Goal: Manage account settings

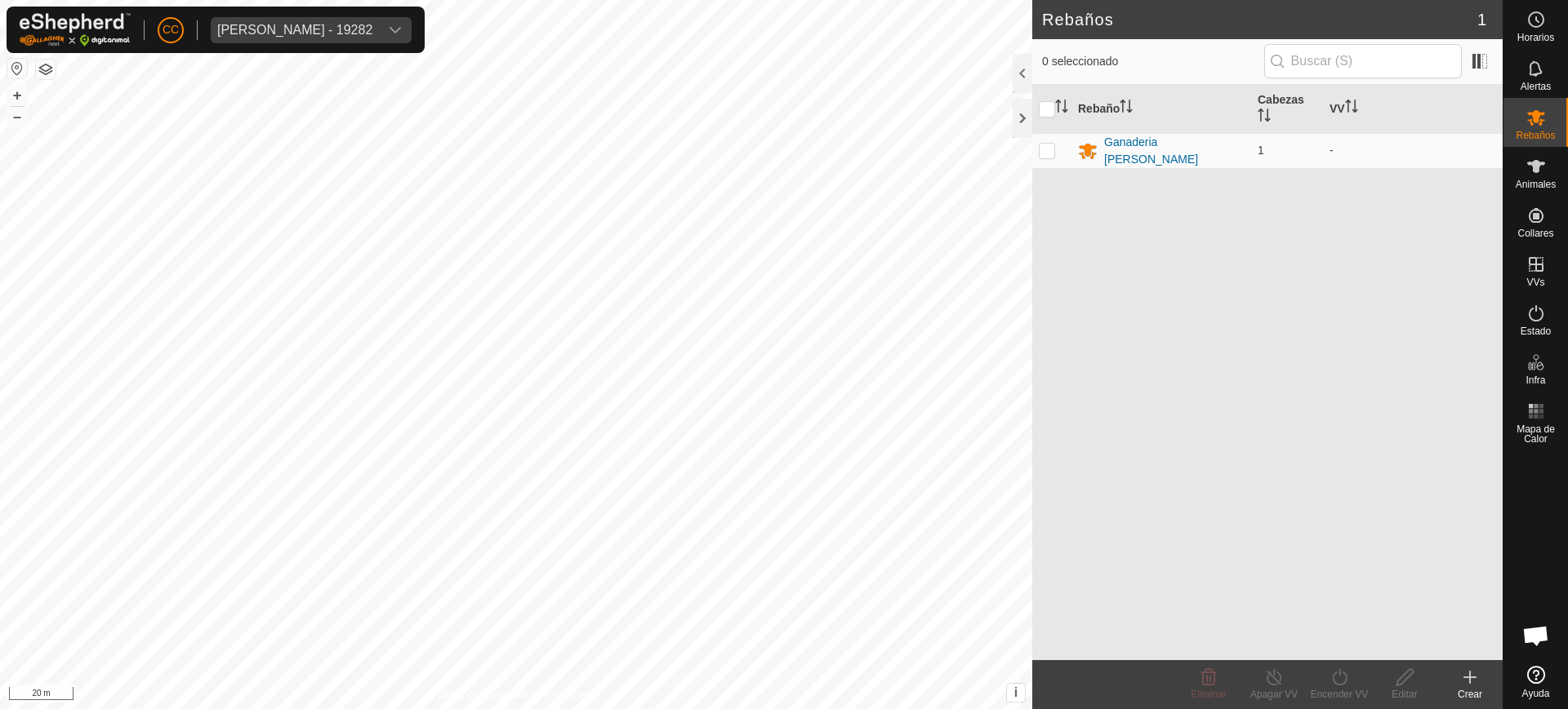
click at [1424, 299] on div "Rebaño Cabezas VV Ganaderia Lopez 1 -" at bounding box center [1268, 373] width 471 height 575
click at [278, 30] on div "Cesar Lopez Moledo - 19282" at bounding box center [295, 29] width 155 height 13
type input "olegar"
click at [358, 95] on li "Olegario Arranz Rodrigo - 20075 - Olegario Arranz Rodrigo - 20075" at bounding box center [384, 109] width 346 height 33
click at [1531, 172] on icon at bounding box center [1536, 167] width 19 height 19
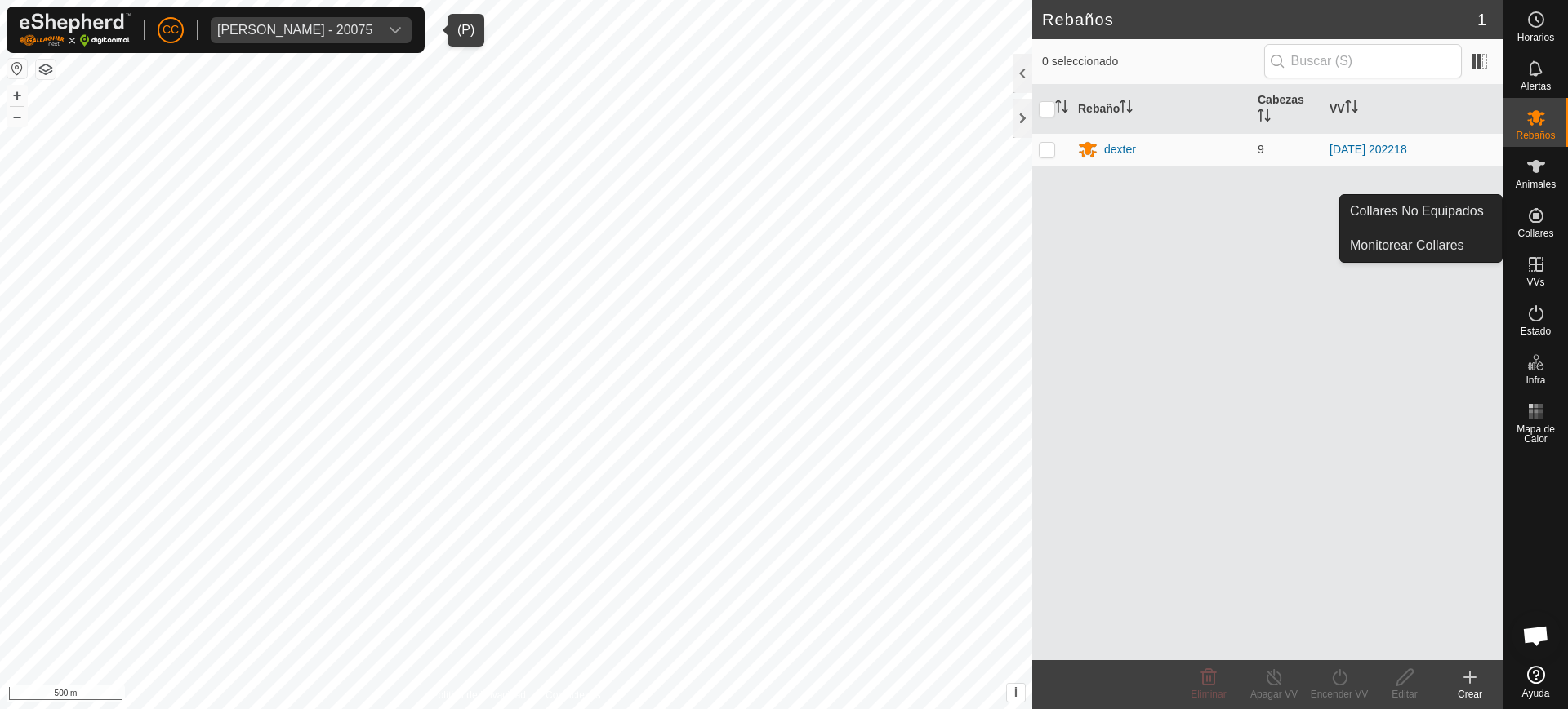
click at [1537, 217] on icon at bounding box center [1536, 215] width 15 height 15
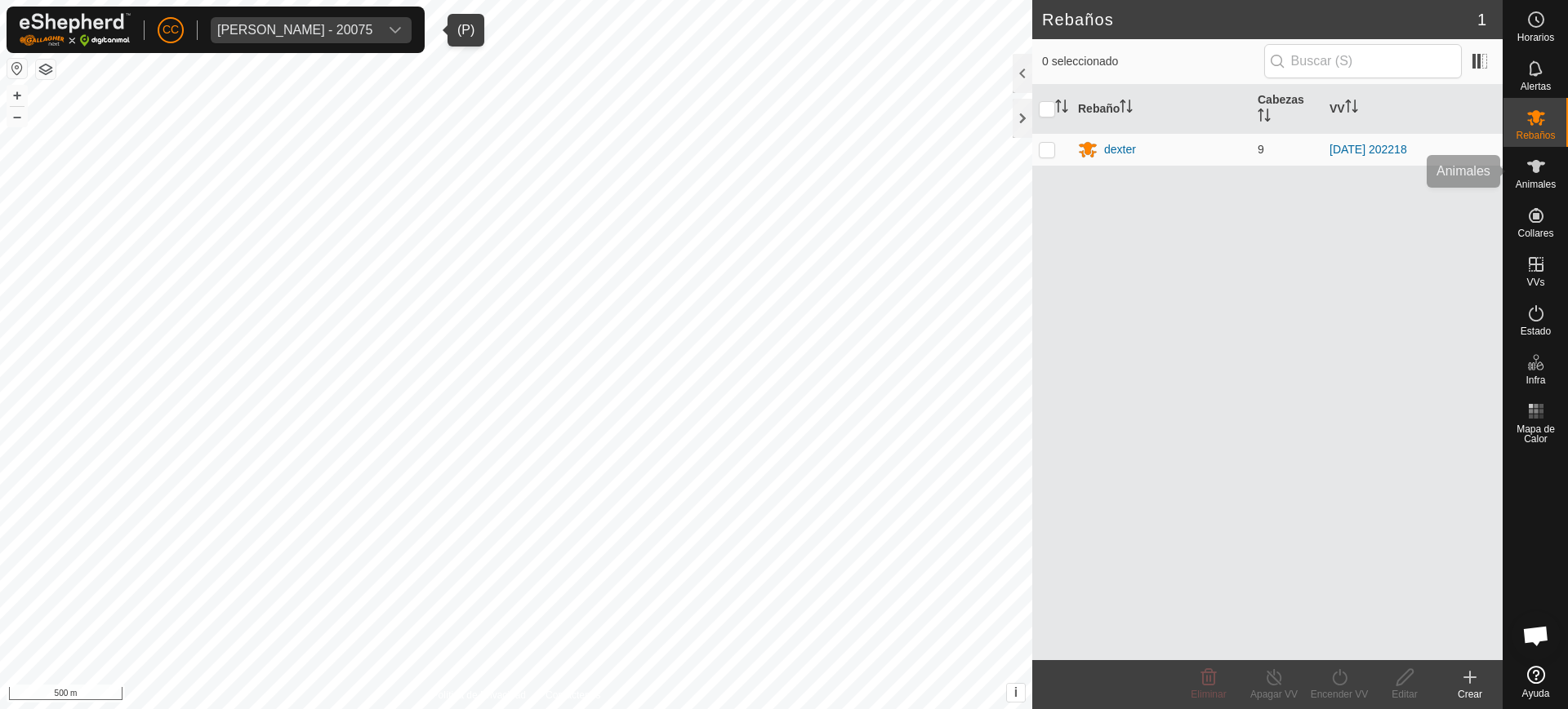
click at [1527, 182] on span "Animales" at bounding box center [1535, 184] width 40 height 10
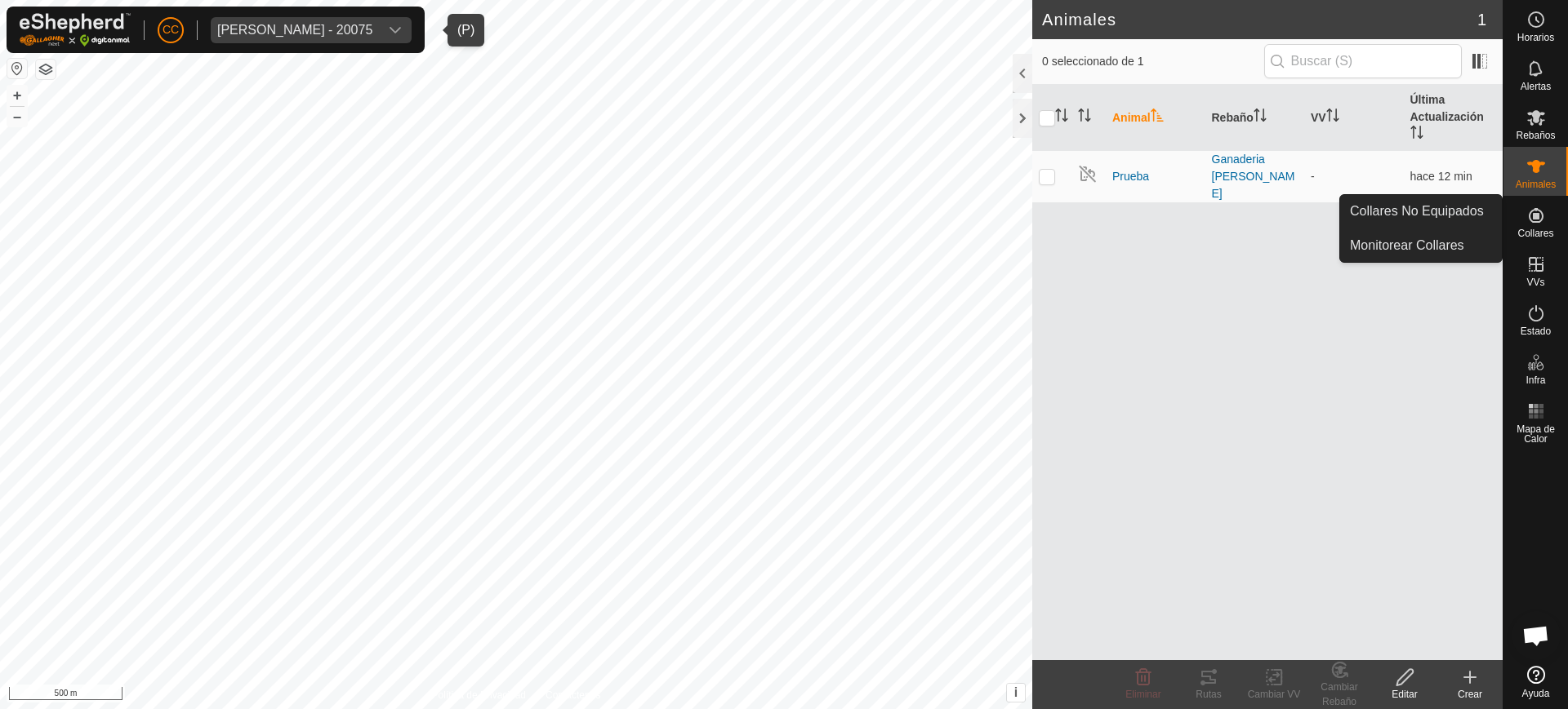
click at [1541, 225] on icon at bounding box center [1536, 215] width 19 height 19
click at [1465, 210] on link "Collares No Equipados" at bounding box center [1421, 211] width 162 height 33
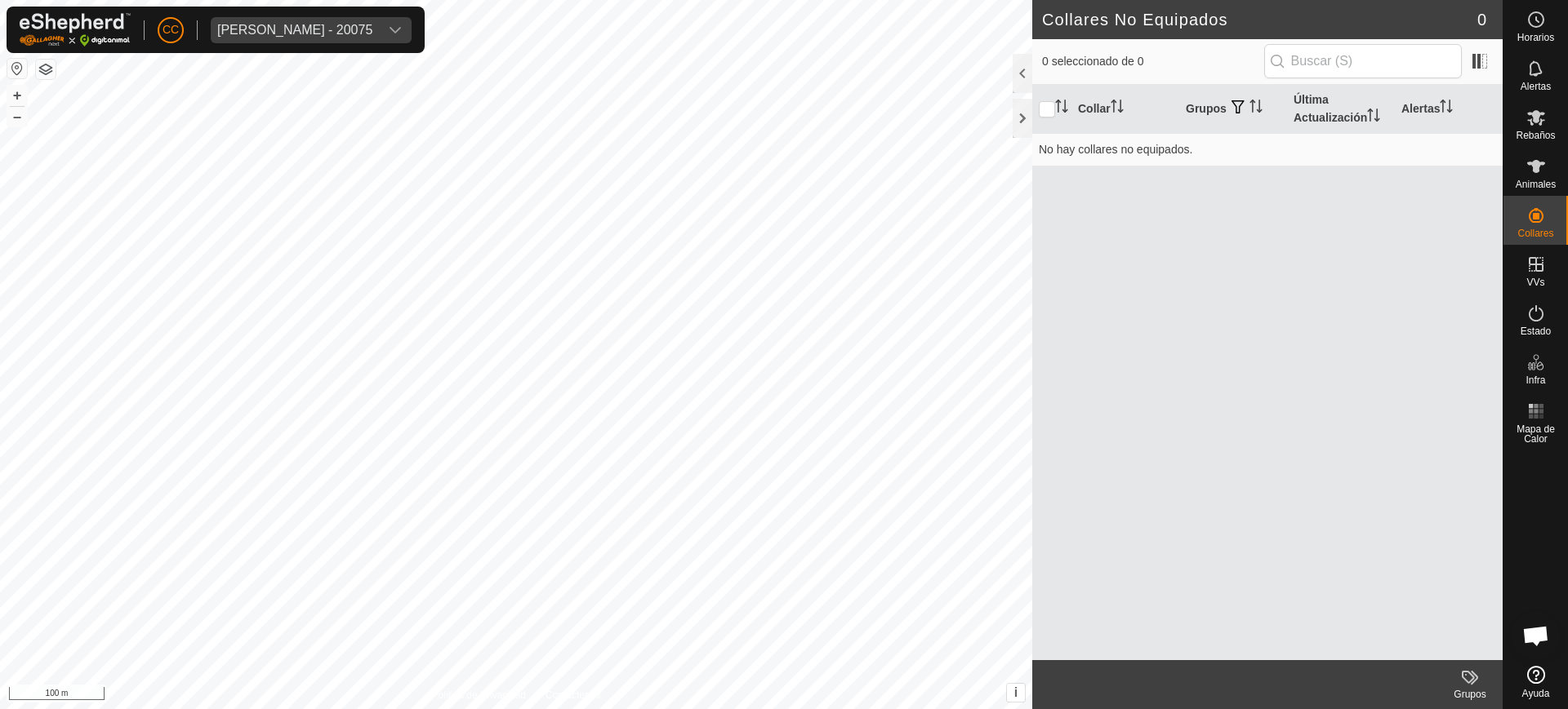
click at [423, 15] on div "CC Olegario Arranz Rodrigo - 20075" at bounding box center [216, 30] width 419 height 46
click at [402, 29] on icon "dropdown trigger" at bounding box center [394, 29] width 13 height 13
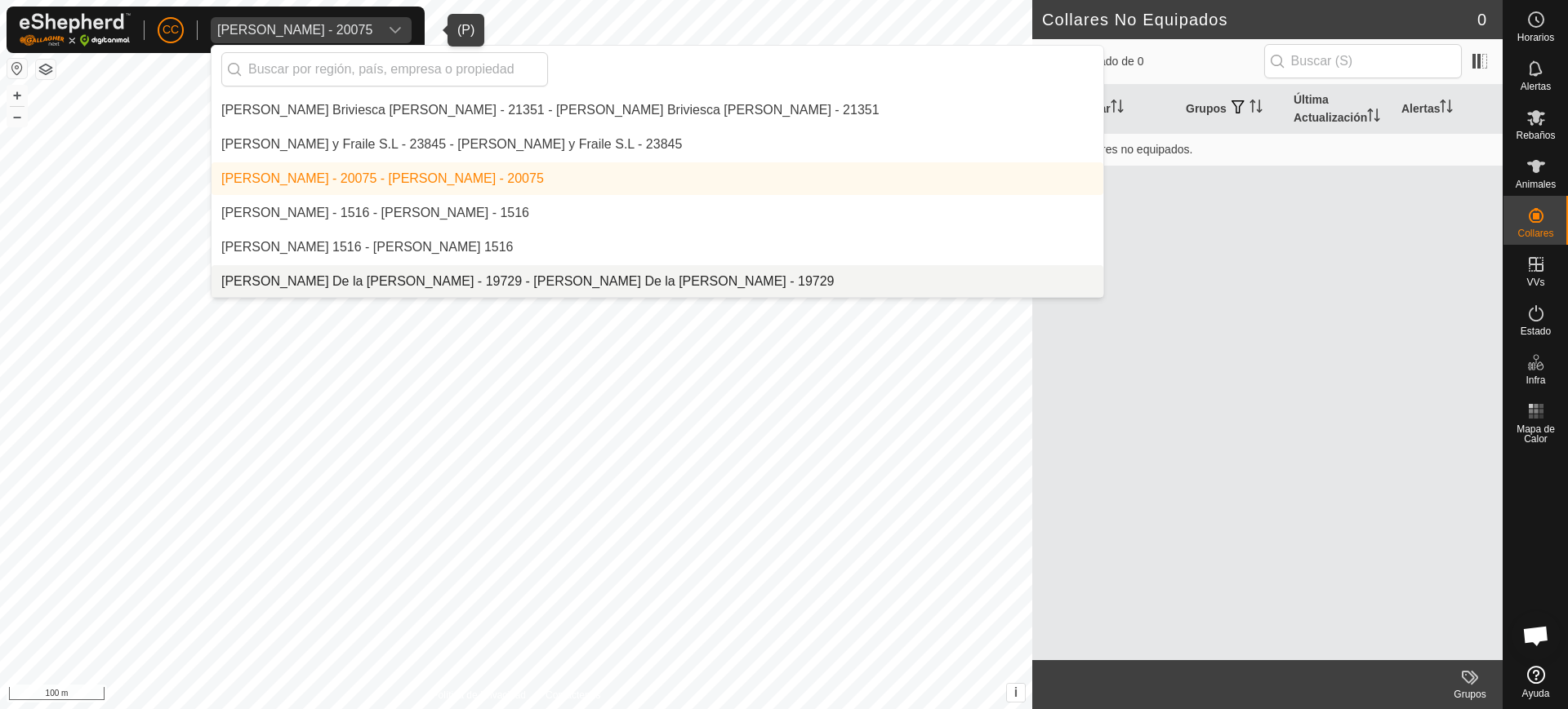
scroll to position [9498, 0]
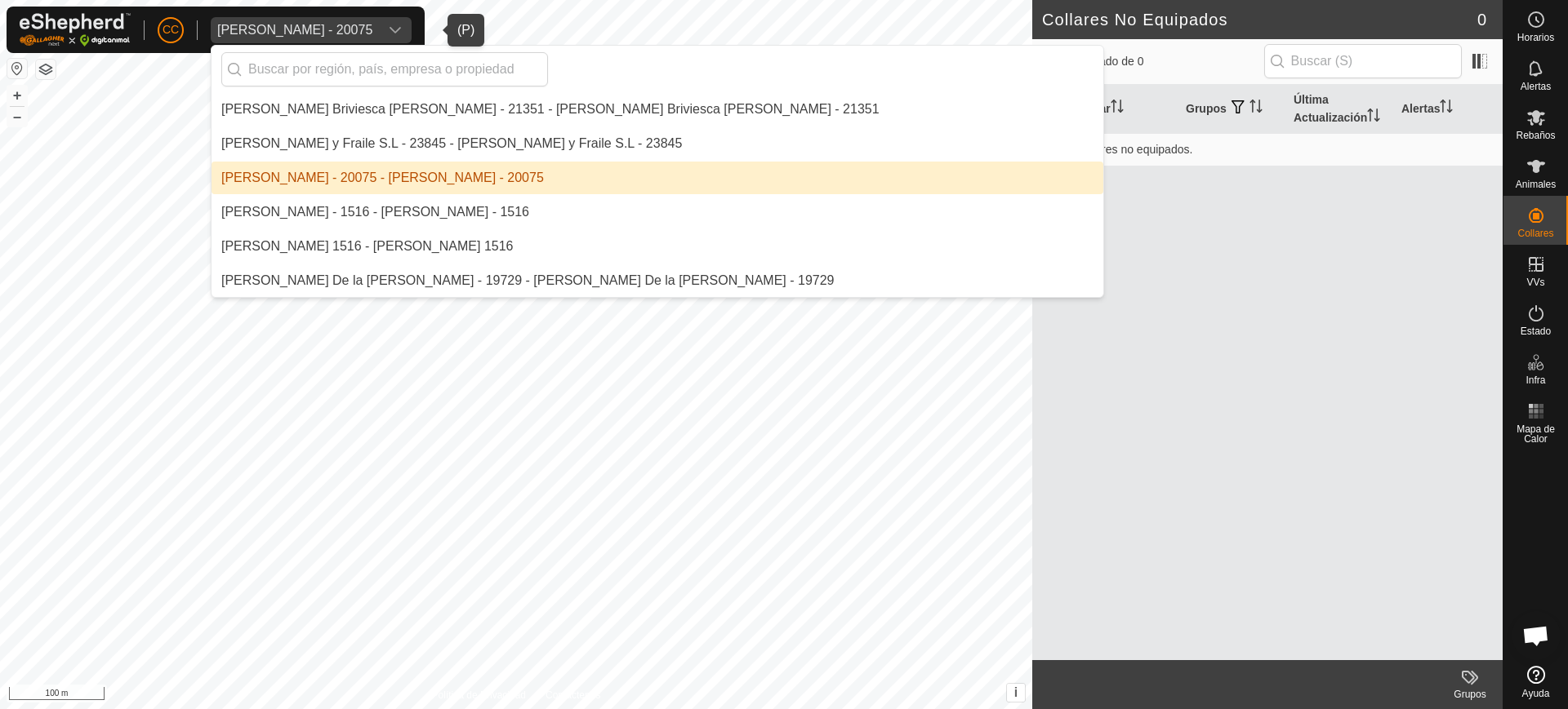
click at [404, 189] on li "Olegario Arranz Rodrigo - 20075 - Olegario Arranz Rodrigo - 20075" at bounding box center [657, 178] width 892 height 33
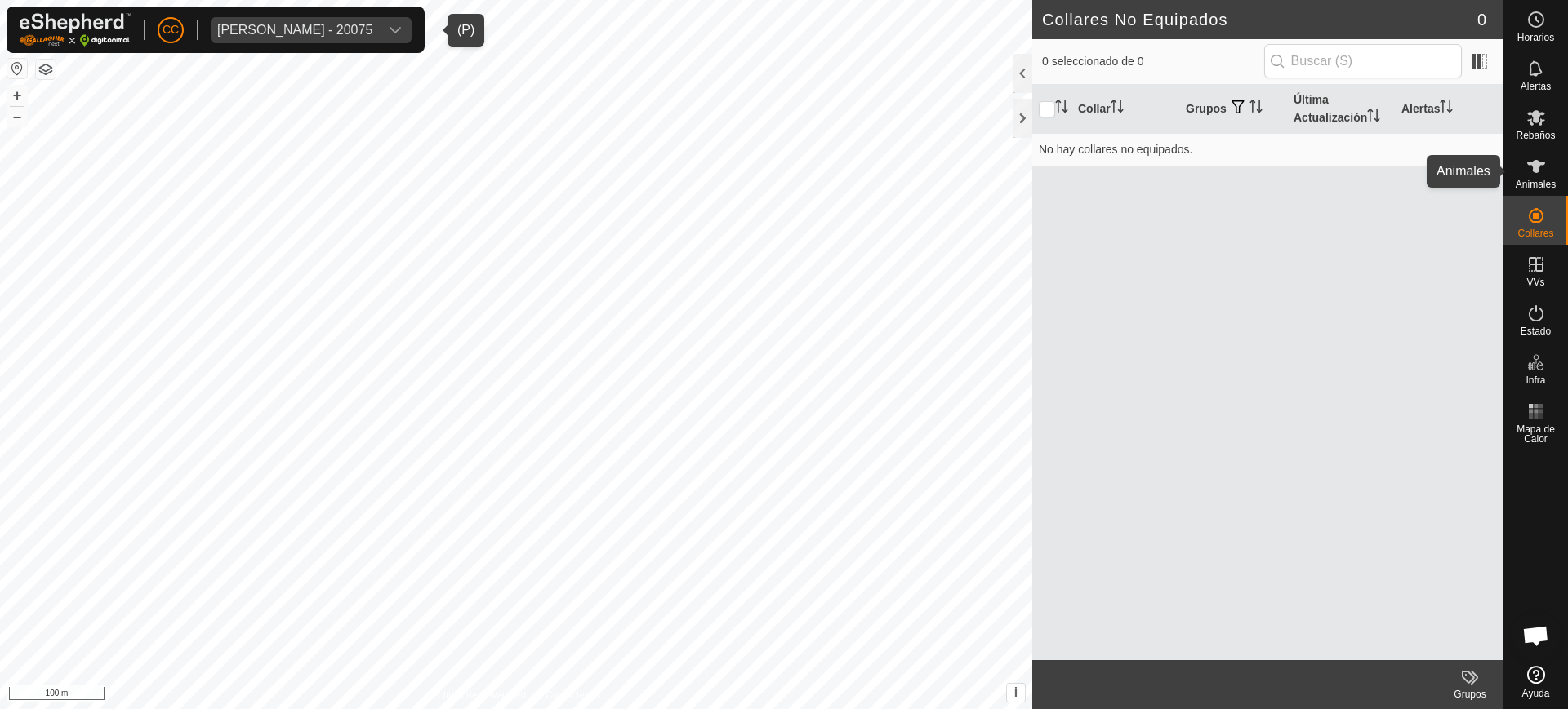
click at [1549, 167] on es-animals-svg-icon at bounding box center [1536, 166] width 29 height 26
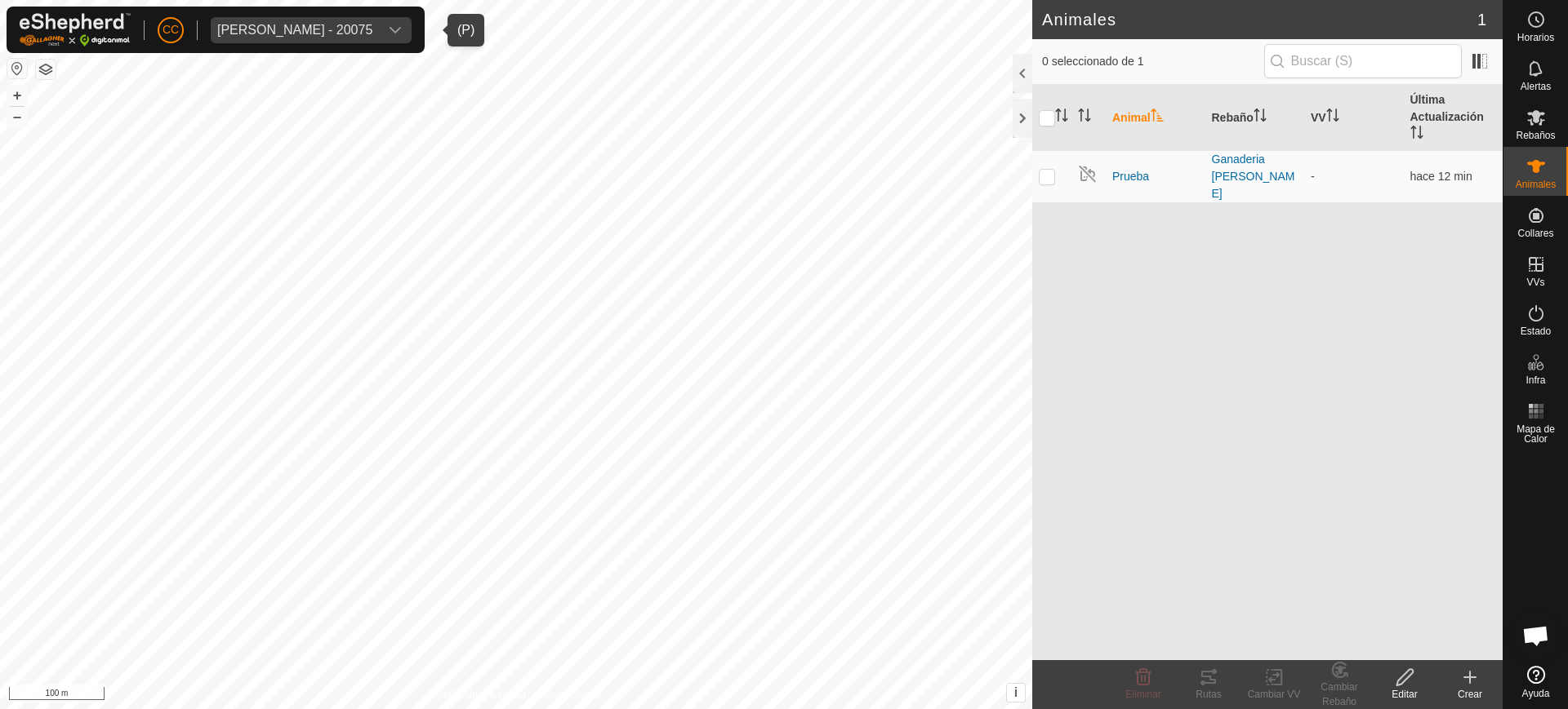
click at [1546, 172] on icon at bounding box center [1536, 167] width 19 height 19
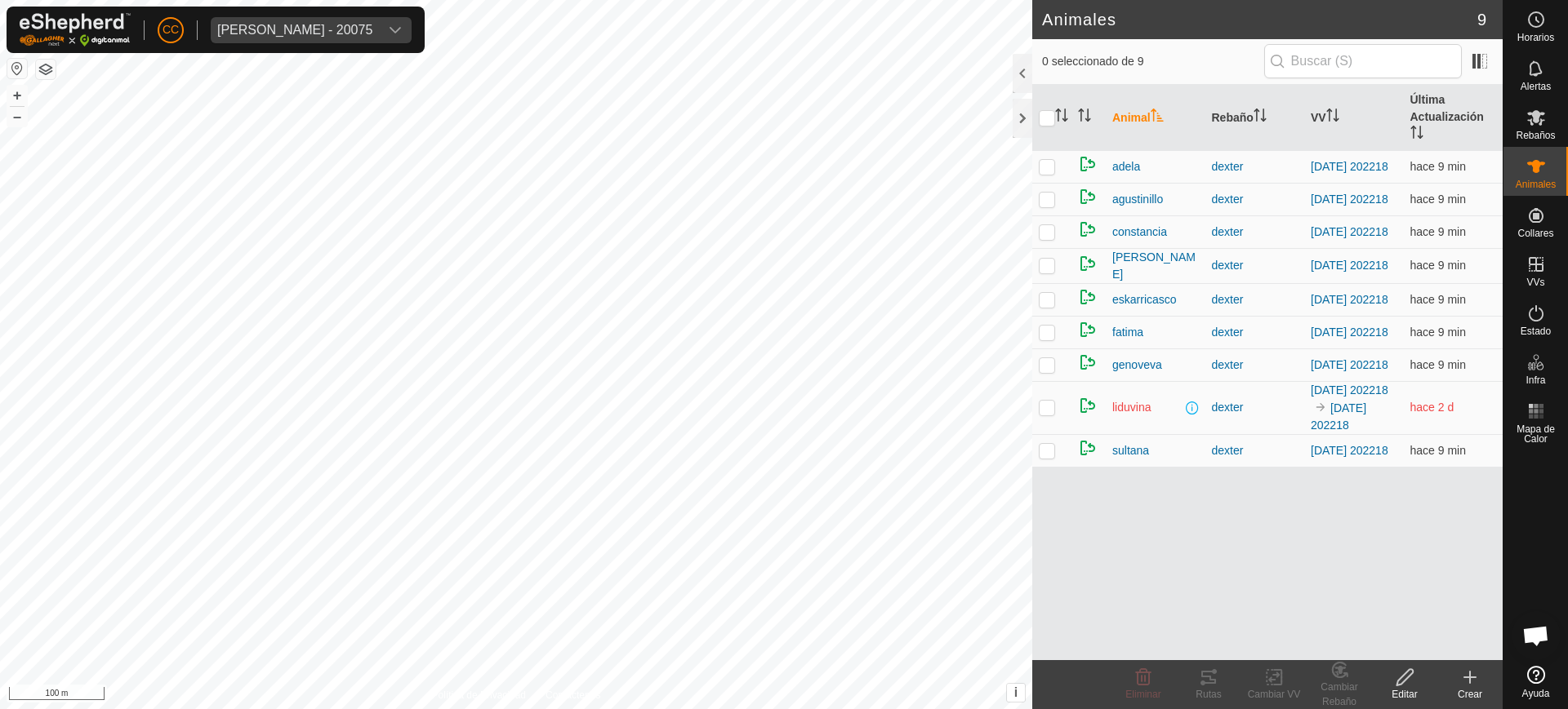
click at [1048, 414] on p-checkbox at bounding box center [1047, 407] width 16 height 13
checkbox input "true"
click at [1481, 56] on span at bounding box center [1480, 61] width 26 height 26
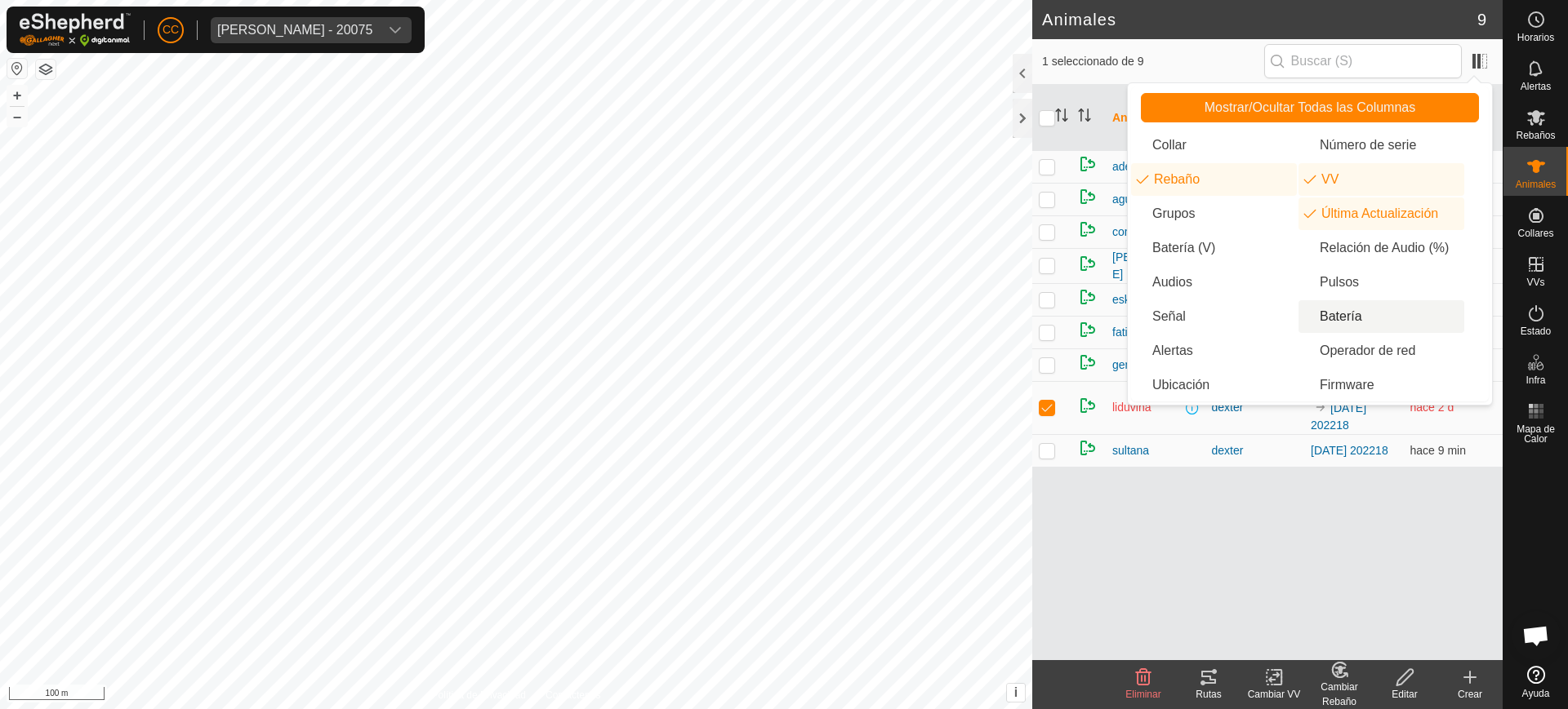
click at [1346, 316] on li "Batería" at bounding box center [1381, 317] width 166 height 33
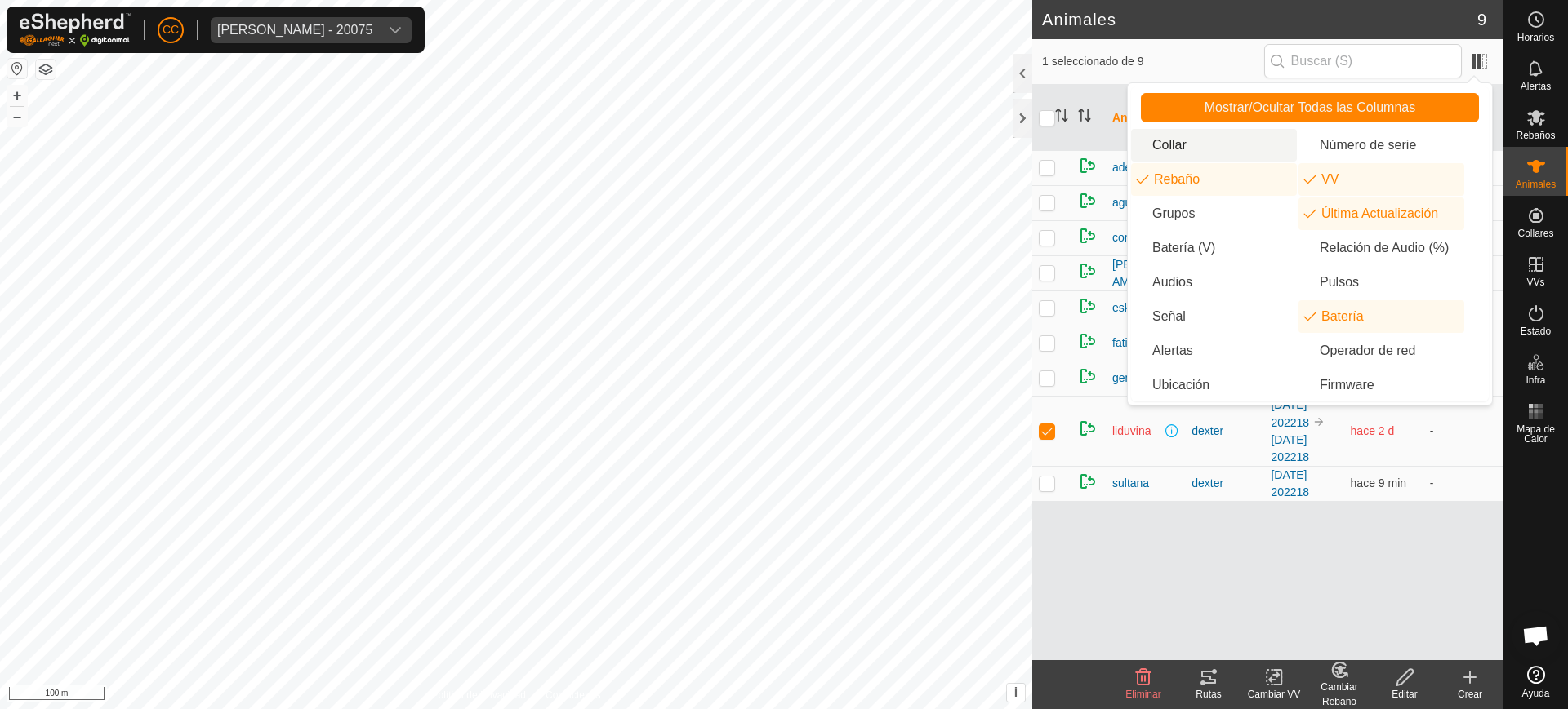
click at [1183, 146] on li "Collar" at bounding box center [1213, 145] width 166 height 33
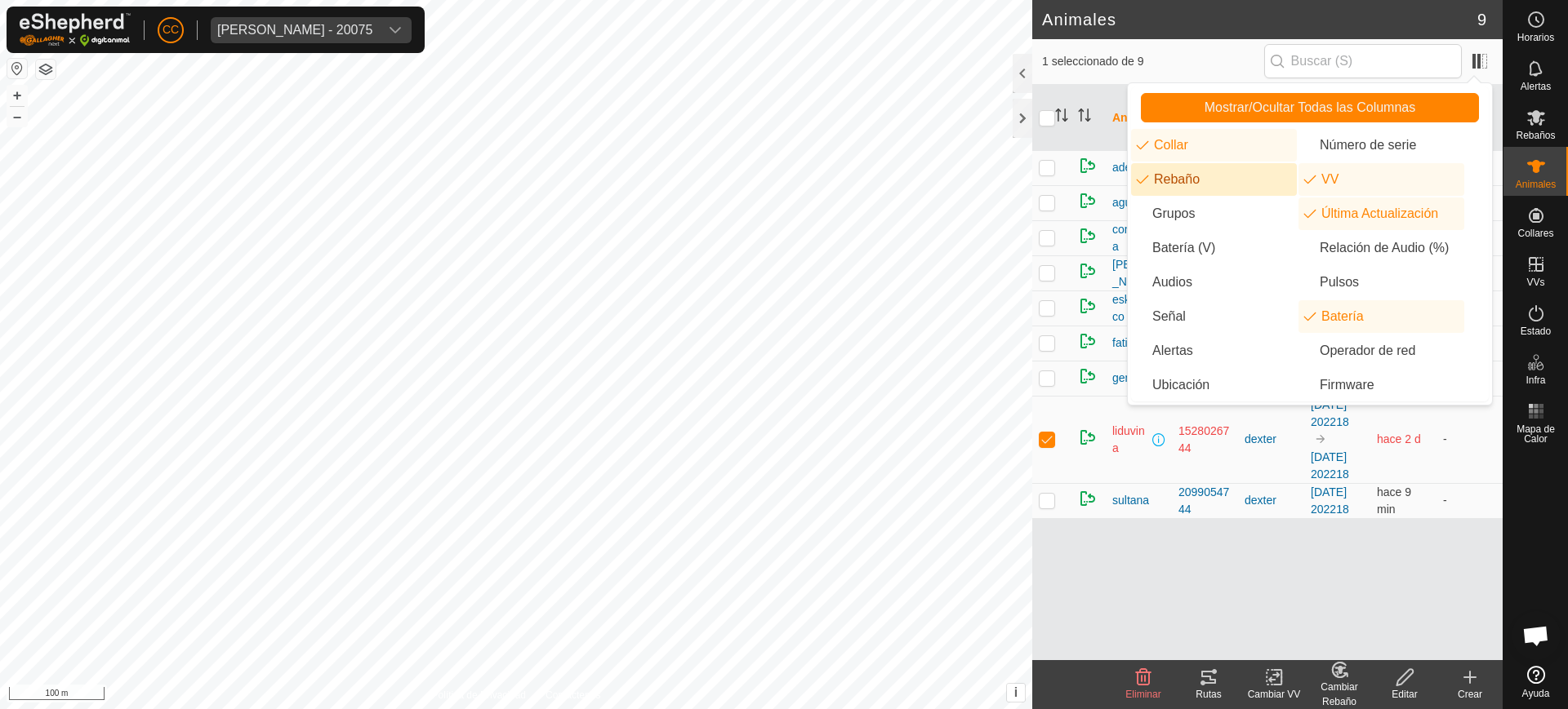
click at [1255, 174] on li "Rebaño" at bounding box center [1213, 180] width 166 height 33
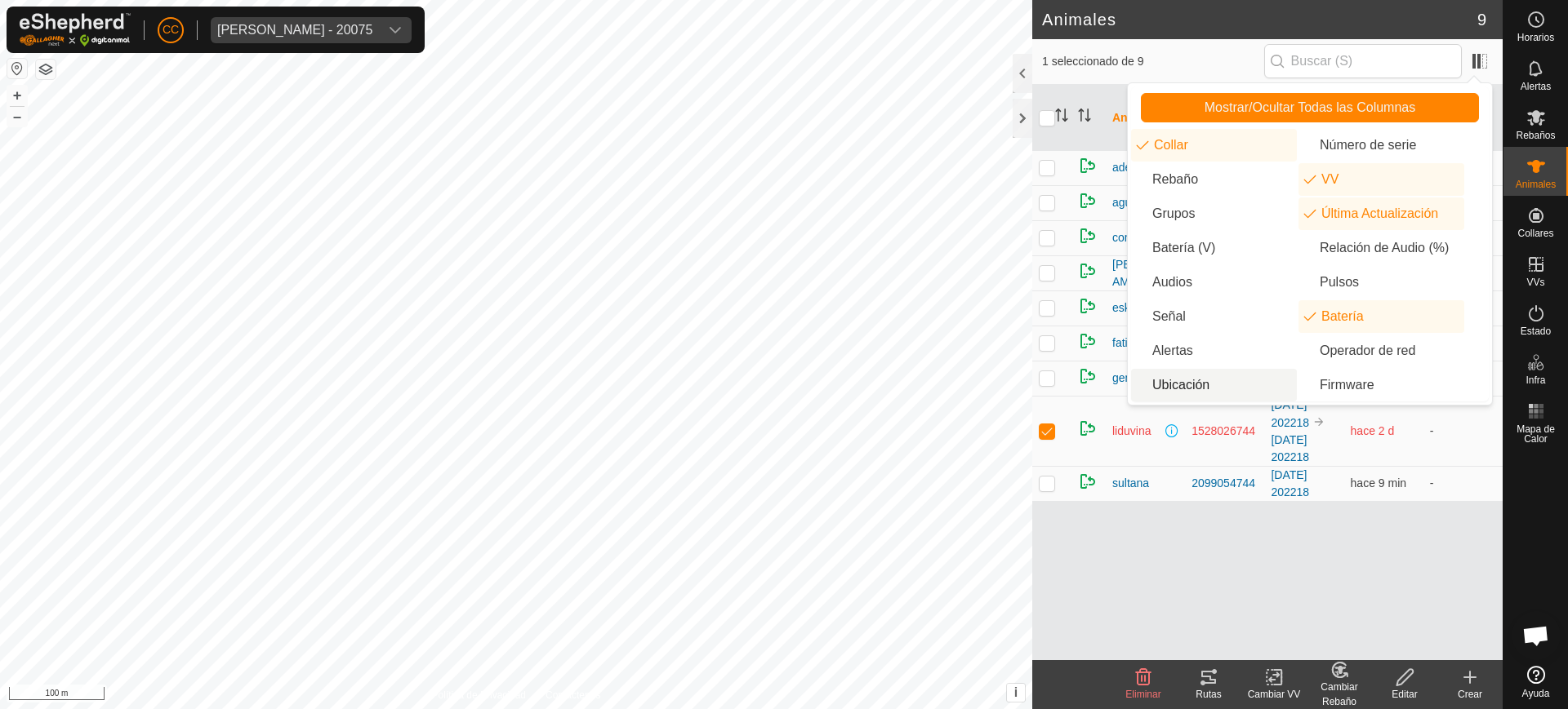
click at [1291, 549] on div "Animal Collar VV Última Actualización Batería [PERSON_NAME] 1138551310 [DATE] 2…" at bounding box center [1268, 373] width 471 height 575
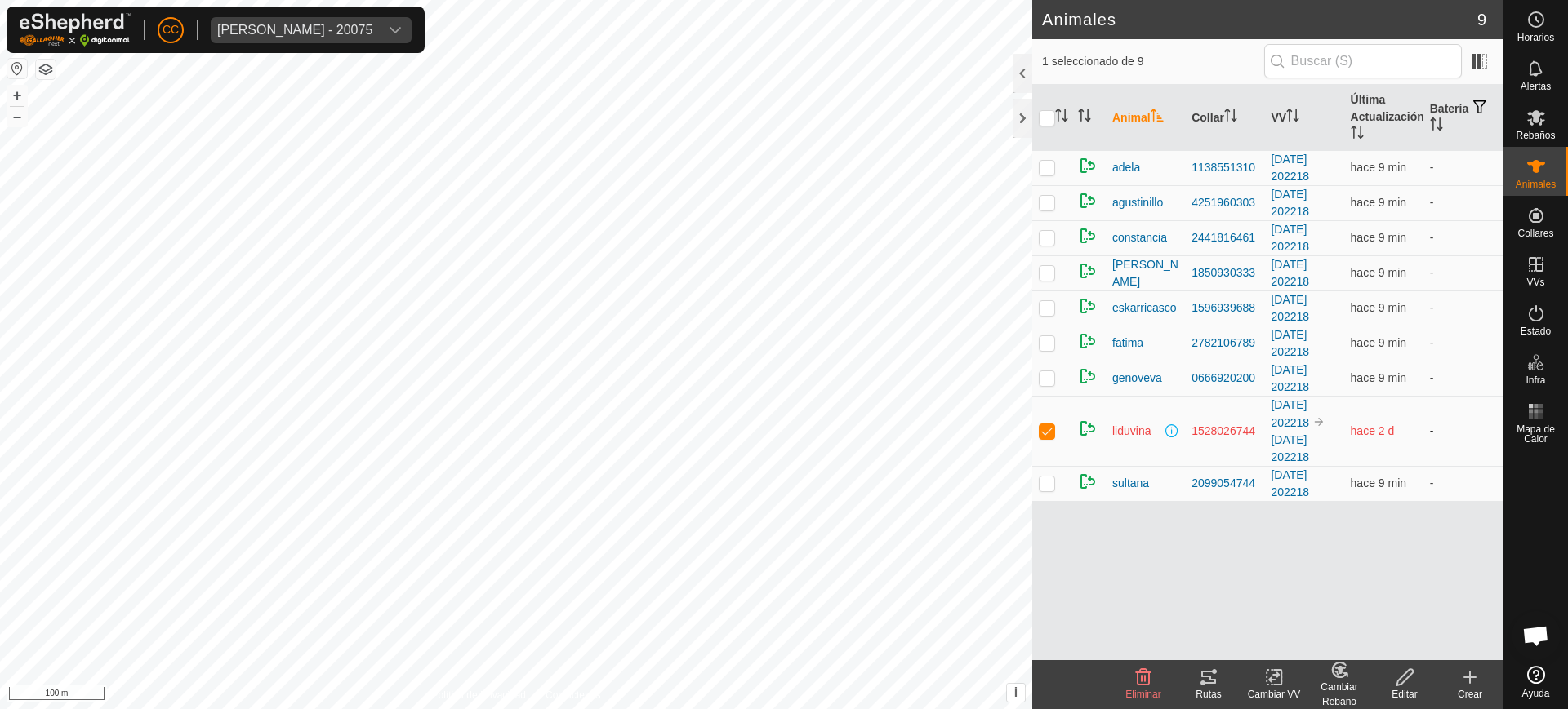
drag, startPoint x: 1187, startPoint y: 424, endPoint x: 1257, endPoint y: 425, distance: 70.0
click at [1257, 425] on td "1528026744" at bounding box center [1225, 431] width 79 height 70
copy div "1528026744"
click at [365, 17] on span "[PERSON_NAME] - 20075" at bounding box center [295, 30] width 169 height 26
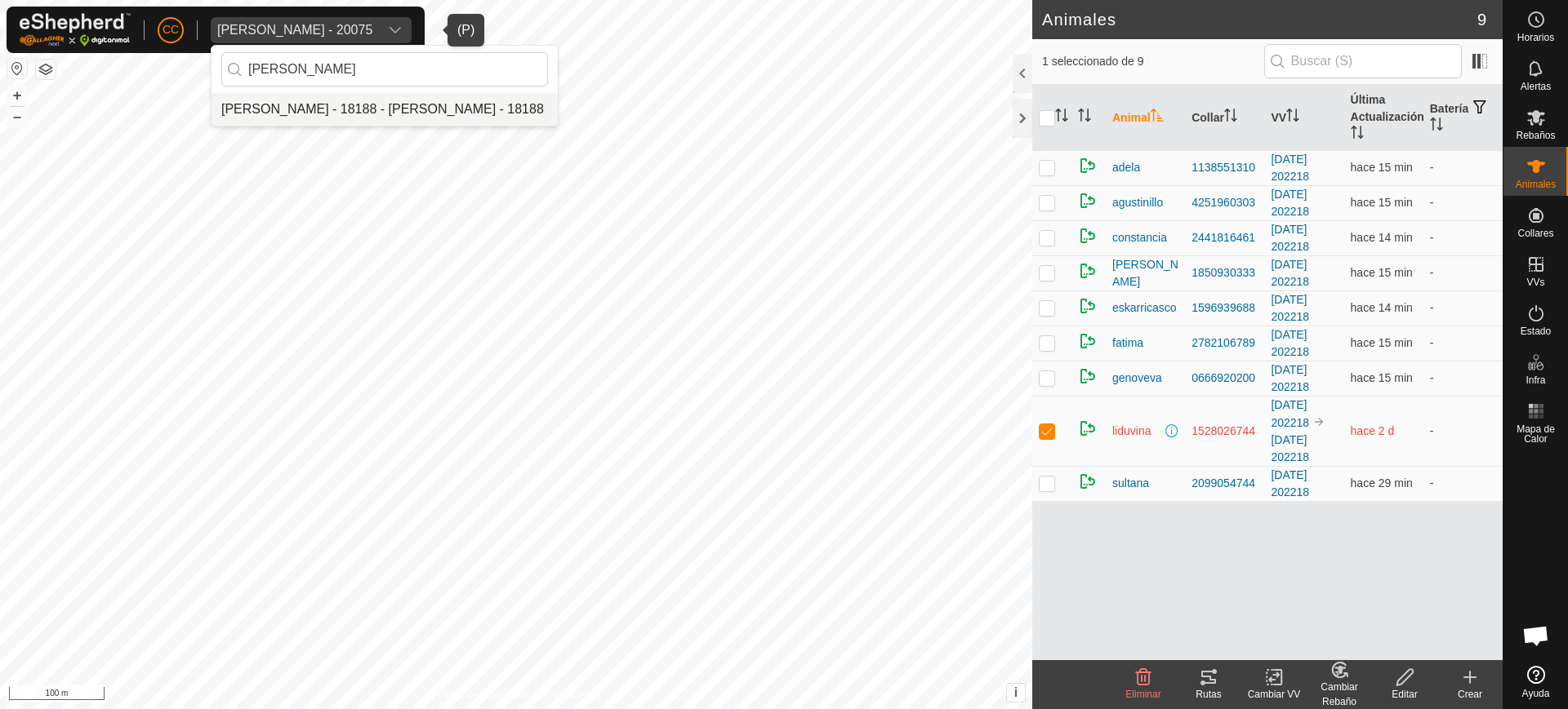
type input "jose carlos"
click at [464, 111] on li "[PERSON_NAME] - 18188 - [PERSON_NAME] - 18188" at bounding box center [384, 109] width 346 height 33
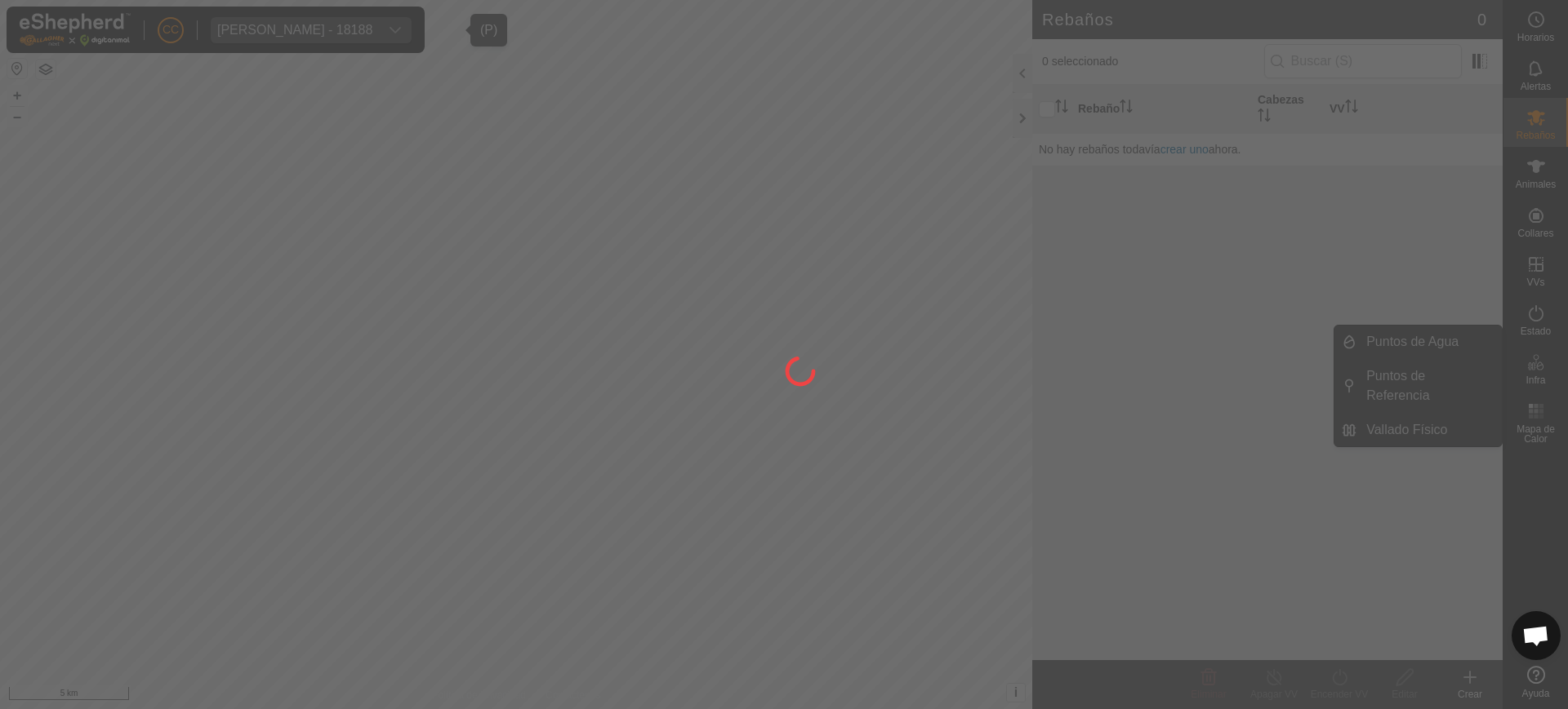
click at [1521, 190] on div at bounding box center [784, 354] width 1568 height 709
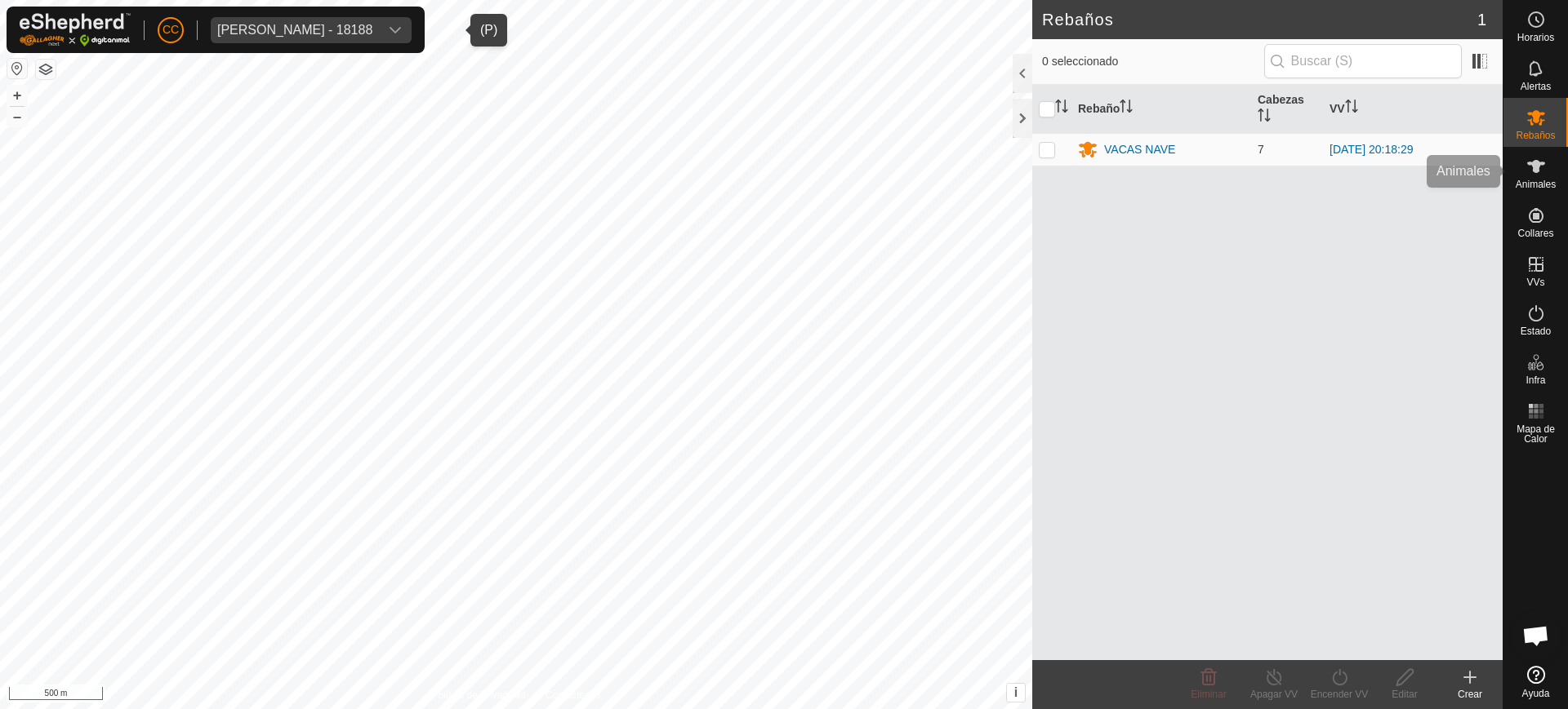
click at [1554, 184] on span "Animales" at bounding box center [1535, 184] width 40 height 10
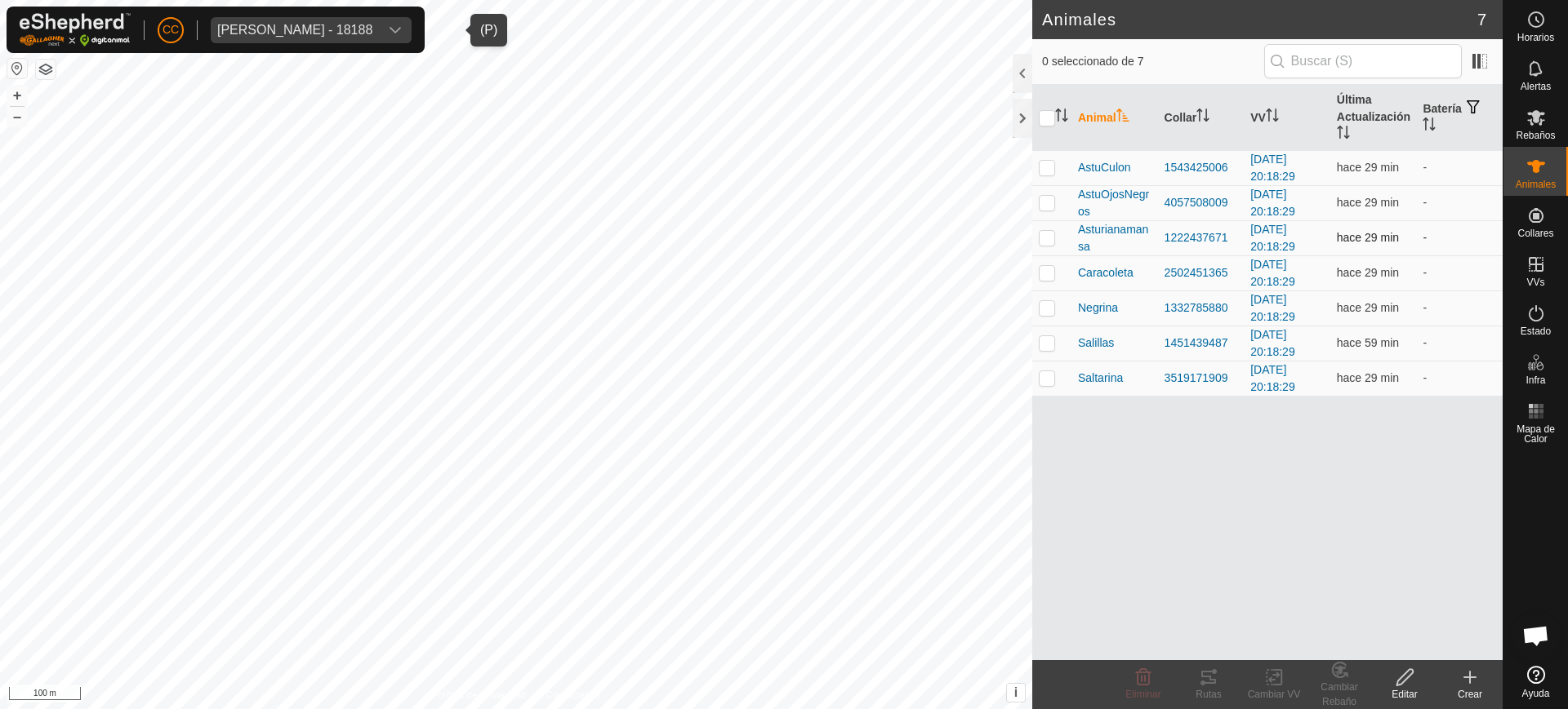
checkbox input "true"
click at [1219, 683] on tracks-svg-icon at bounding box center [1208, 678] width 65 height 19
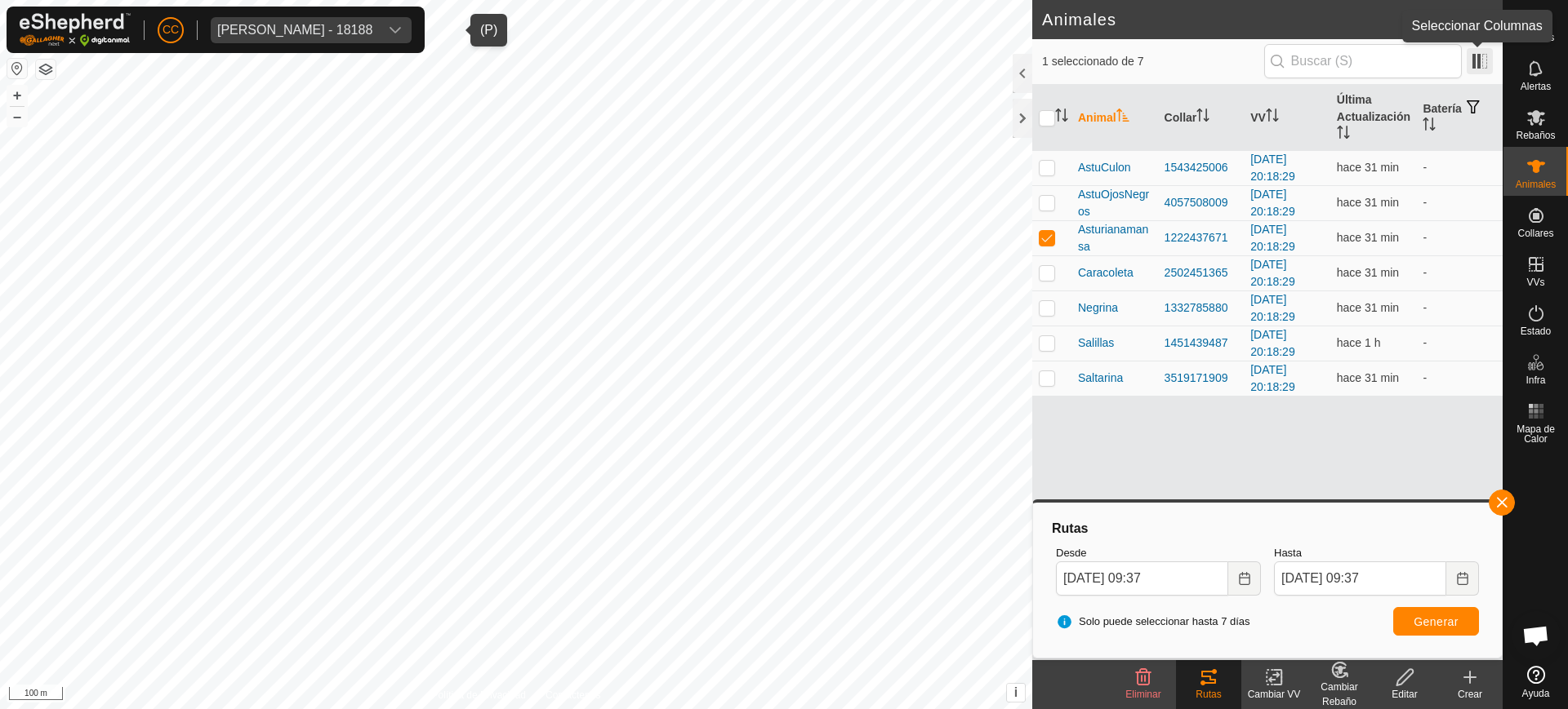
click at [1474, 61] on span at bounding box center [1480, 61] width 26 height 26
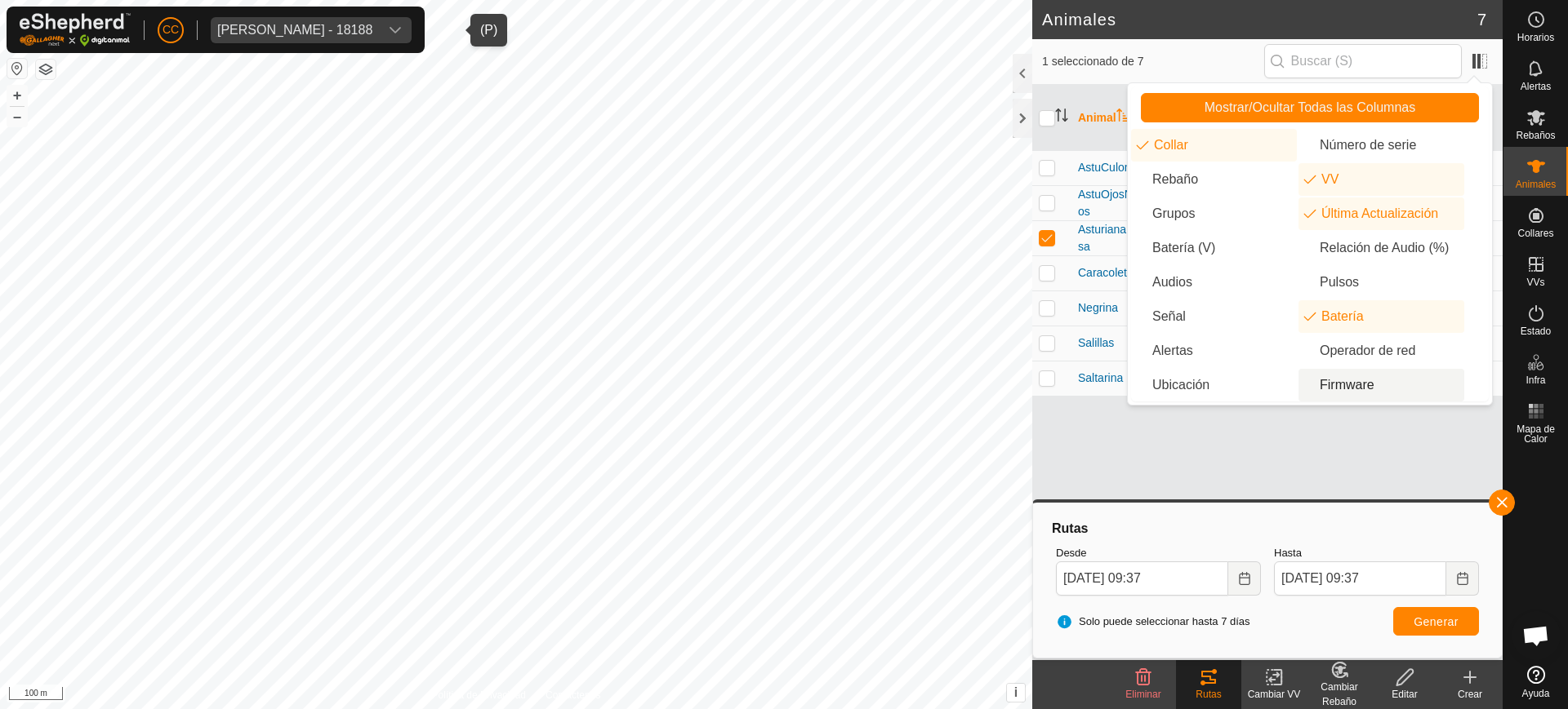
click at [1354, 549] on label "Hasta" at bounding box center [1377, 553] width 205 height 16
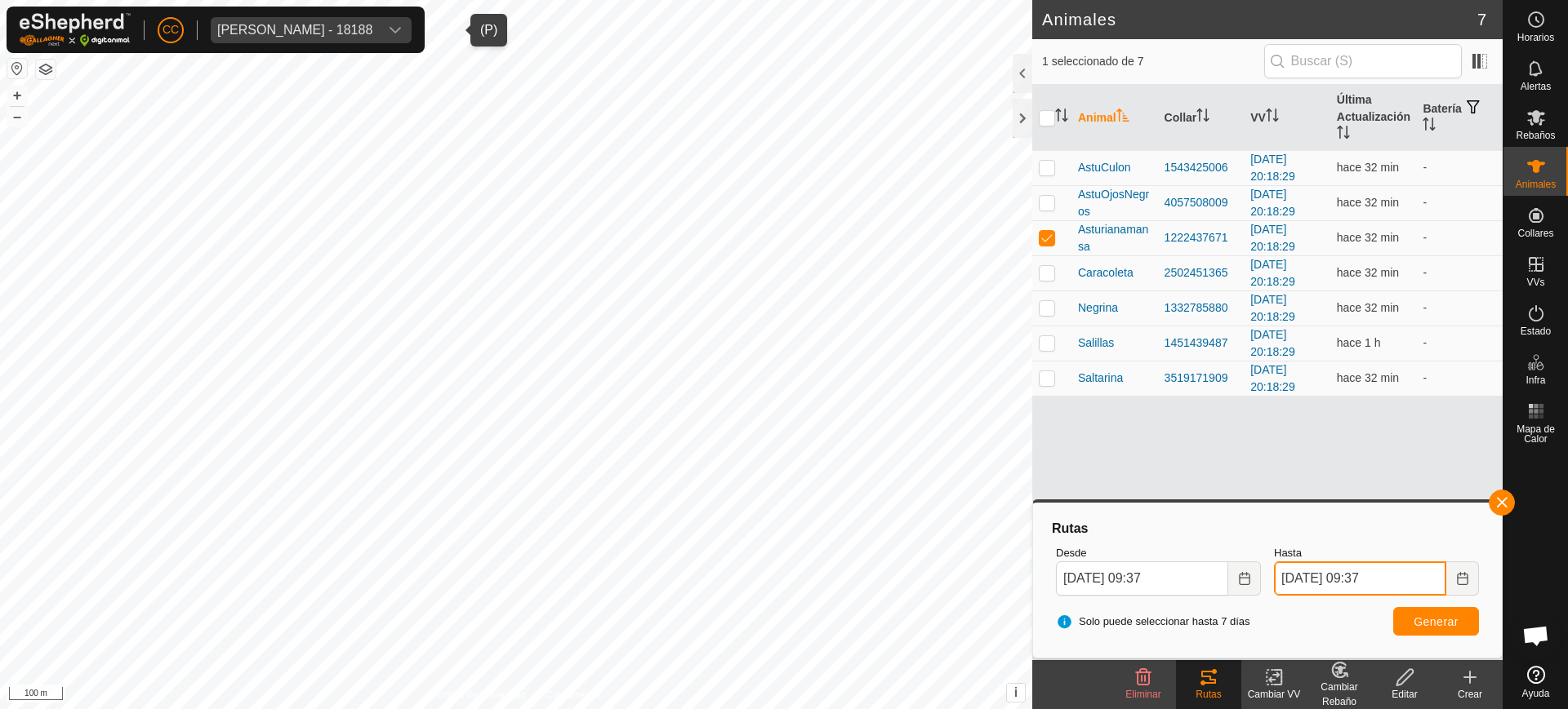
click at [1354, 562] on input "09 Sep, 2025 09:37" at bounding box center [1361, 578] width 172 height 34
click at [402, 23] on icon "dropdown trigger" at bounding box center [394, 29] width 13 height 13
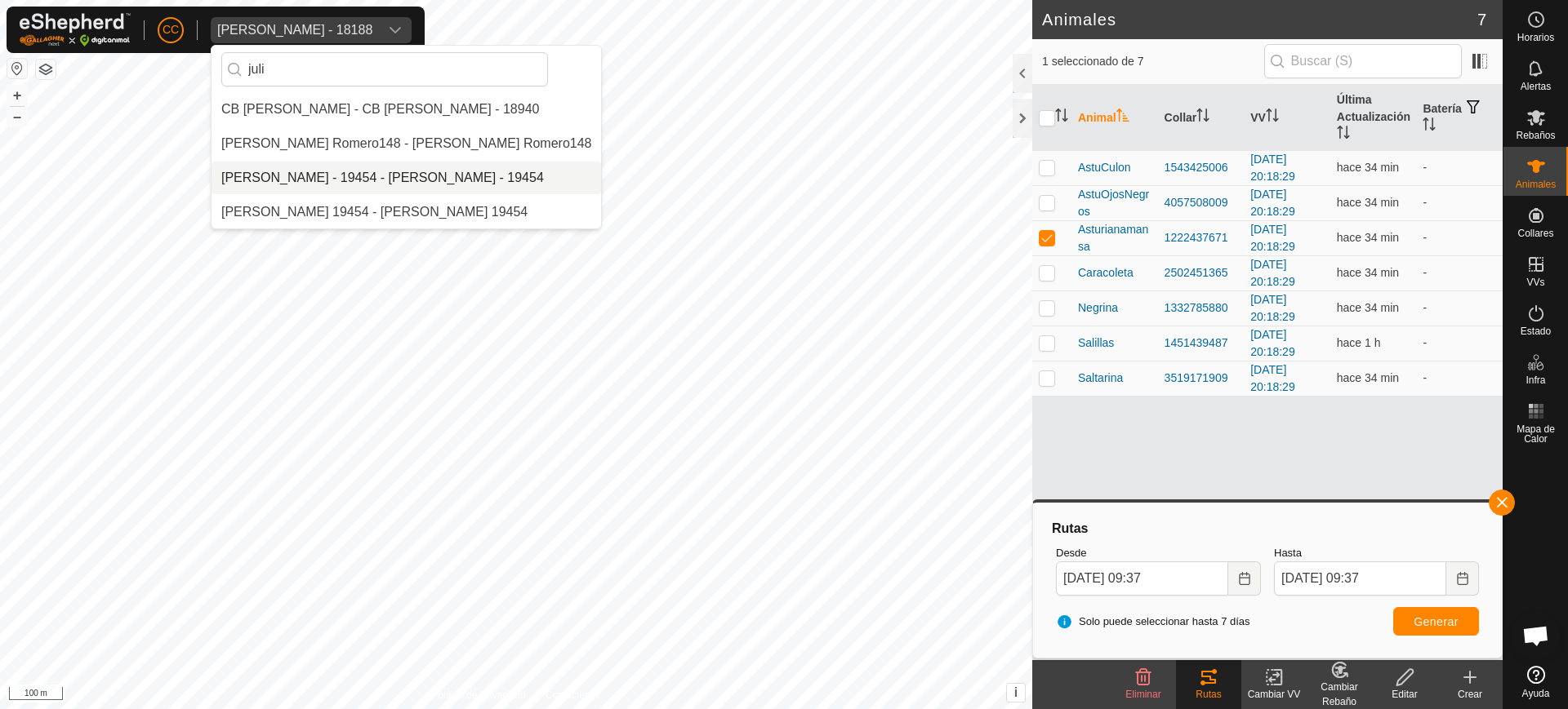
type input "juli"
click at [384, 176] on li "[PERSON_NAME] - 19454 - [PERSON_NAME] - 19454" at bounding box center [406, 178] width 390 height 33
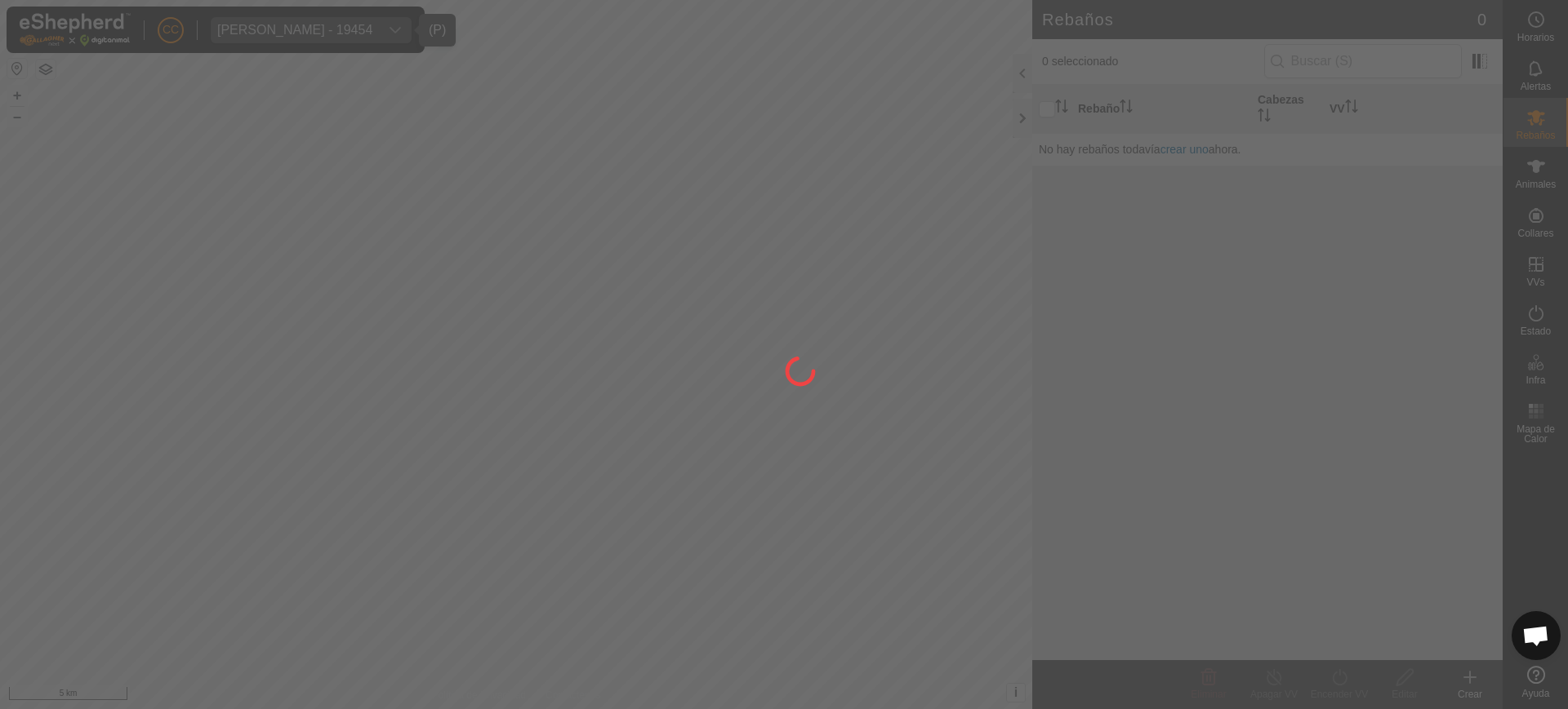
click at [1543, 200] on div at bounding box center [784, 354] width 1568 height 709
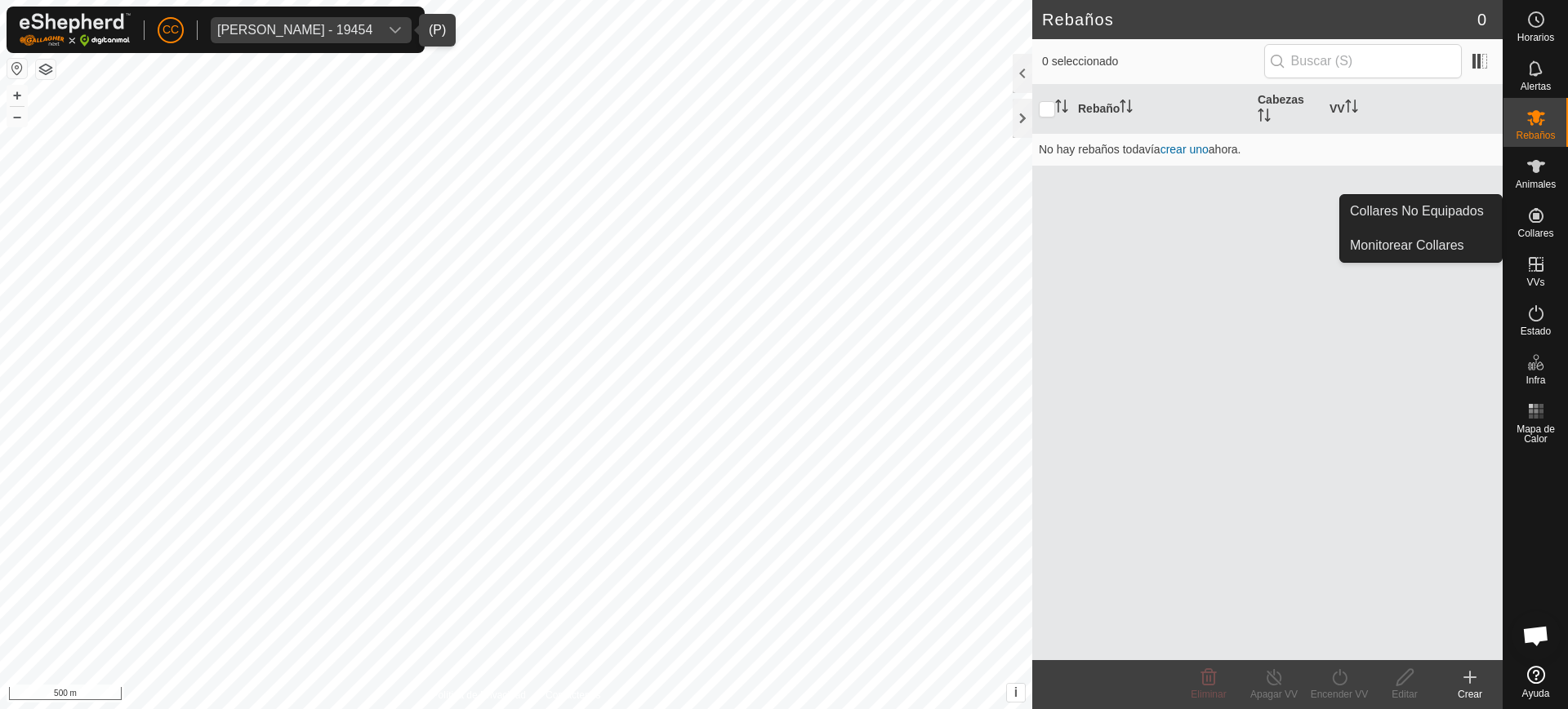
click at [1551, 226] on es-neckbands-svg-icon at bounding box center [1536, 215] width 29 height 26
click at [1472, 211] on link "Collares No Equipados" at bounding box center [1421, 211] width 162 height 33
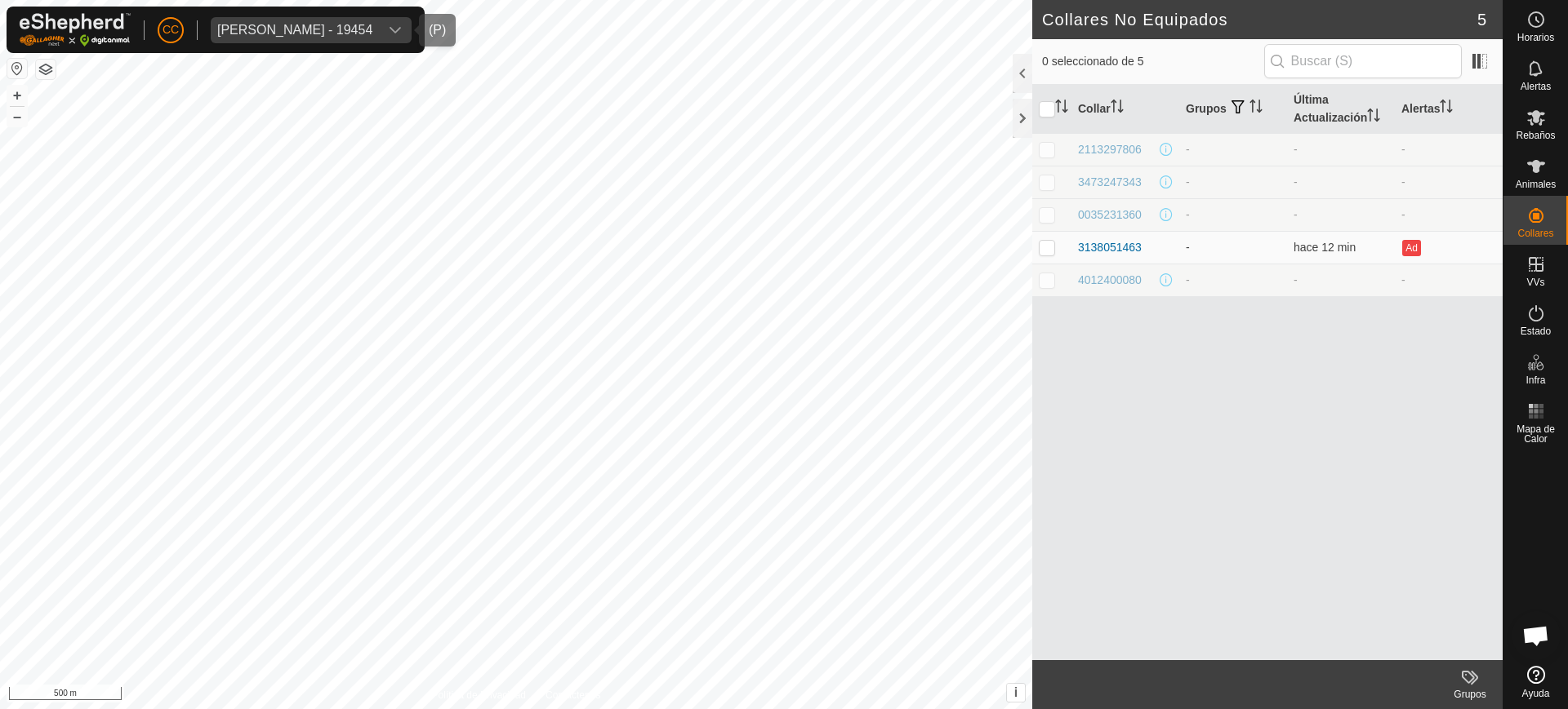
click at [261, 24] on div "Julian Garcia Gayo - 19454" at bounding box center [295, 29] width 155 height 13
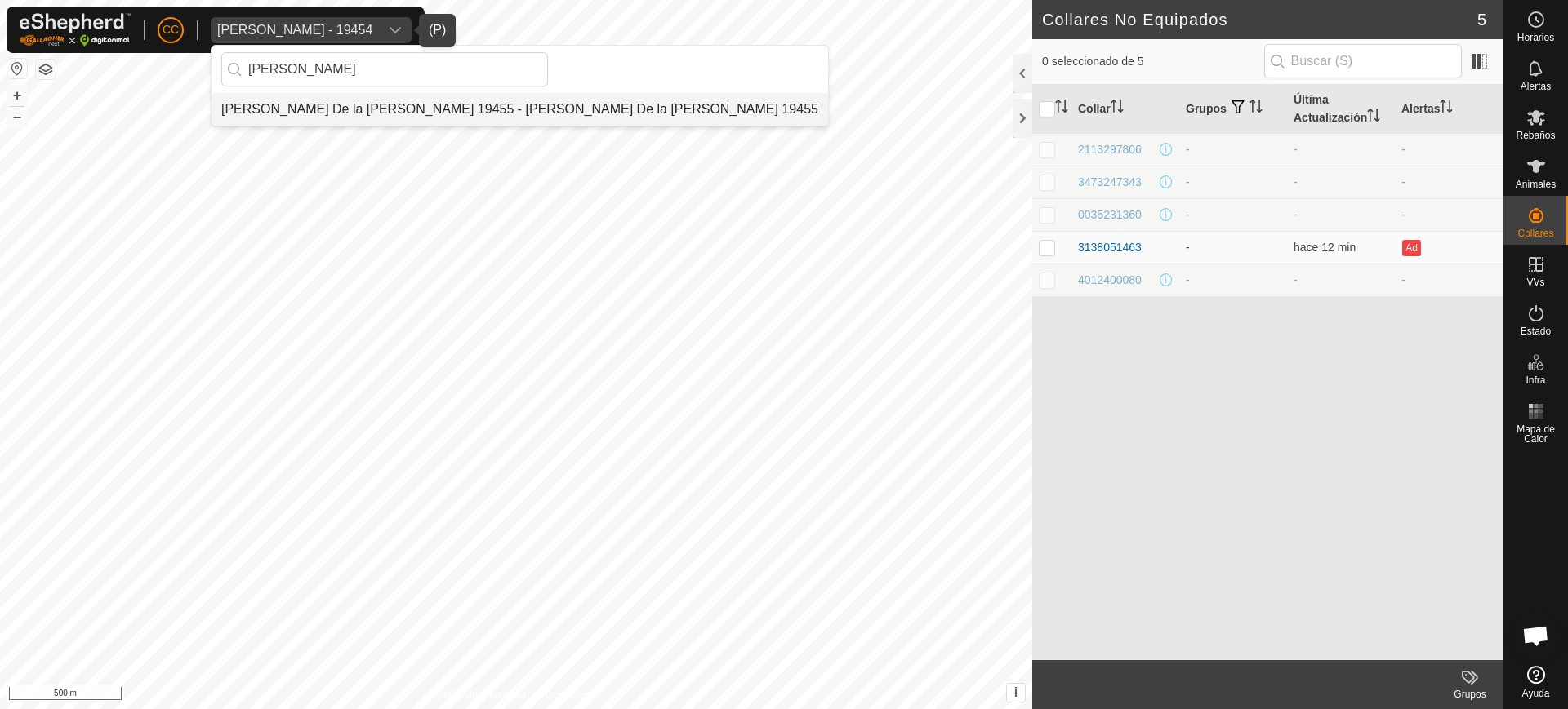
type input "maria es"
click at [302, 104] on li "[PERSON_NAME] De la [PERSON_NAME] 19455 - [PERSON_NAME] De la [PERSON_NAME] 194…" at bounding box center [519, 109] width 616 height 33
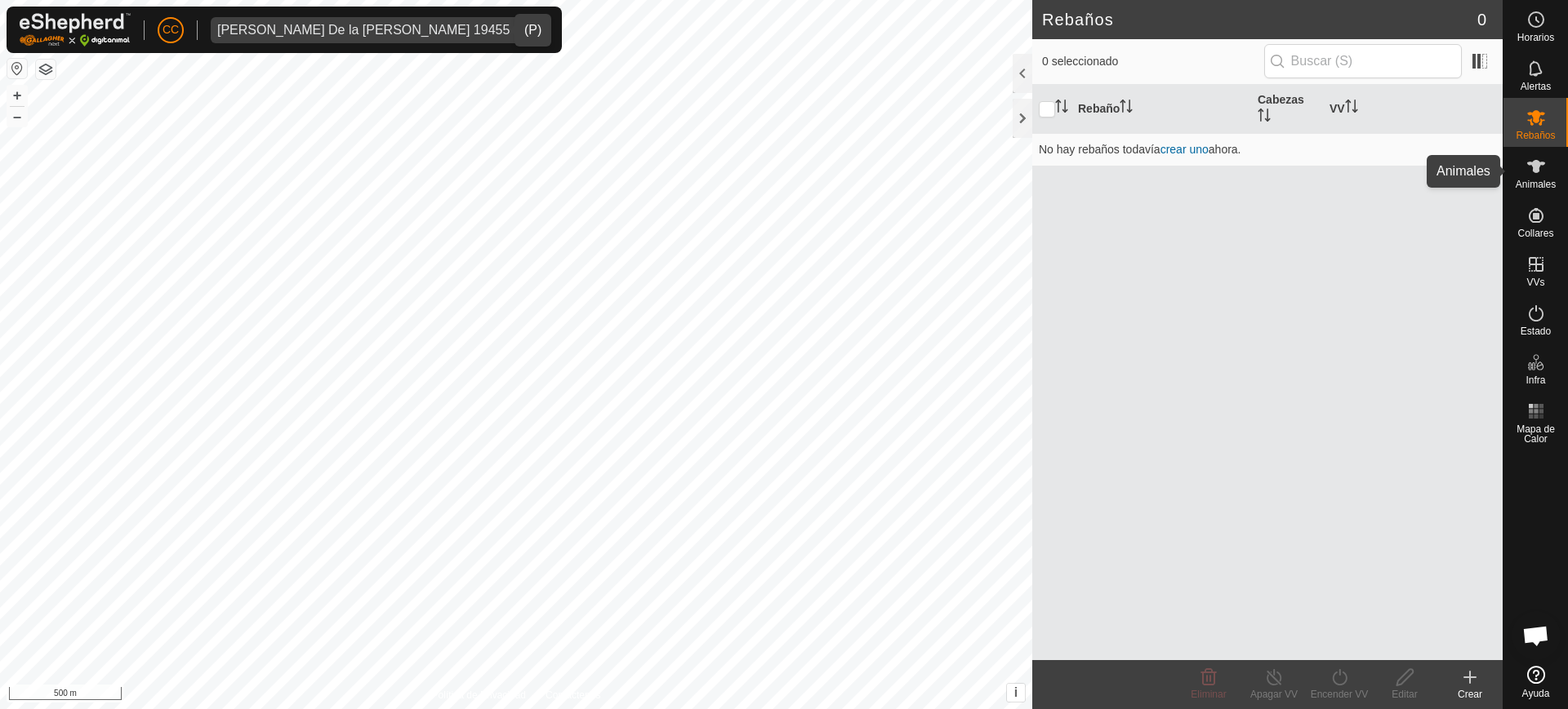
click at [1548, 174] on es-animals-svg-icon at bounding box center [1536, 166] width 29 height 26
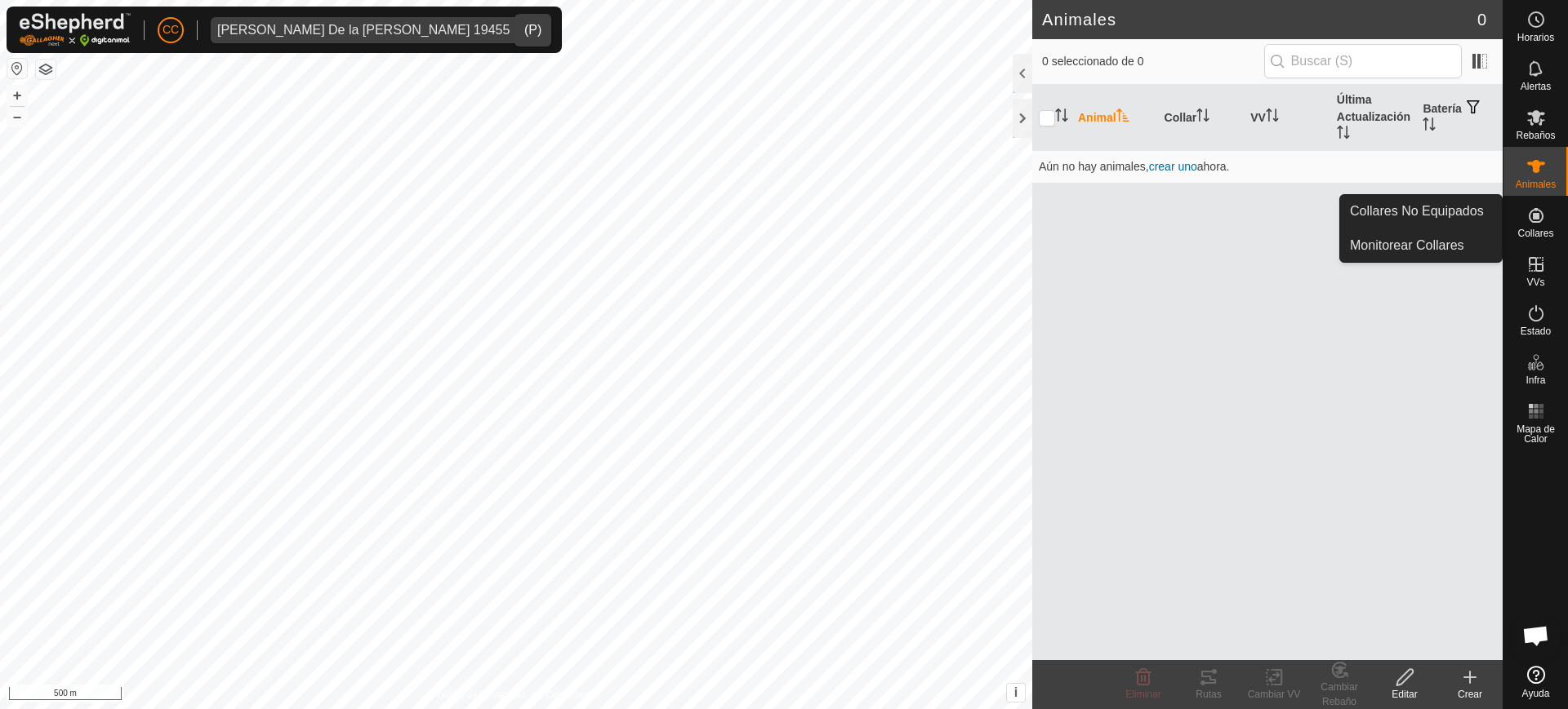
drag, startPoint x: 1537, startPoint y: 217, endPoint x: 1526, endPoint y: 221, distance: 11.7
click at [1537, 220] on icon at bounding box center [1536, 215] width 19 height 19
click at [1477, 216] on link "Collares No Equipados" at bounding box center [1421, 211] width 162 height 33
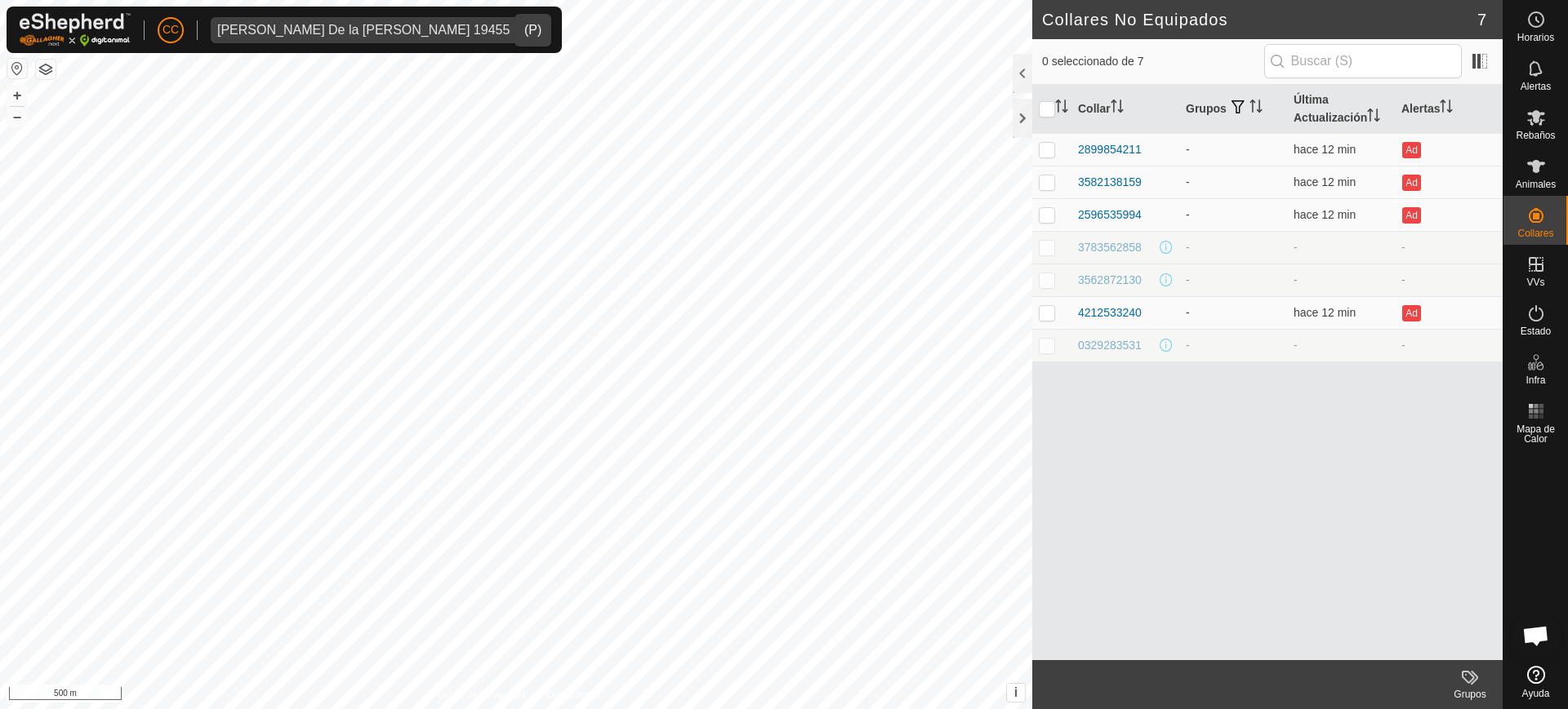
click at [1384, 265] on td "-" at bounding box center [1340, 280] width 108 height 33
click at [1543, 690] on span "Ayuda" at bounding box center [1536, 694] width 28 height 10
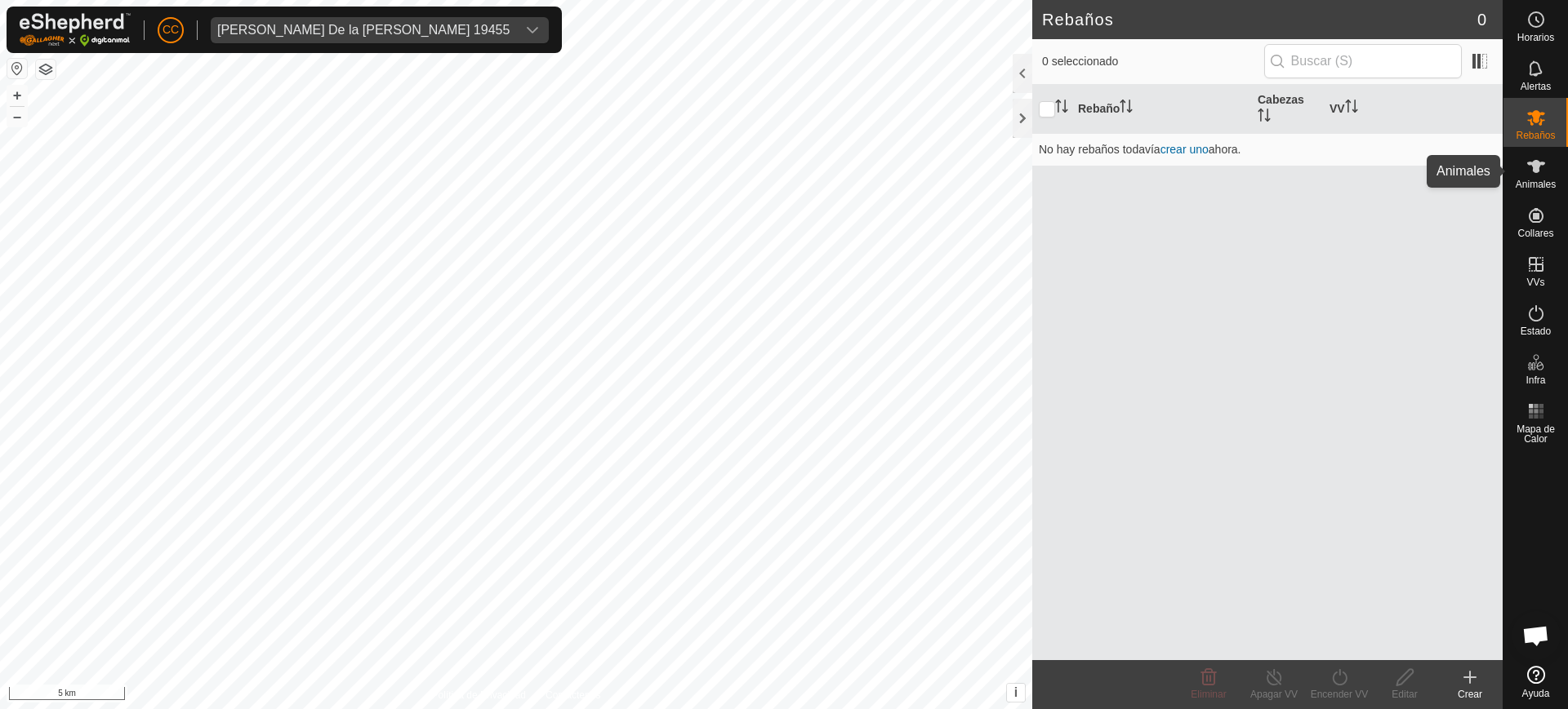
click at [1547, 177] on es-animals-svg-icon at bounding box center [1536, 166] width 29 height 26
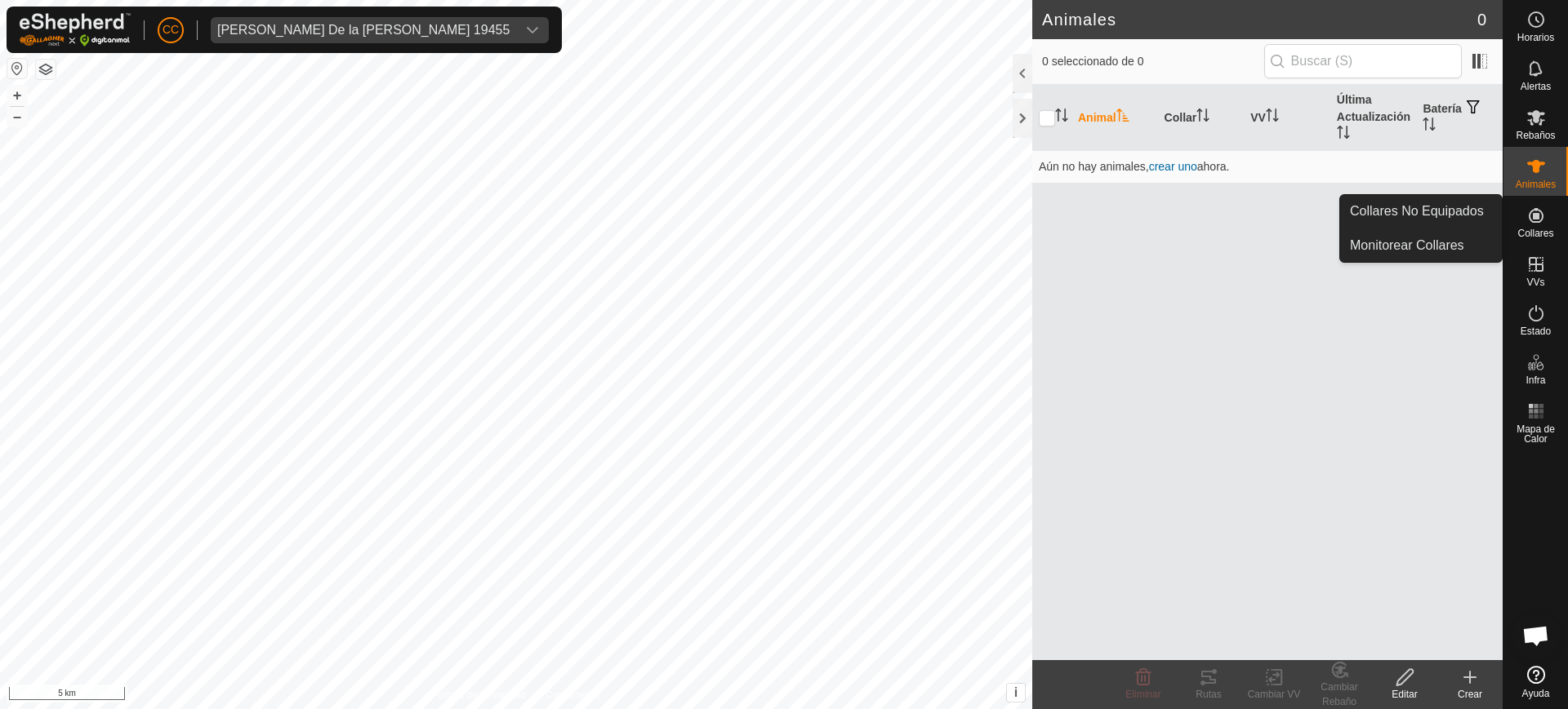
click at [1547, 210] on es-neckbands-svg-icon at bounding box center [1536, 215] width 29 height 26
click at [1451, 209] on link "Collares No Equipados" at bounding box center [1421, 211] width 162 height 33
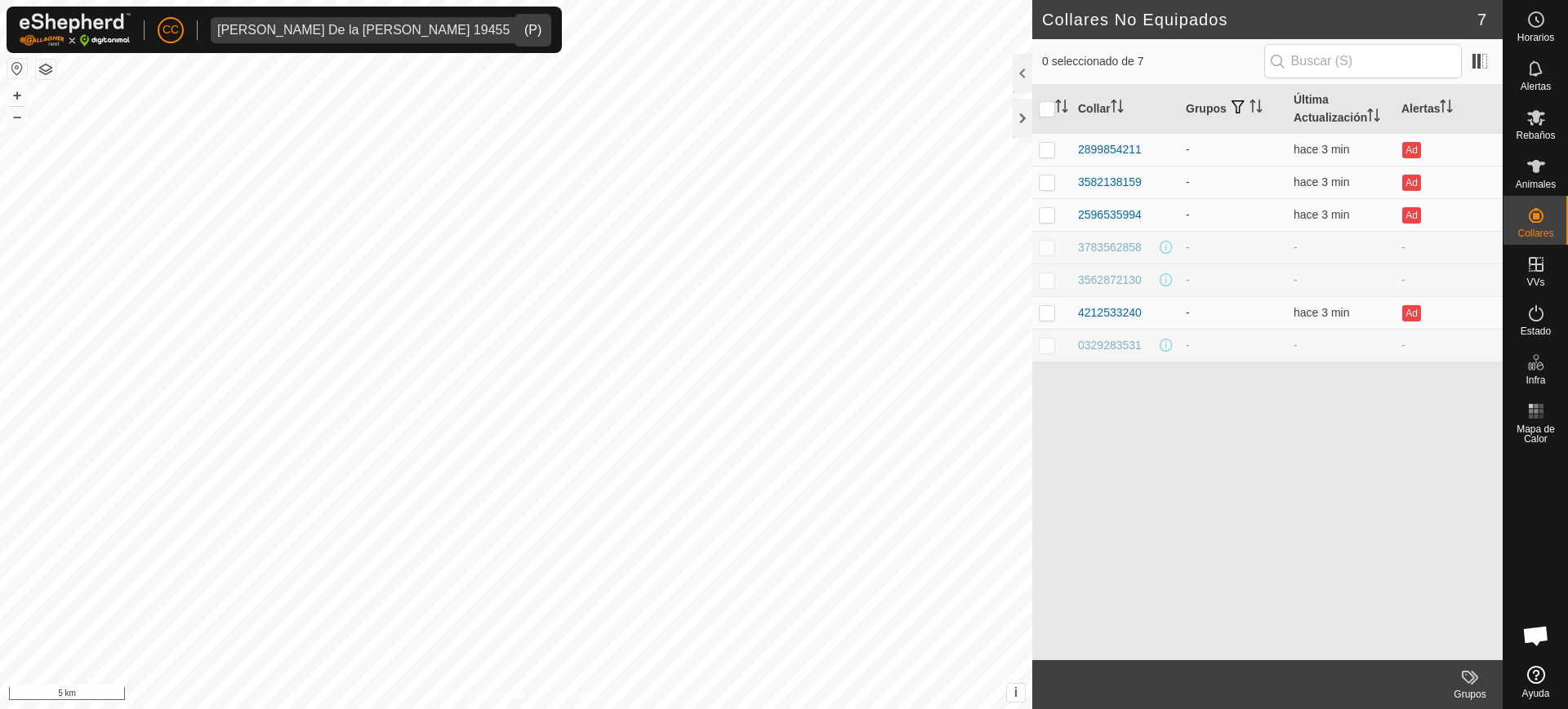
click at [331, 37] on span "Maria Esperanza De la cruz Caselles 19455" at bounding box center [362, 30] width 305 height 26
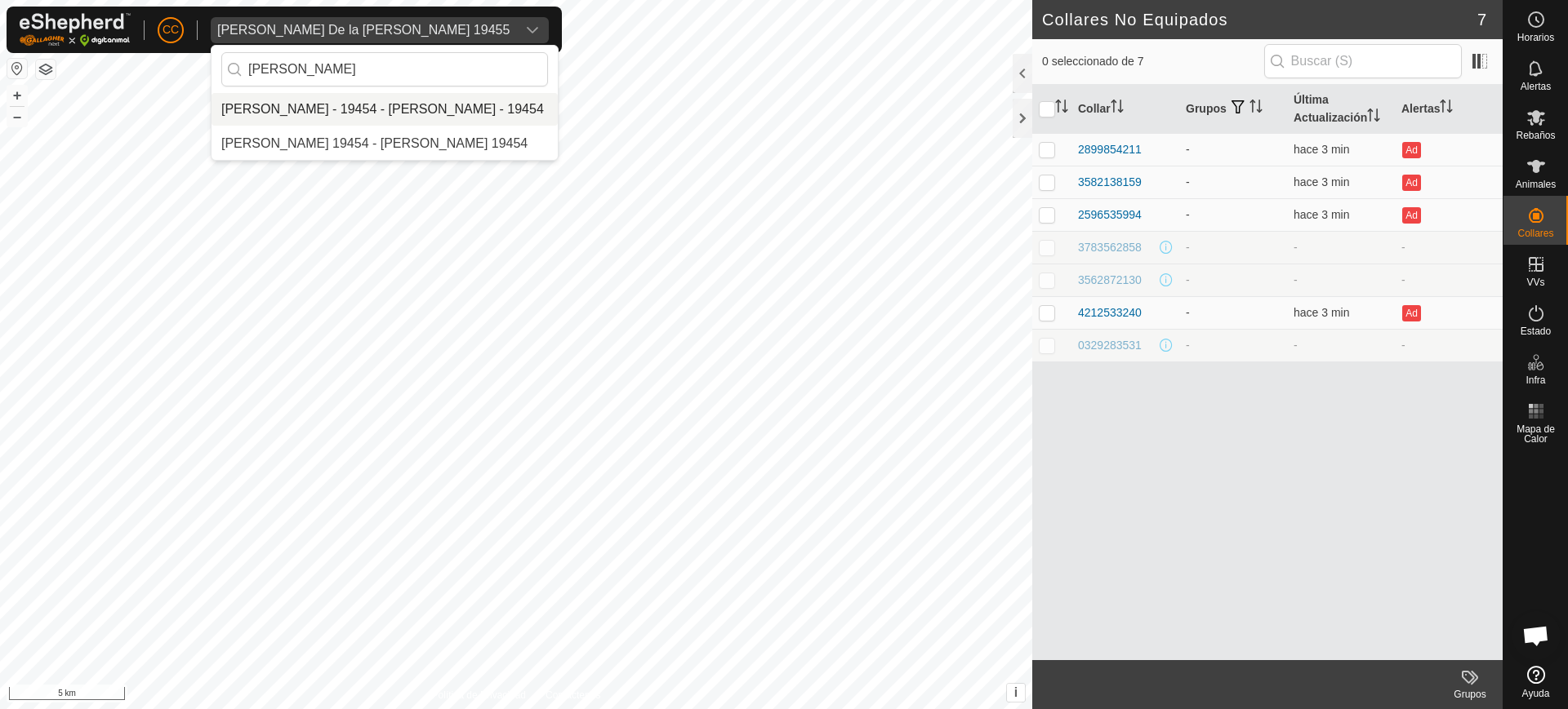
type input "gayo"
click at [415, 110] on li "Julian Garcia Gayo - 19454 - Julian Garcia Gayo - 19454" at bounding box center [384, 109] width 346 height 33
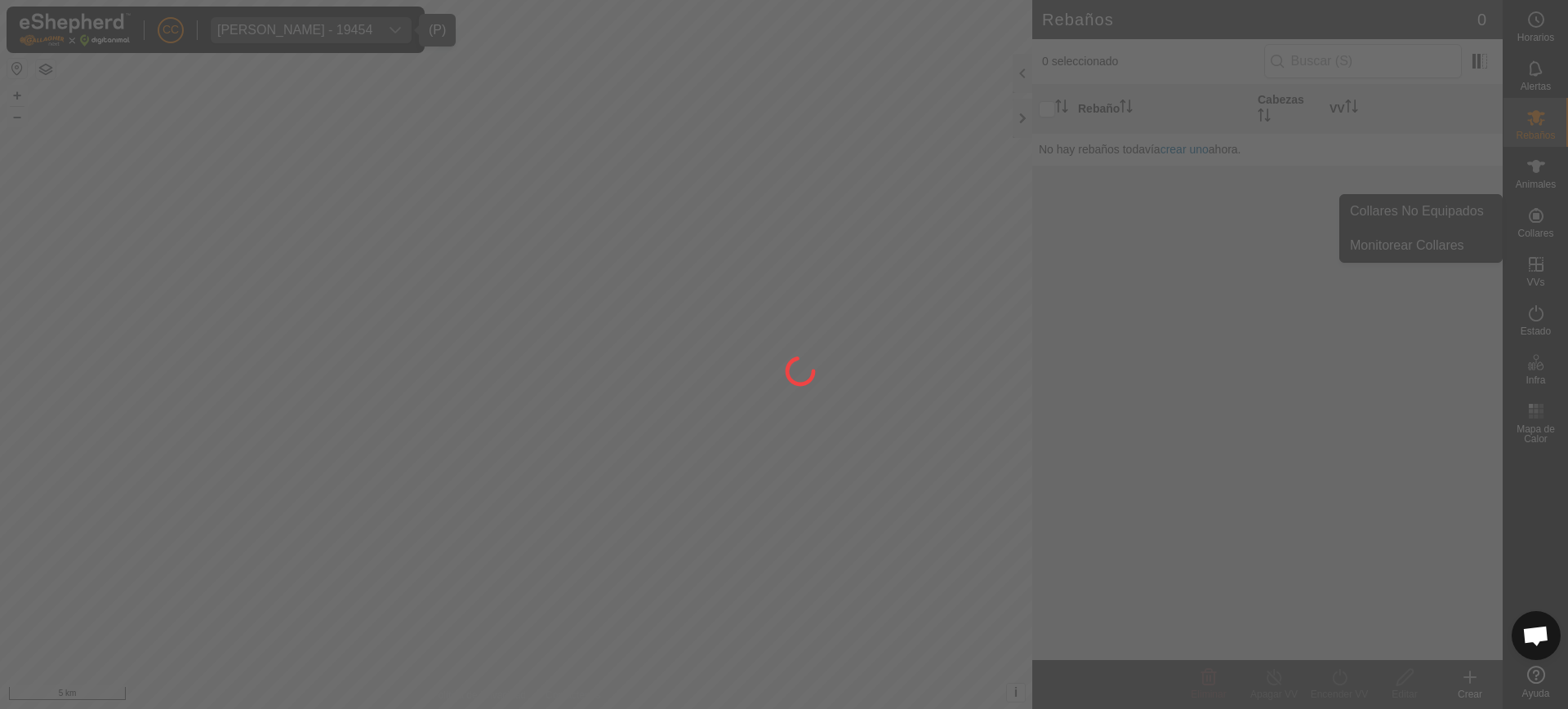
click at [1541, 226] on div at bounding box center [784, 354] width 1568 height 709
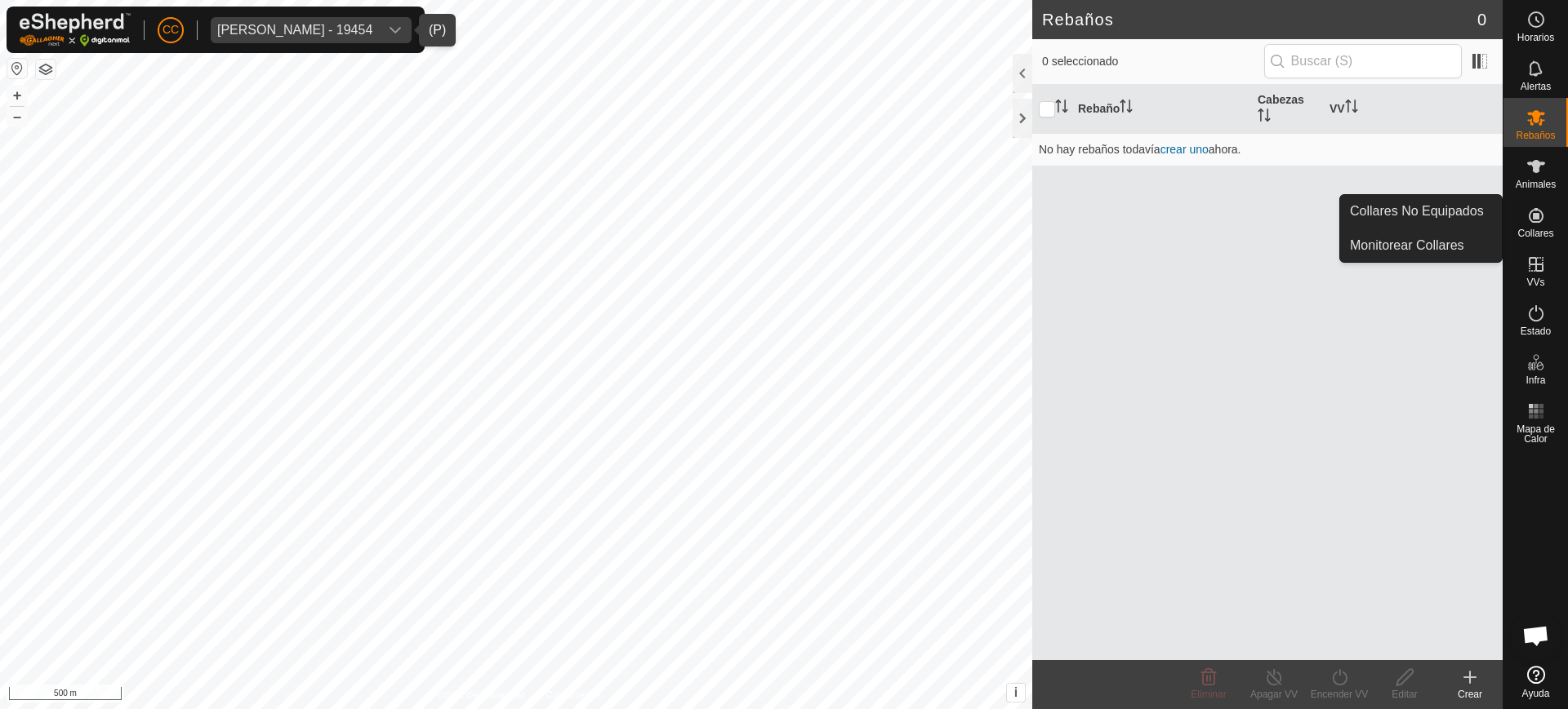
click at [1539, 221] on icon at bounding box center [1536, 215] width 15 height 15
click at [1488, 210] on link "Collares No Equipados" at bounding box center [1421, 211] width 162 height 33
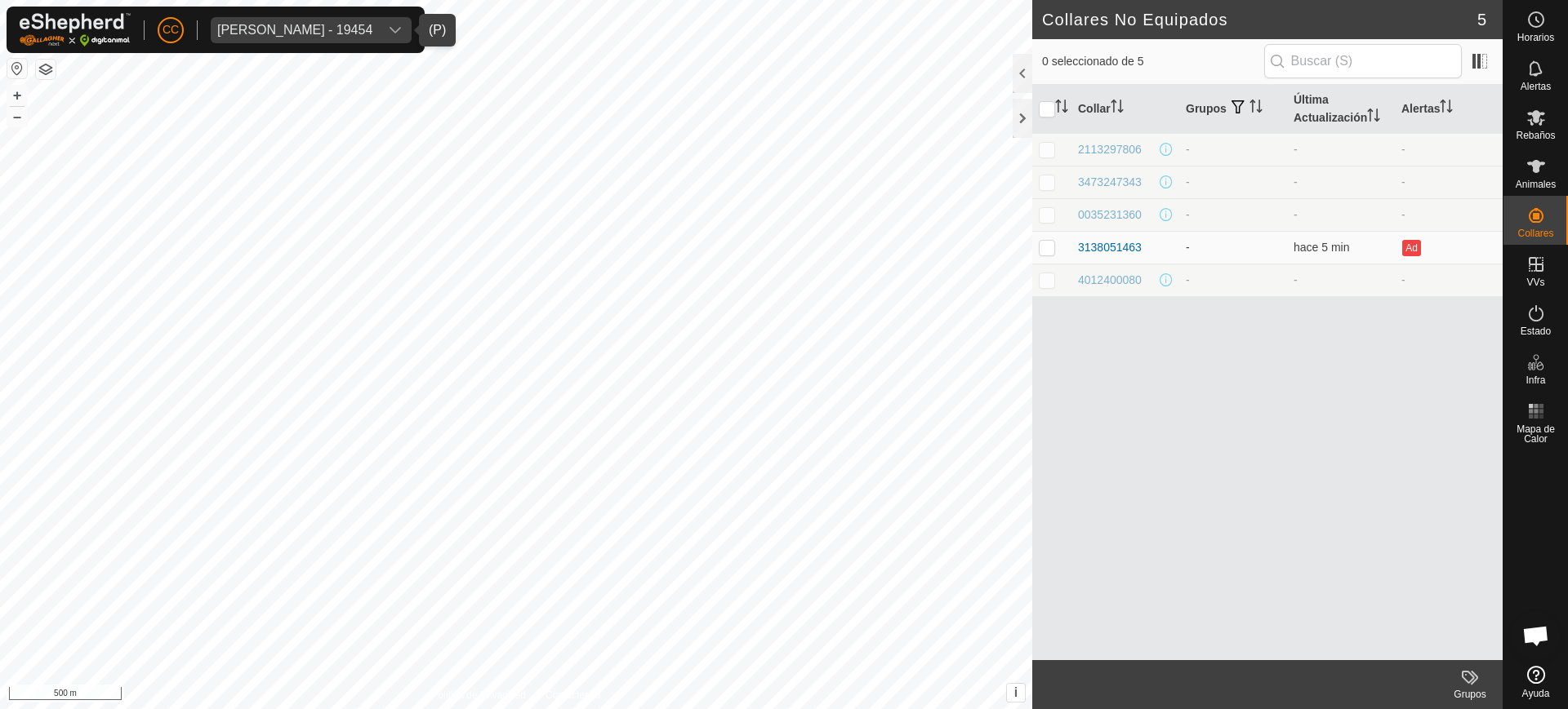
click at [1459, 450] on div "Collar Grupos Última Actualización Alertas 2113297806 - - - 3473247343 - - - 00…" at bounding box center [1268, 373] width 471 height 575
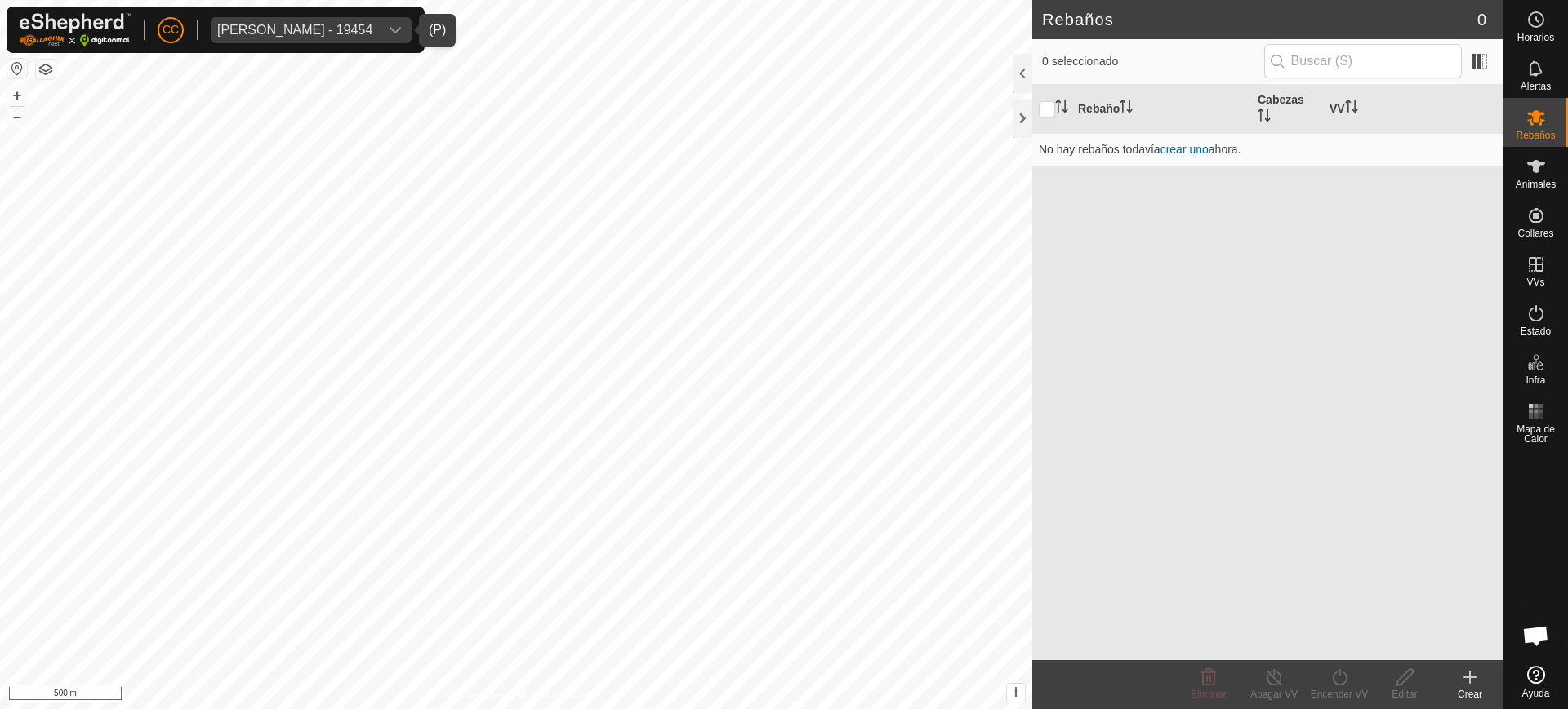
click at [1493, 266] on div "Rebaño Cabezas VV No hay rebaños todavía crear uno ahora." at bounding box center [1268, 373] width 471 height 575
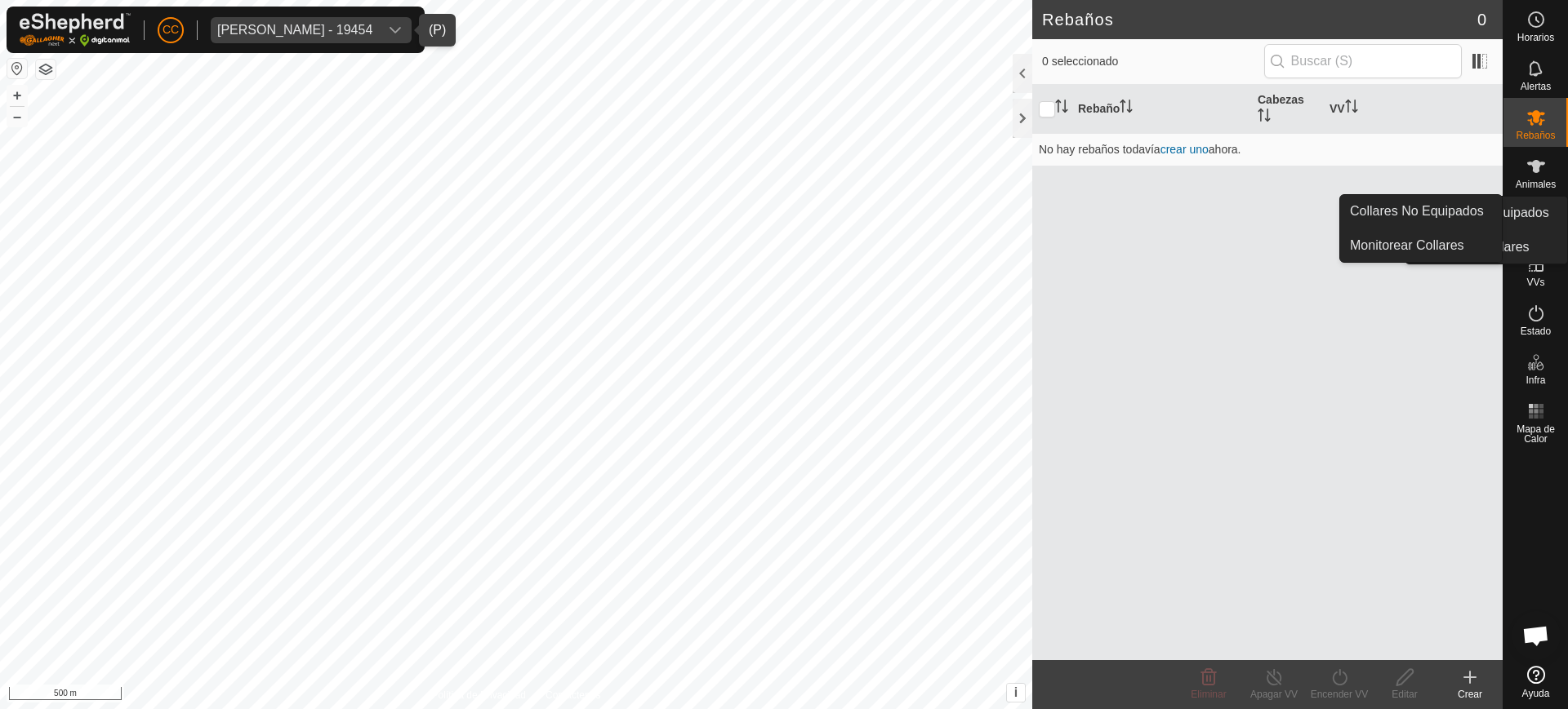
click at [1542, 219] on icon at bounding box center [1536, 215] width 15 height 15
click at [1483, 209] on link "Collares No Equipados" at bounding box center [1421, 211] width 162 height 33
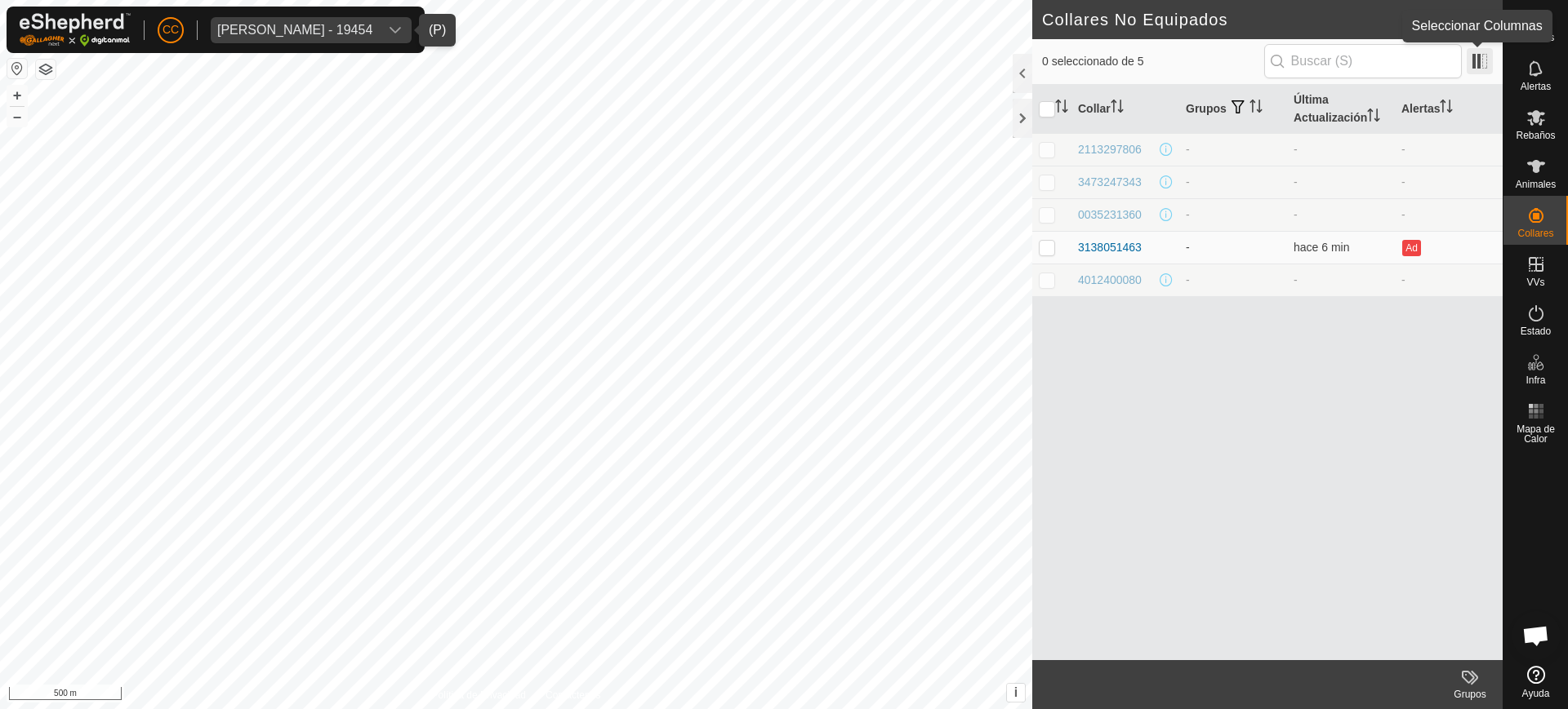
click at [1484, 65] on span at bounding box center [1480, 61] width 26 height 26
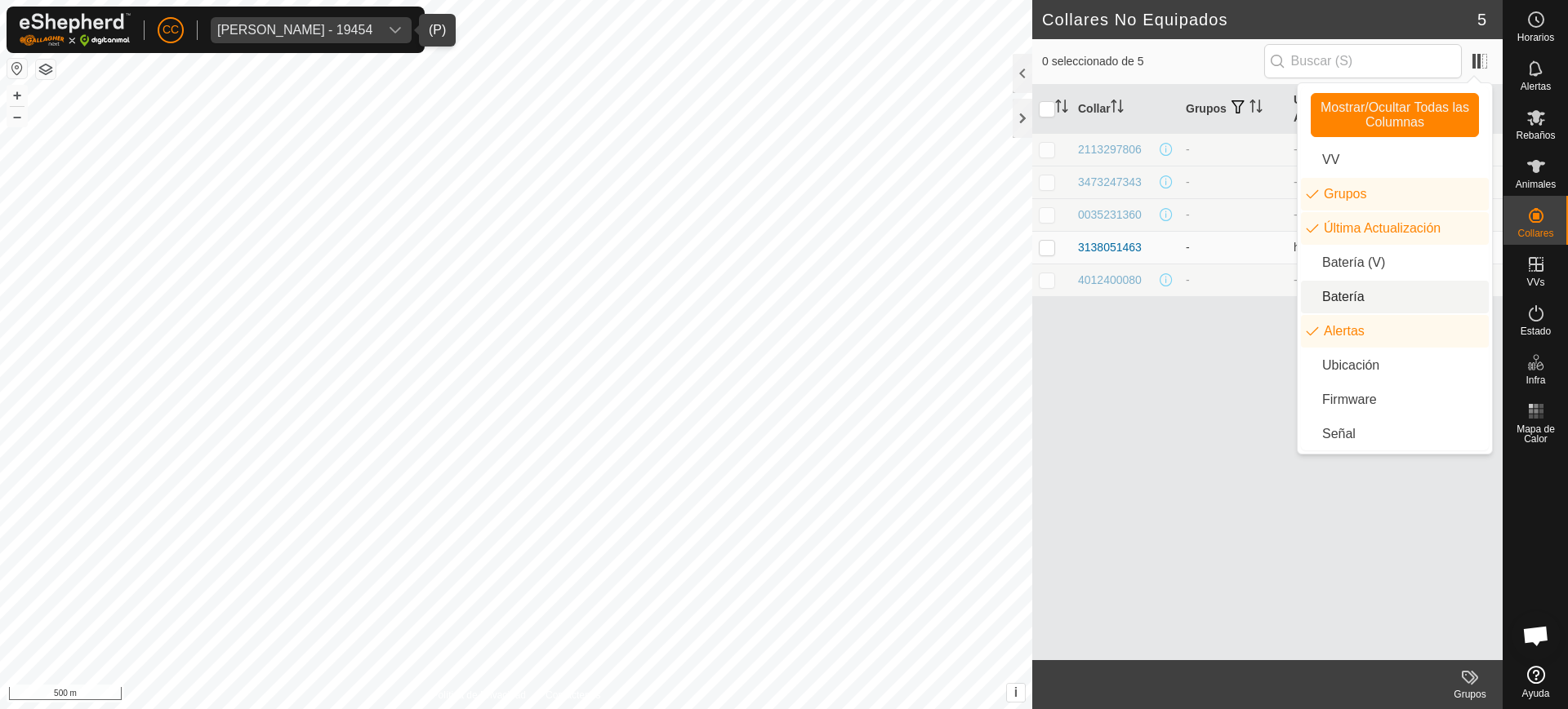
click at [1357, 301] on li "Batería" at bounding box center [1396, 297] width 188 height 33
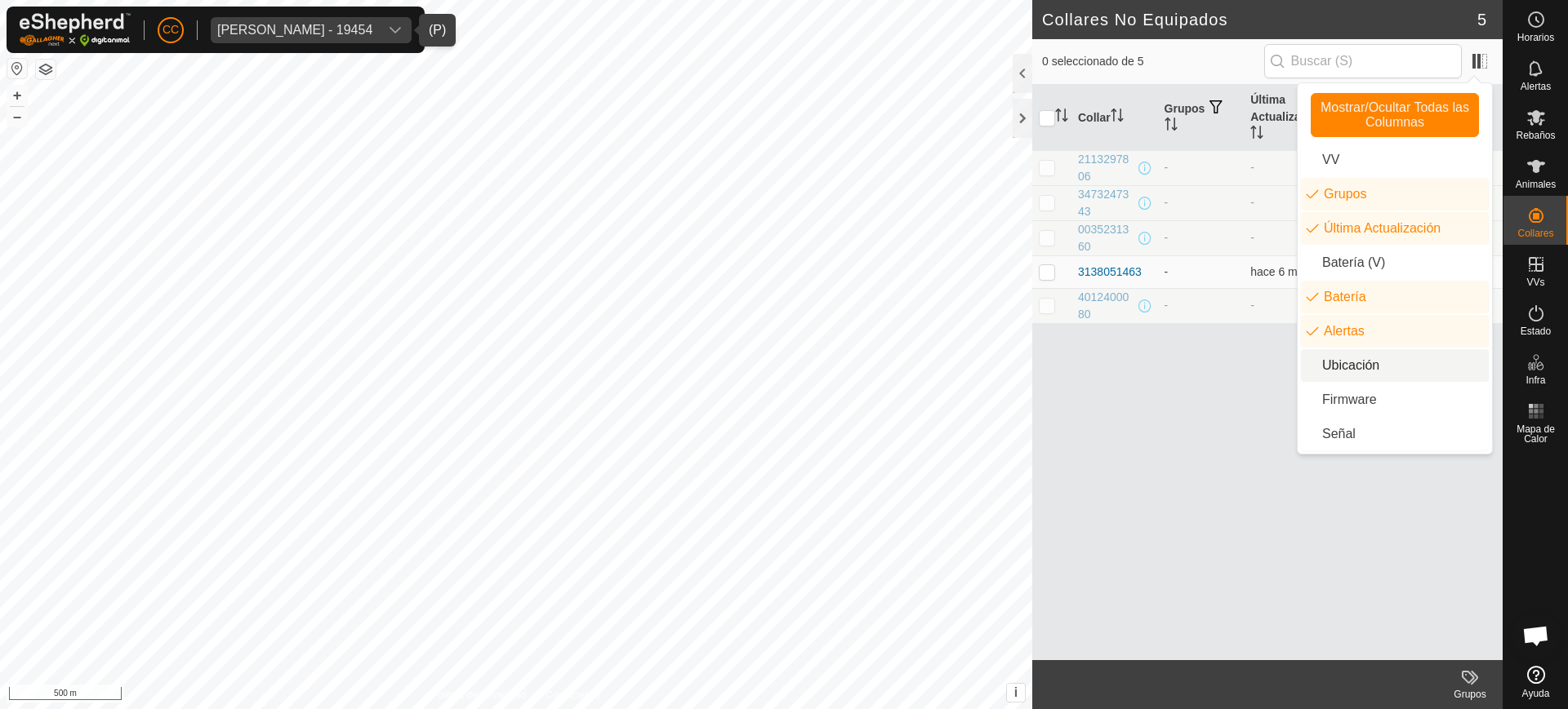
click at [1144, 440] on div "Collar Grupos Última Actualización Batería Alertas 2113297806 - - - - 347324734…" at bounding box center [1268, 373] width 471 height 575
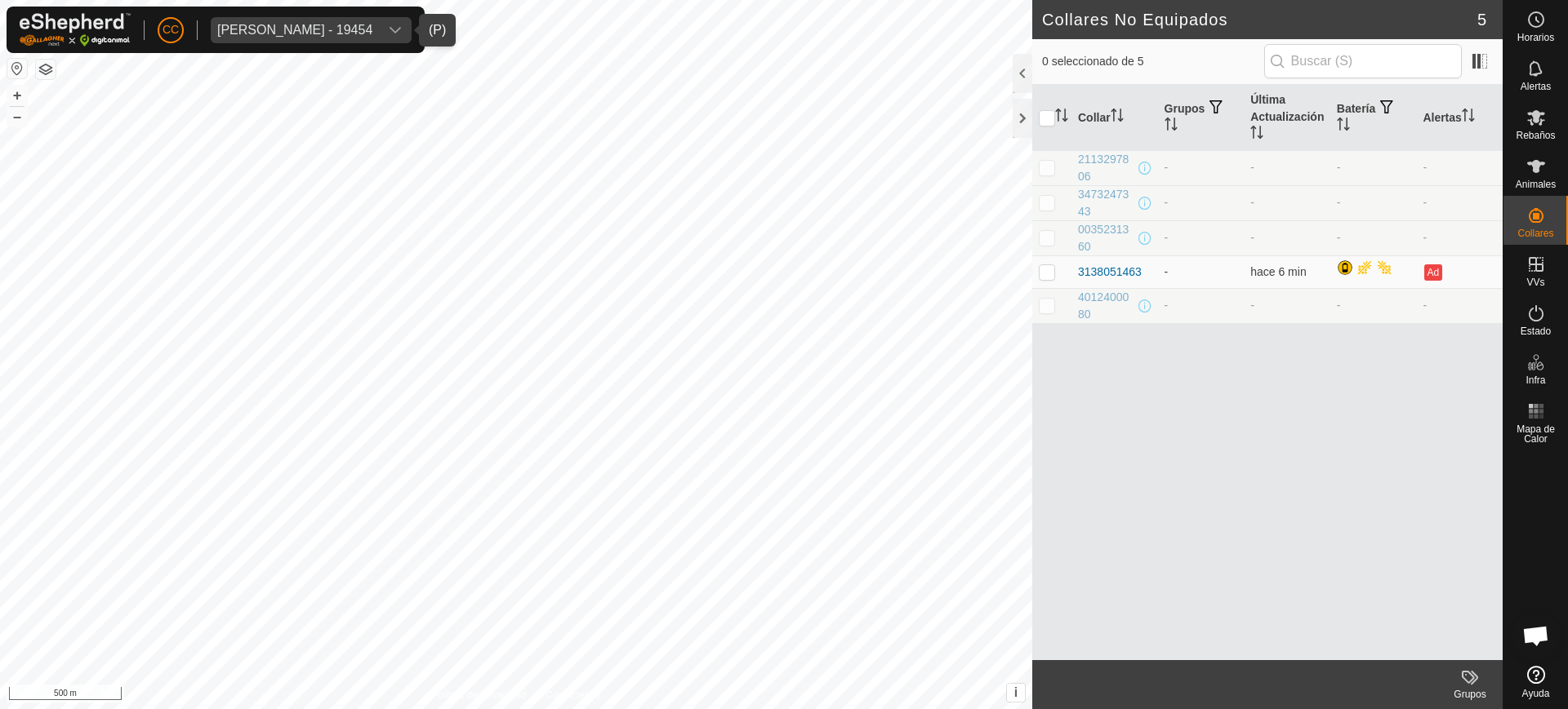
click at [1439, 448] on div "Collar Grupos Última Actualización Batería Alertas 2113297806 - - - - 347324734…" at bounding box center [1268, 373] width 471 height 575
click at [357, 29] on div "Julian Garcia Gayo - 19454" at bounding box center [295, 29] width 155 height 13
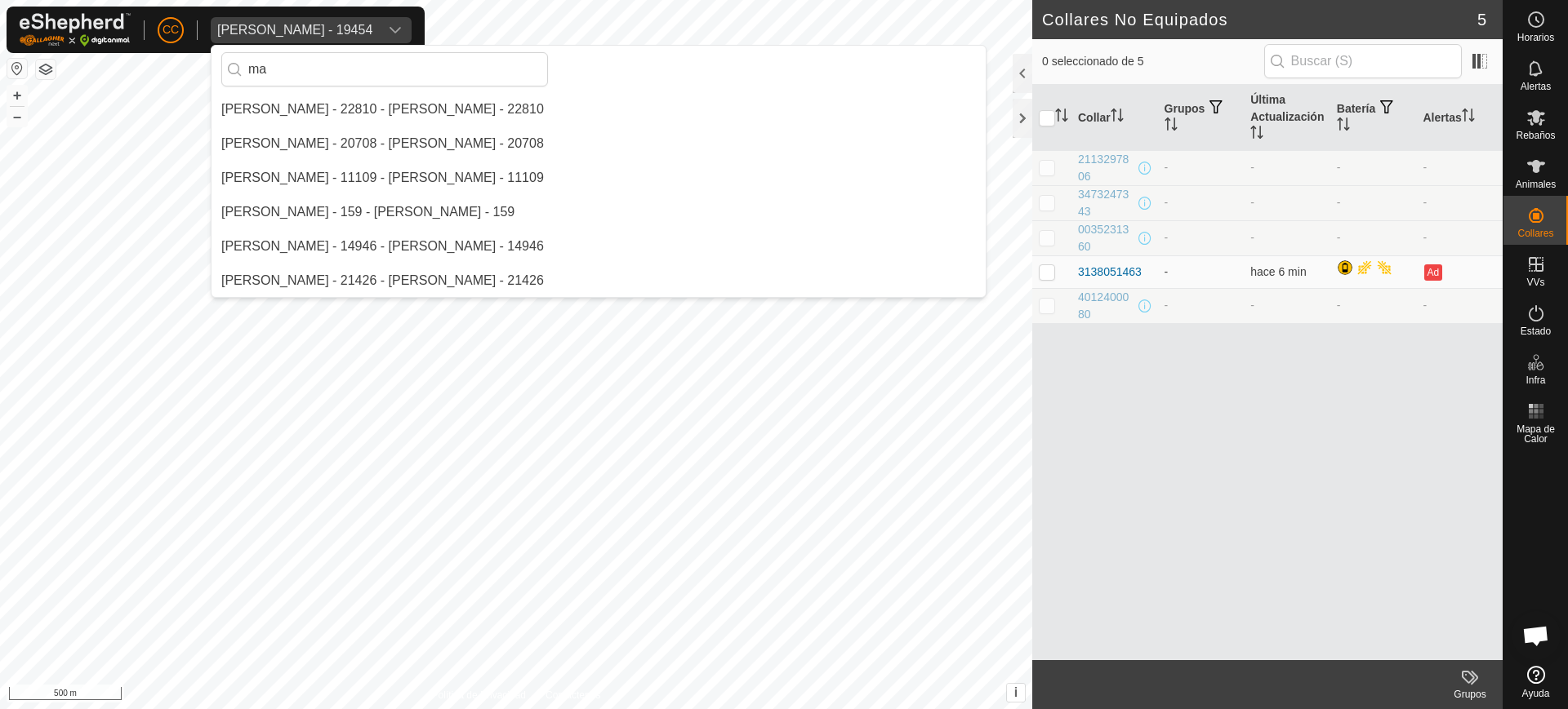
scroll to position [1680, 0]
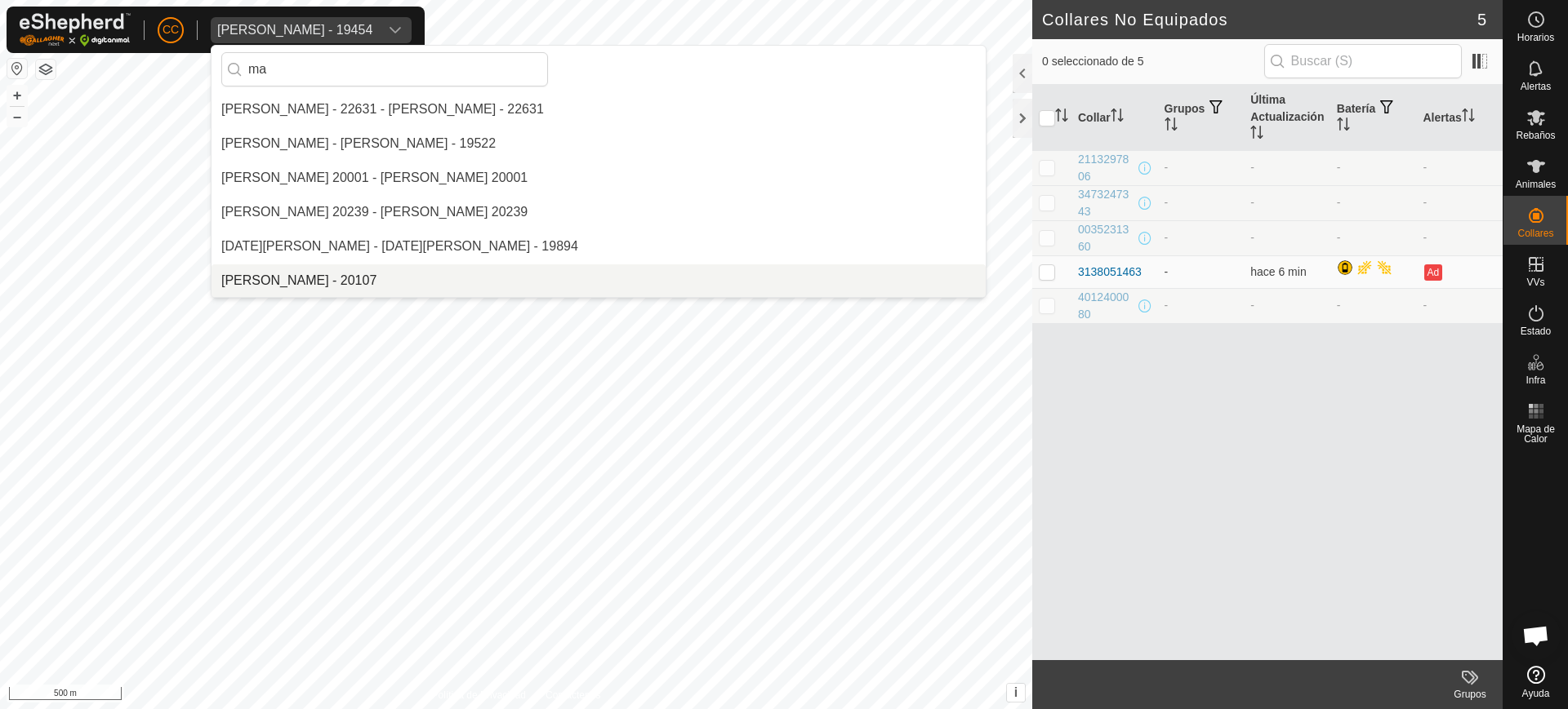
type input "ma"
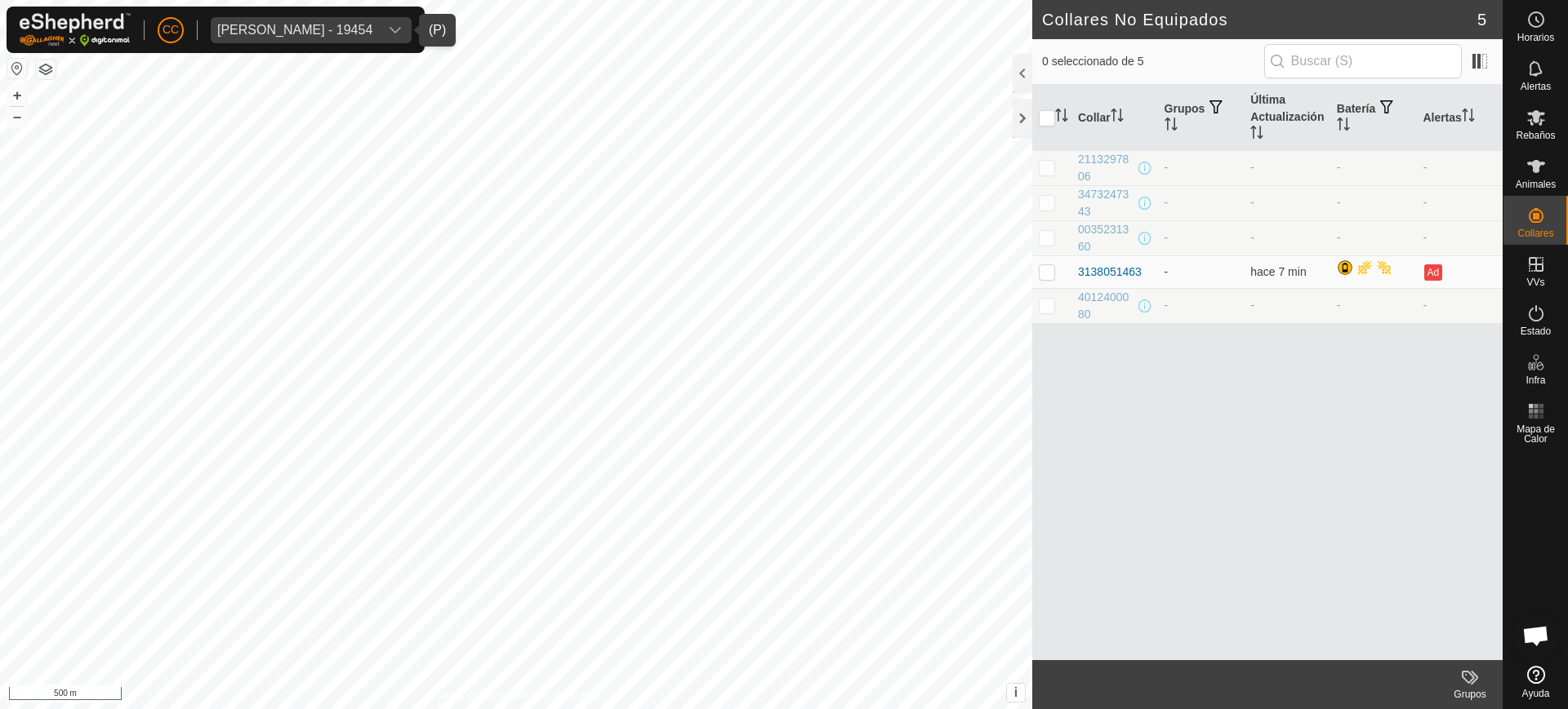
click at [328, 23] on div "Julian Garcia Gayo - 19454" at bounding box center [295, 29] width 155 height 13
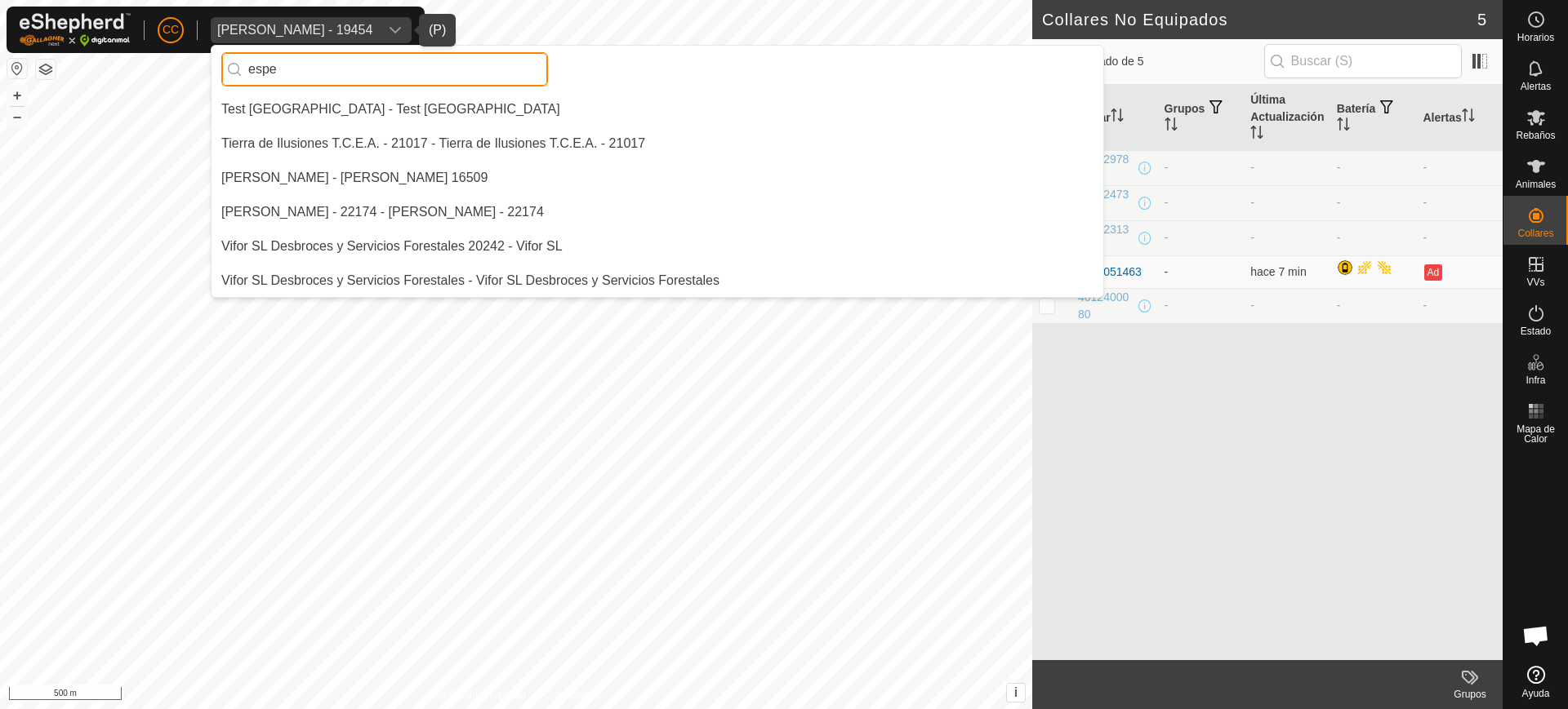
scroll to position [0, 0]
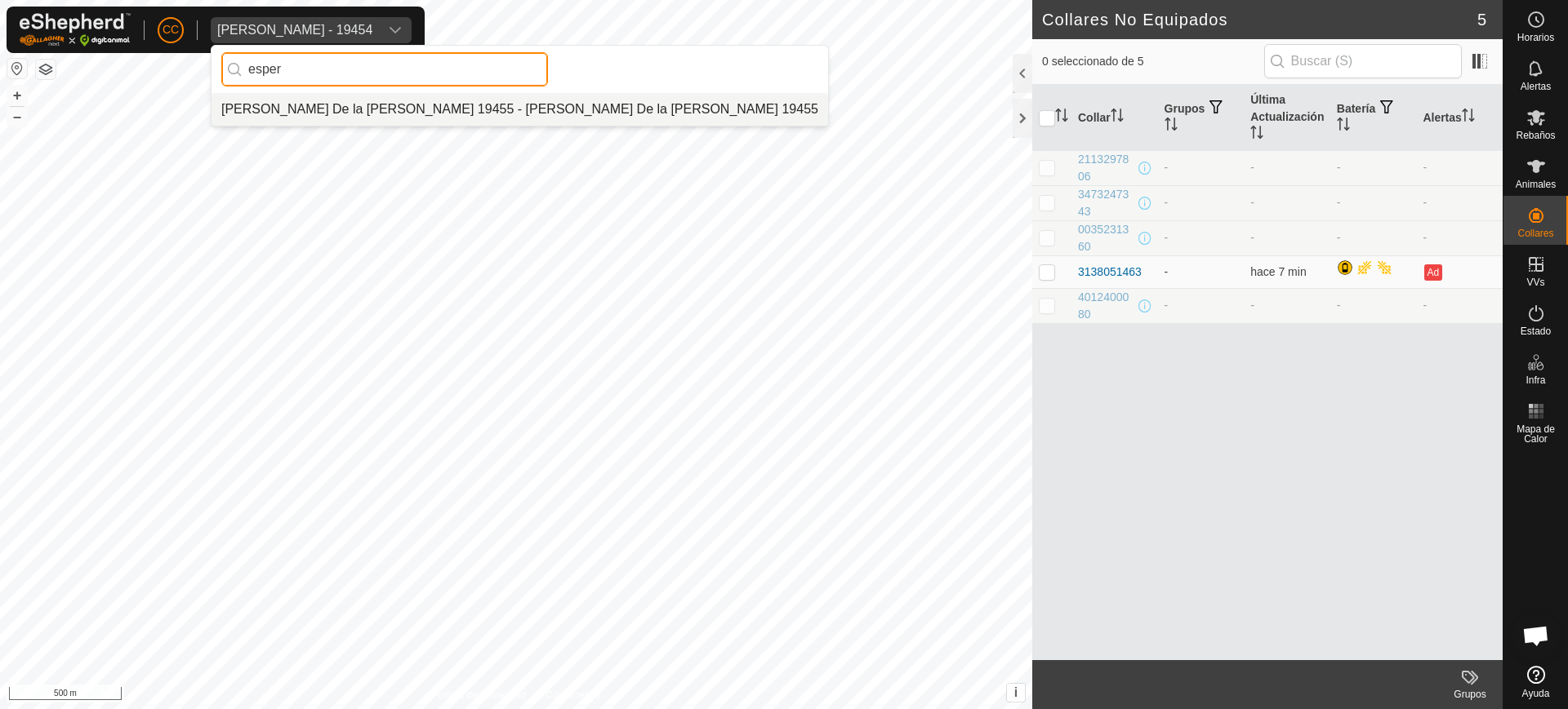
type input "esper"
click at [322, 125] on div "esper Maria Esperanza De la cruz Caselles 19455 - Maria Esperanza De la cruz Ca…" at bounding box center [519, 85] width 618 height 81
click at [441, 100] on li "Maria Esperanza De la cruz Caselles 19455 - Maria Esperanza De la cruz Caselles…" at bounding box center [519, 109] width 616 height 33
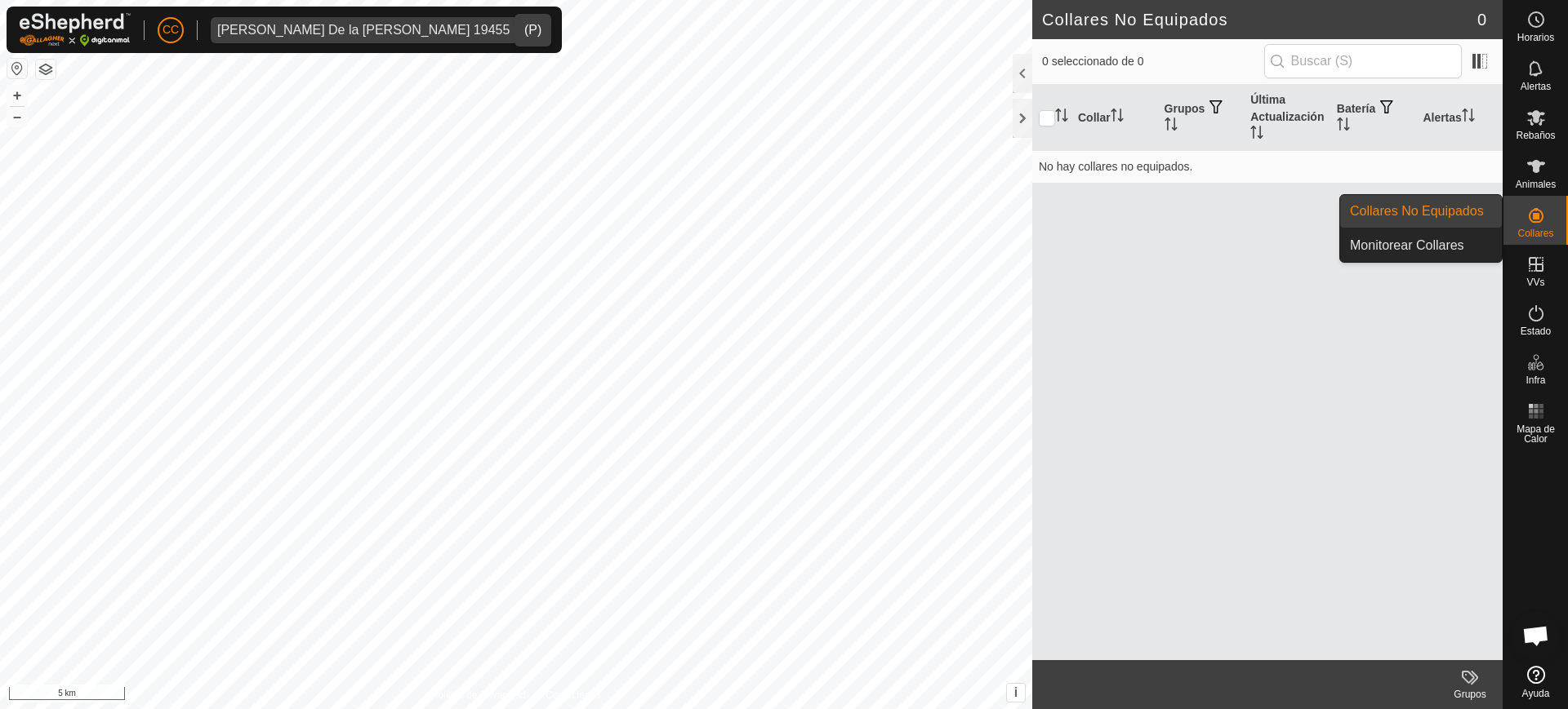
click at [1545, 236] on span "Collares" at bounding box center [1535, 233] width 36 height 10
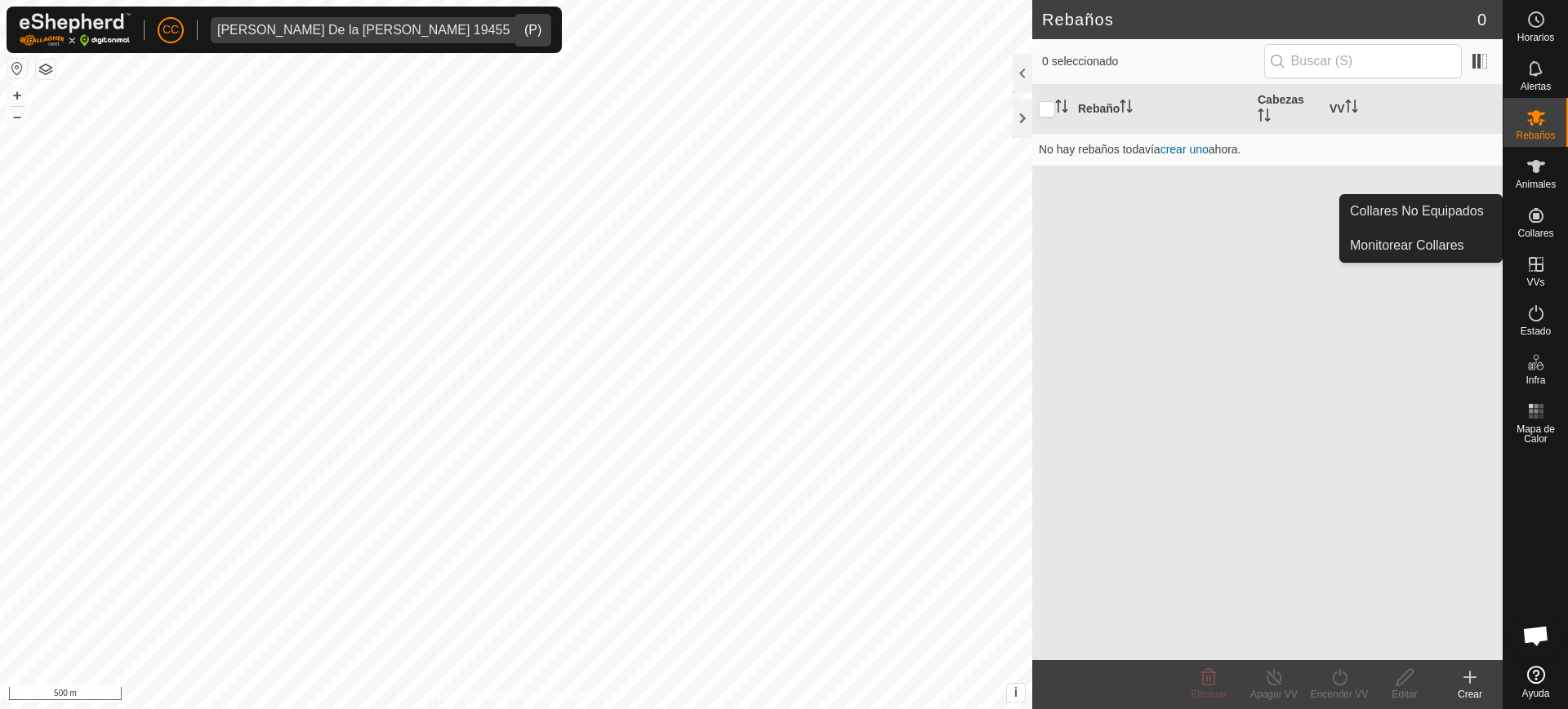
click at [1540, 220] on icon at bounding box center [1536, 215] width 19 height 19
click at [1459, 206] on link "Collares No Equipados" at bounding box center [1421, 211] width 162 height 33
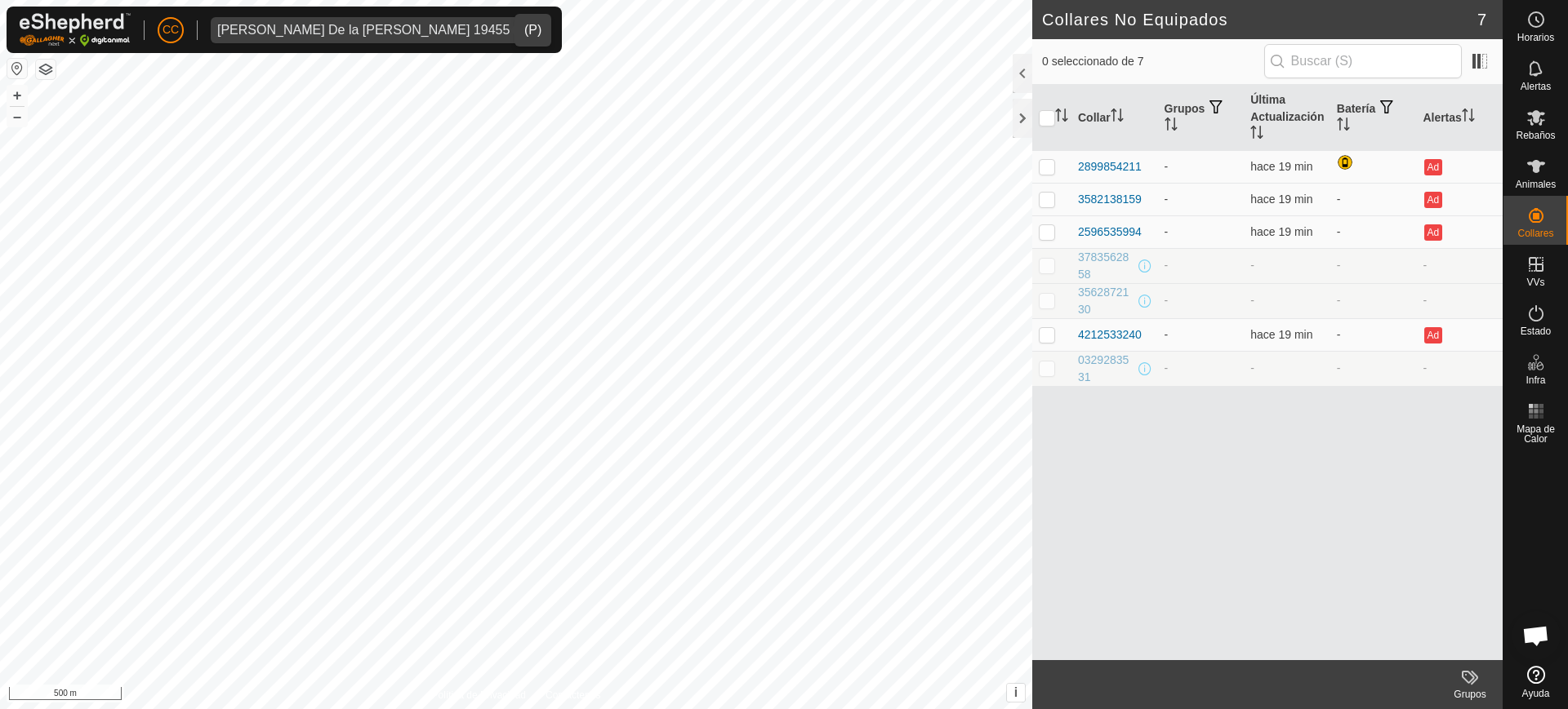
click at [267, 21] on span "Maria Esperanza De la cruz Caselles 19455" at bounding box center [362, 30] width 305 height 26
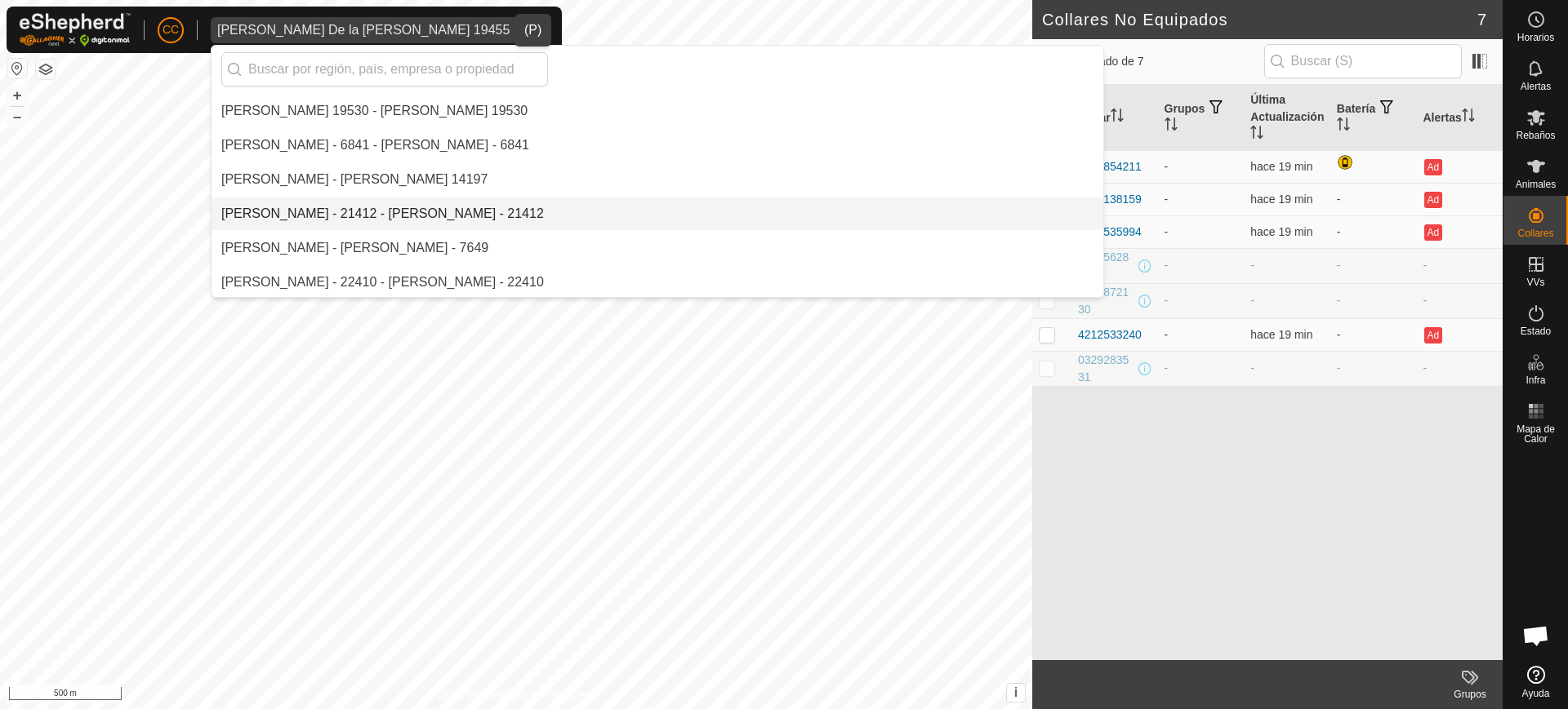
scroll to position [8709, 0]
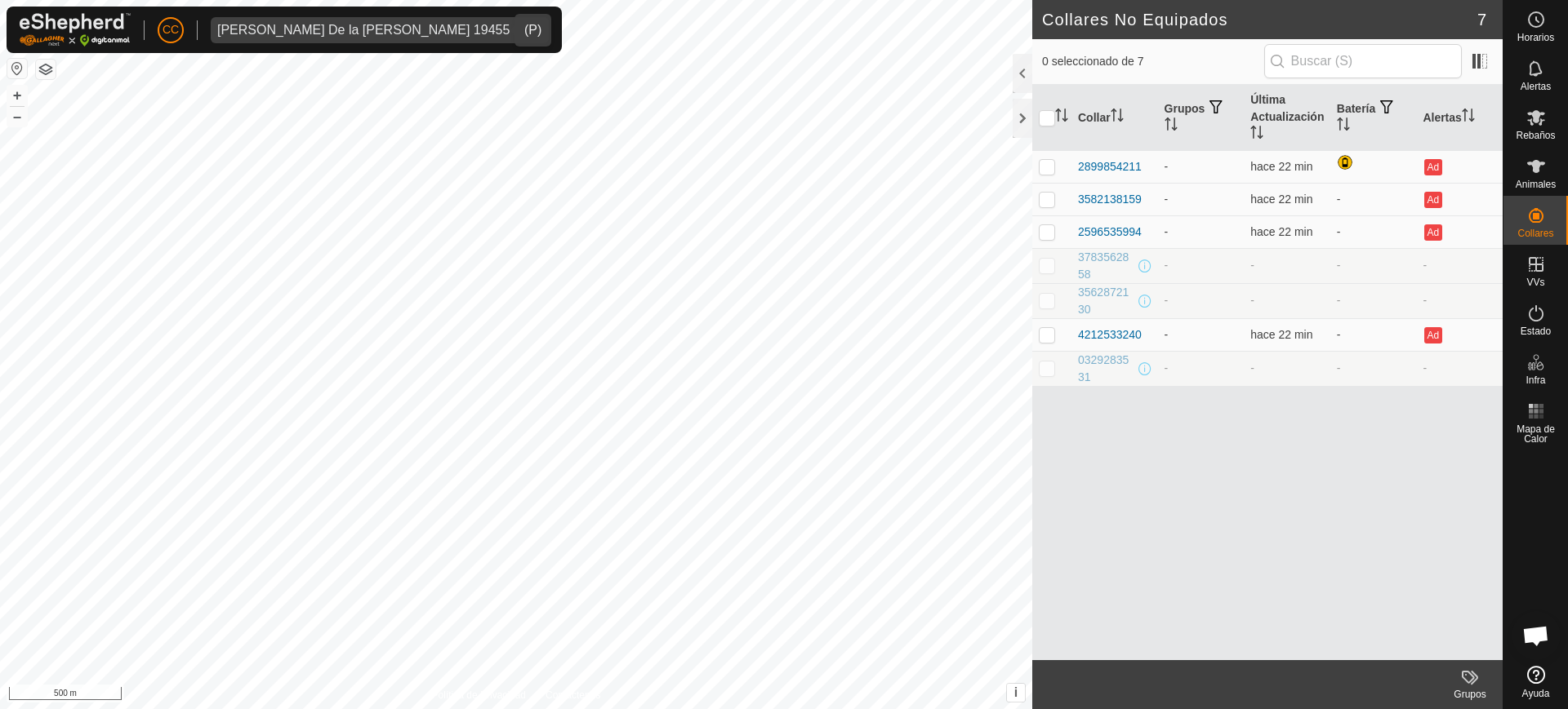
click at [279, 29] on div "Maria Esperanza De la cruz Caselles 19455" at bounding box center [363, 29] width 293 height 13
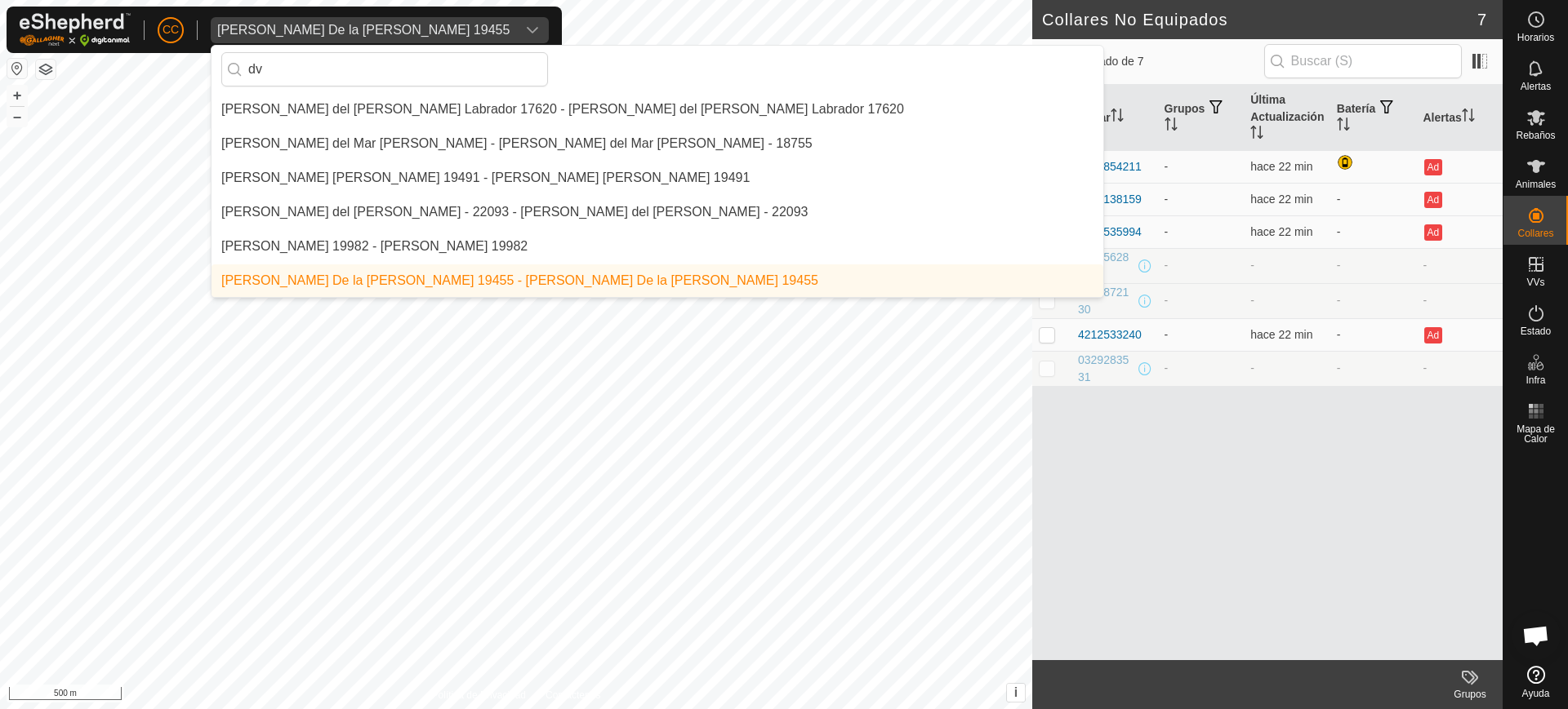
scroll to position [0, 0]
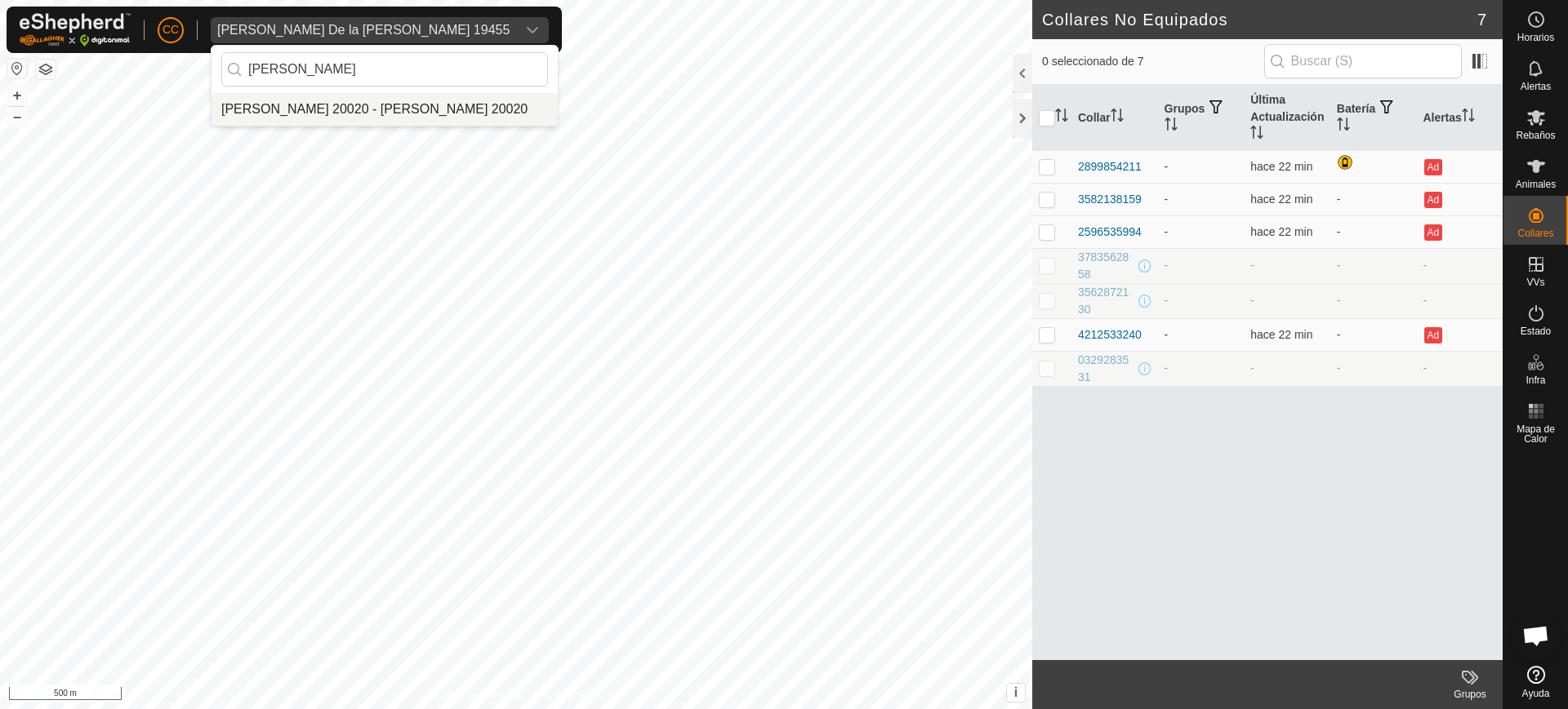
type input "david bri"
click at [322, 101] on li "David Briviesca Pena 20020 - David Briviesca Pena 20020" at bounding box center [384, 109] width 346 height 33
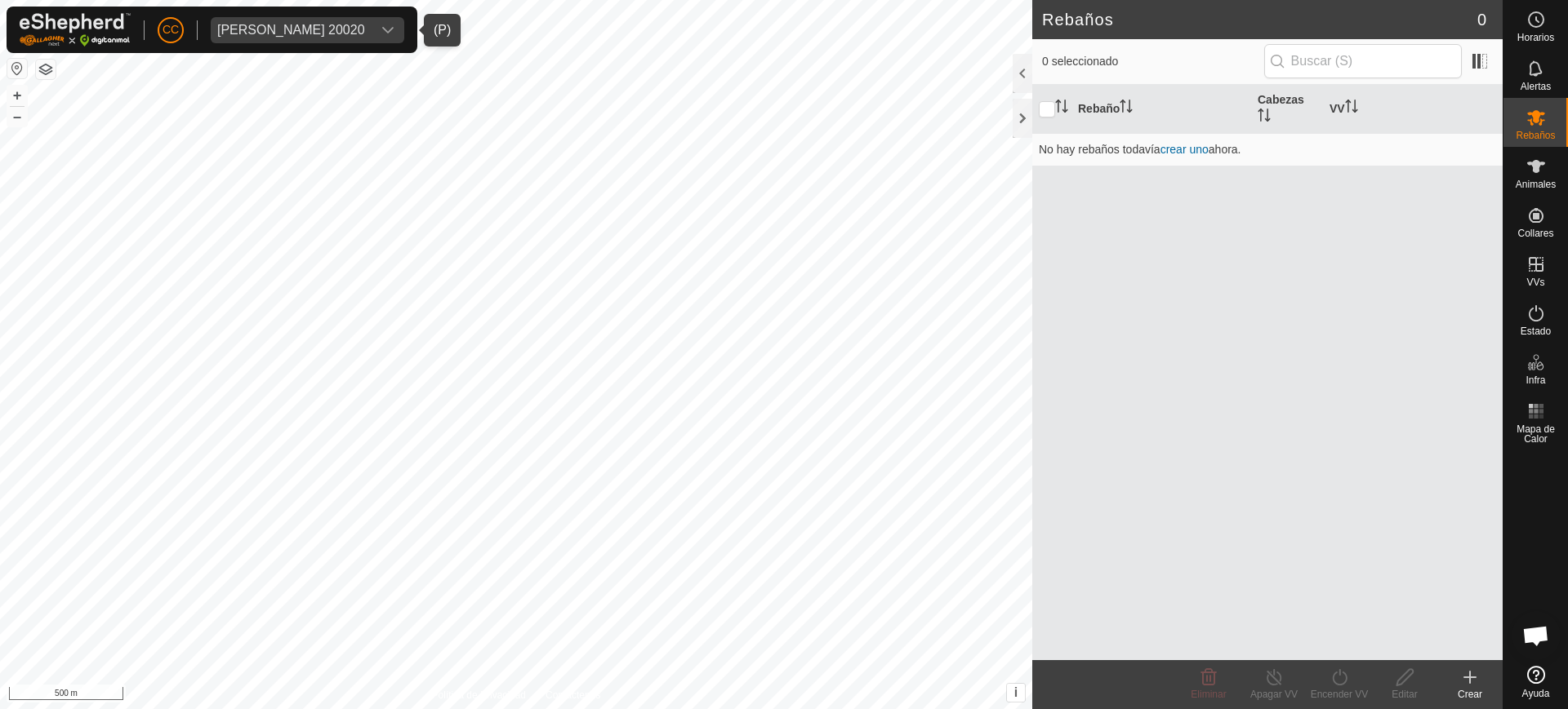
click at [348, 23] on div "David Briviesca Pena 20020" at bounding box center [291, 29] width 148 height 13
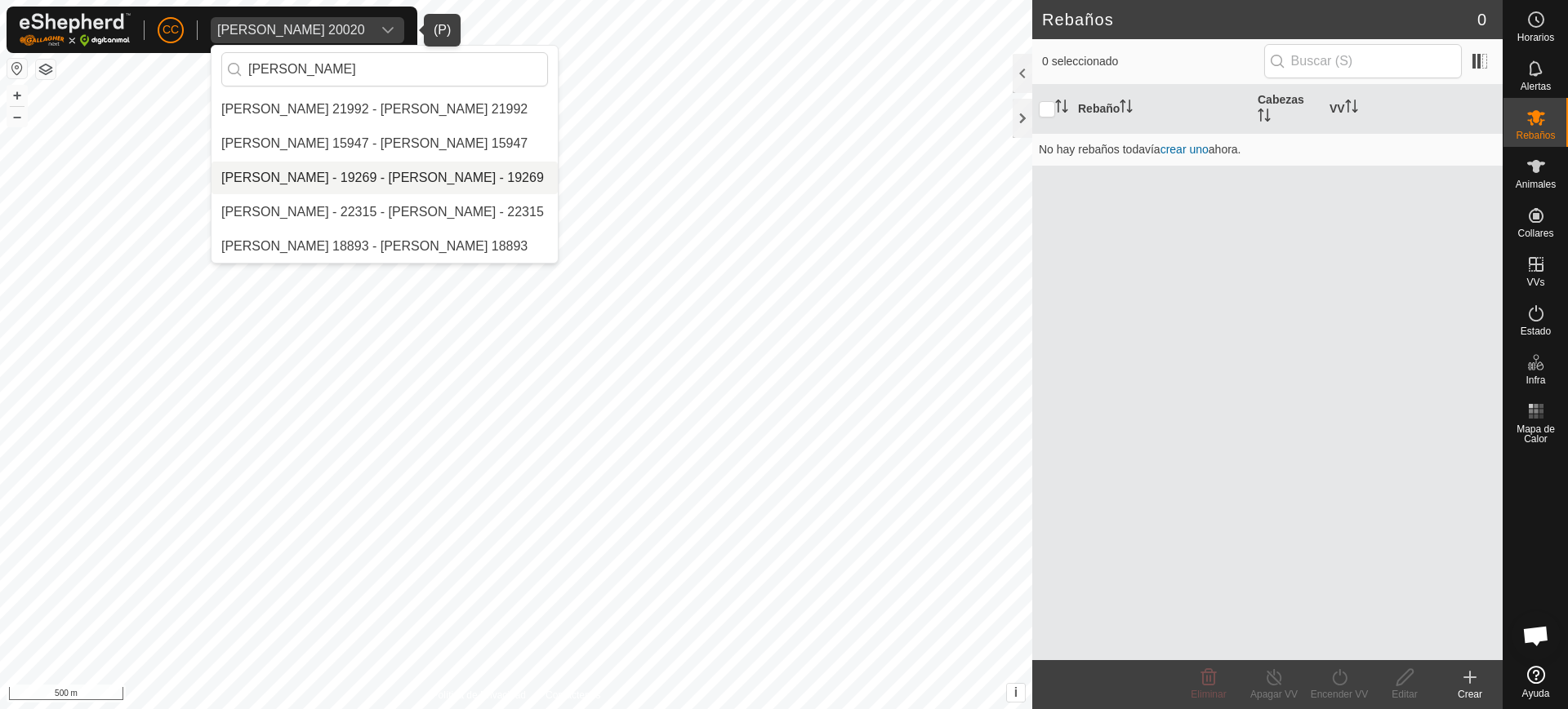
type input "sergio"
click at [405, 166] on li "Sergio Granado Garcia - 19269 - Sergio Granado Garcia - 19269" at bounding box center [384, 178] width 346 height 33
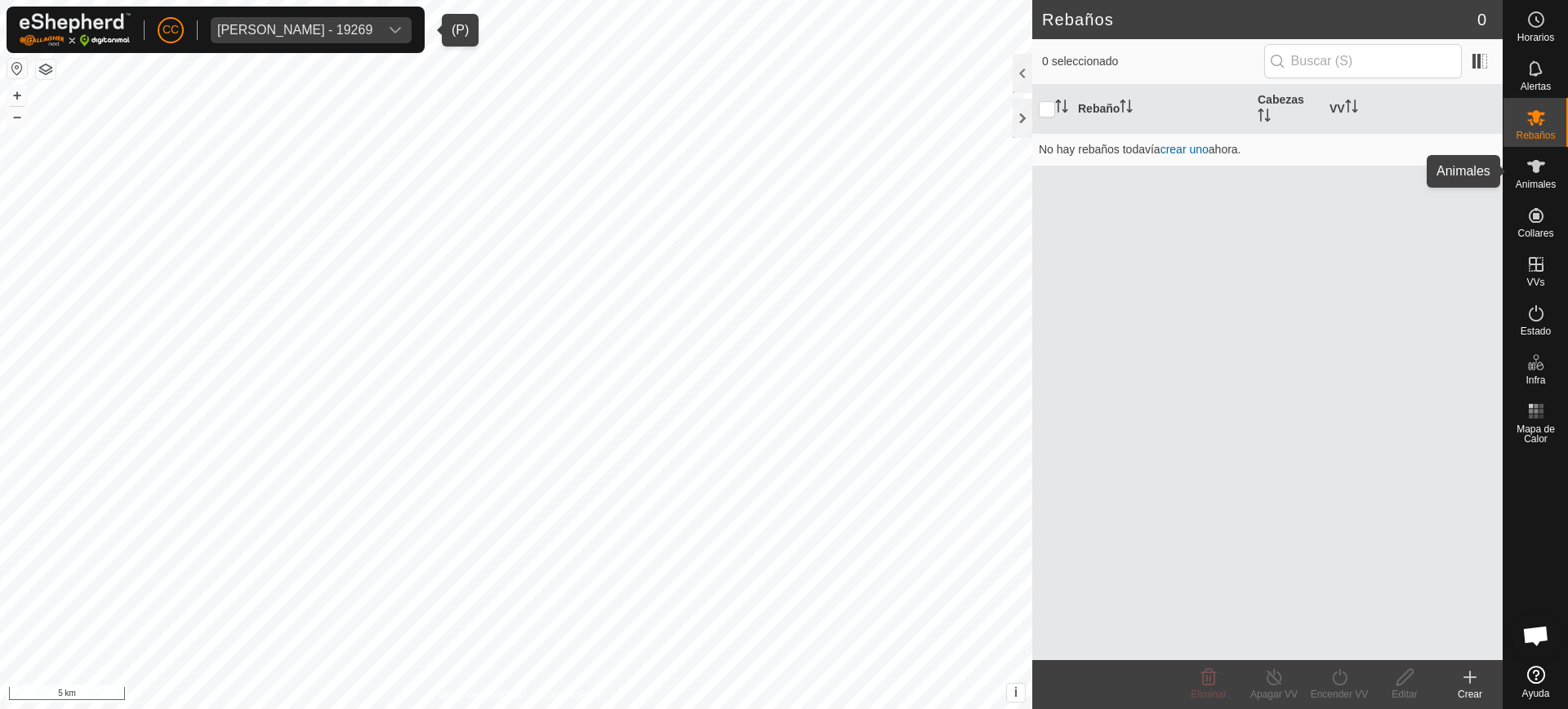
click at [1524, 163] on div "CC Sergio Granado Garcia - 19269 Horarios Alertas Rebaños Animales Collares VVs…" at bounding box center [784, 354] width 1568 height 709
click at [1542, 177] on es-animals-svg-icon at bounding box center [1536, 166] width 29 height 26
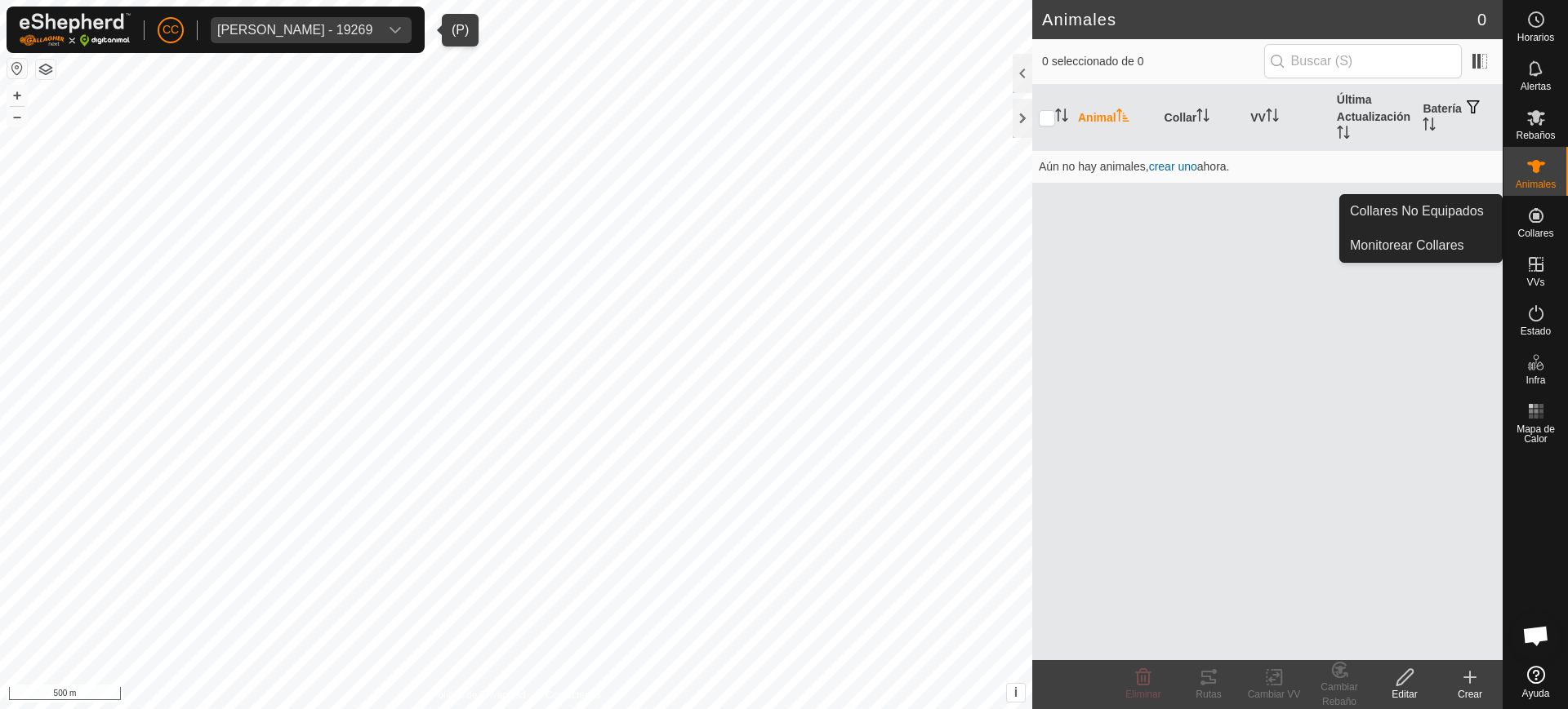
click at [1535, 229] on span "Collares" at bounding box center [1535, 233] width 36 height 10
click at [1418, 195] on div "Collares No Equipados Monitorear Collares" at bounding box center [1421, 229] width 164 height 69
click at [1422, 205] on link "Collares No Equipados" at bounding box center [1421, 211] width 162 height 33
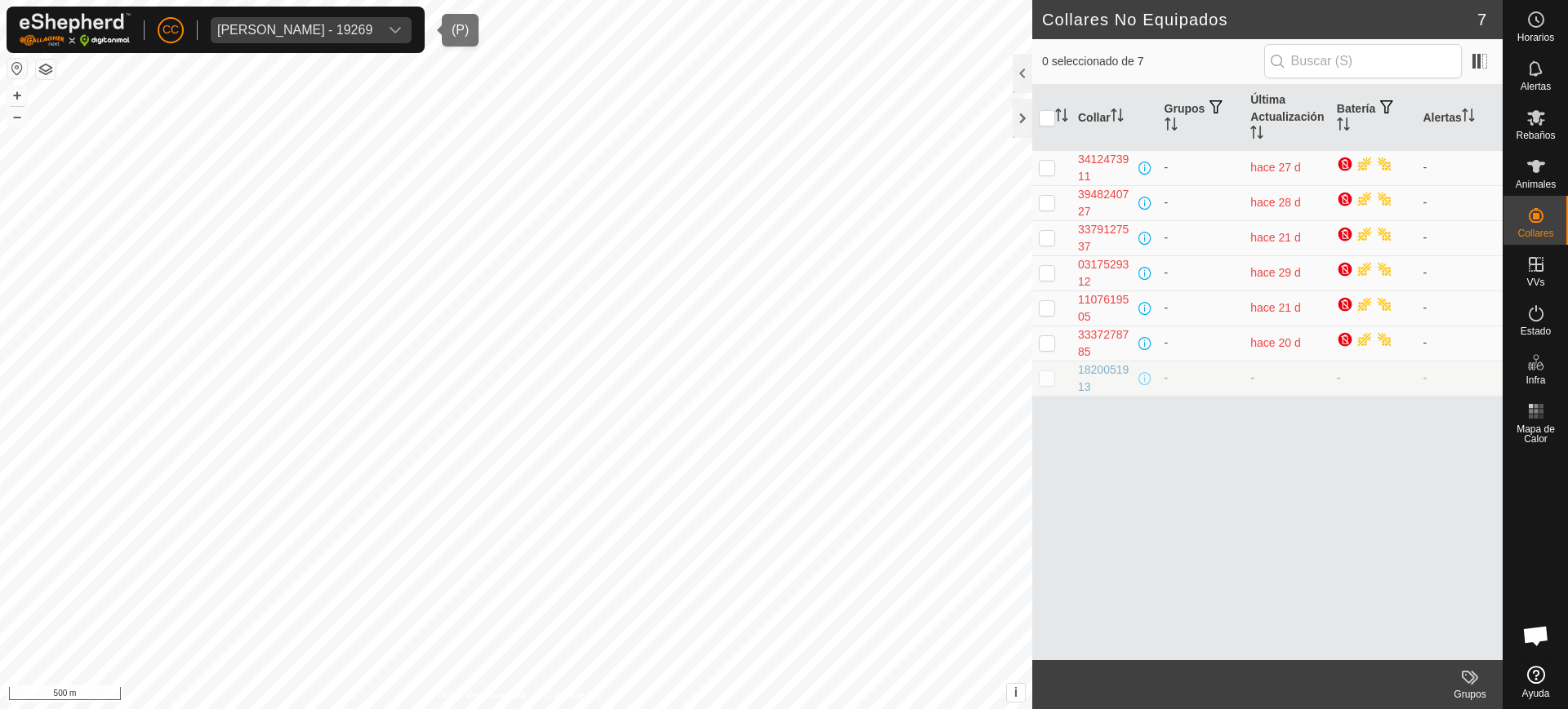
click at [278, 17] on span "Sergio Granado Garcia - 19269" at bounding box center [295, 30] width 169 height 26
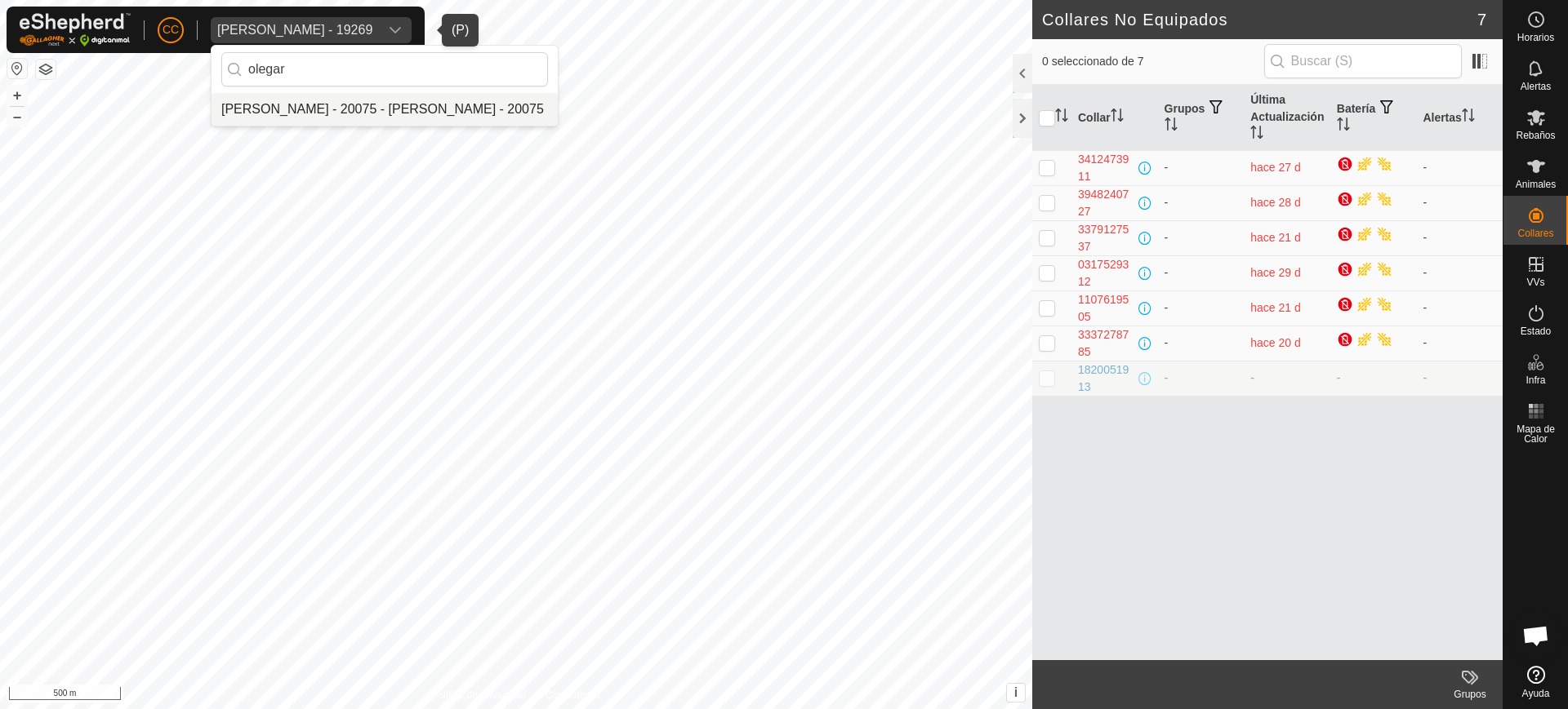
type input "olegar"
click at [378, 104] on li "Olegario Arranz Rodrigo - 20075 - Olegario Arranz Rodrigo - 20075" at bounding box center [384, 109] width 346 height 33
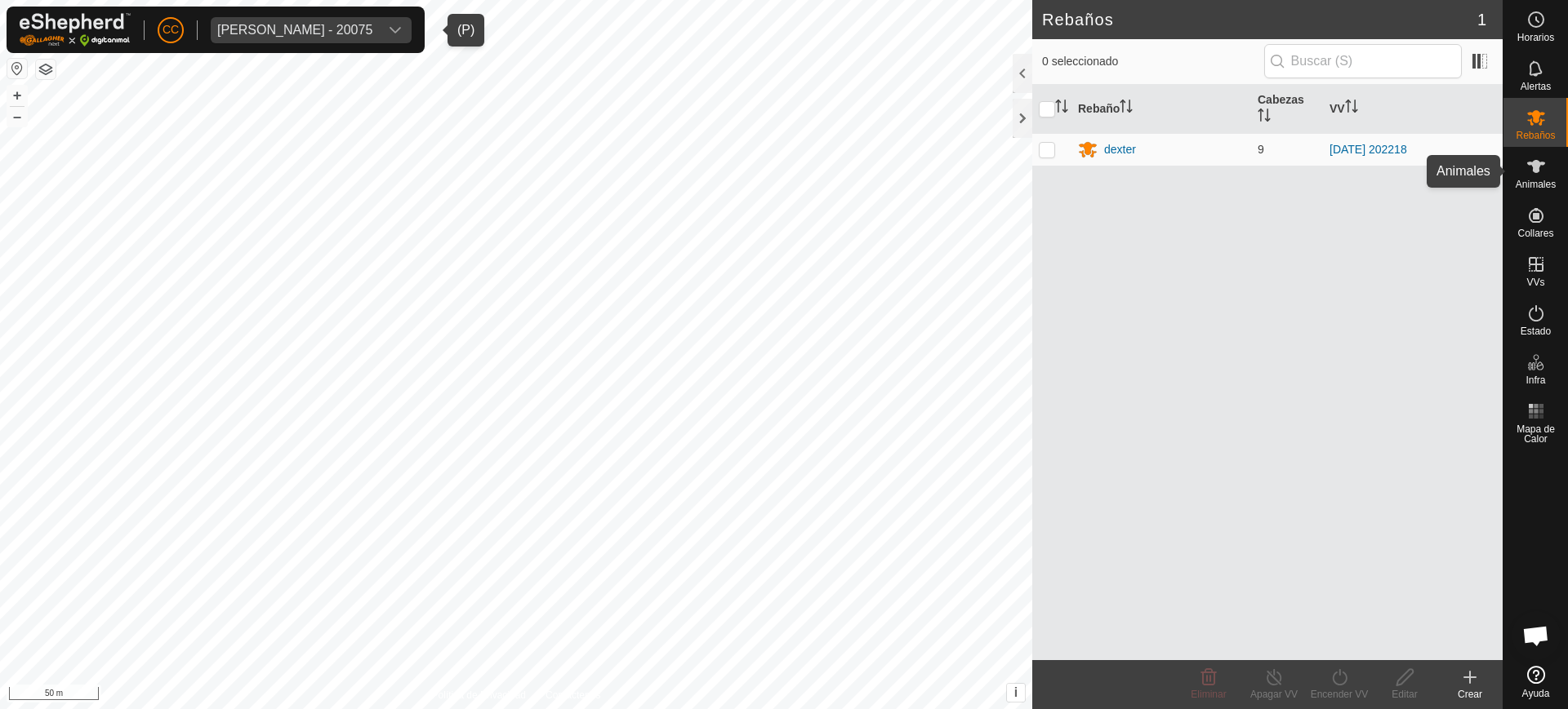
click at [1528, 173] on icon at bounding box center [1536, 167] width 19 height 19
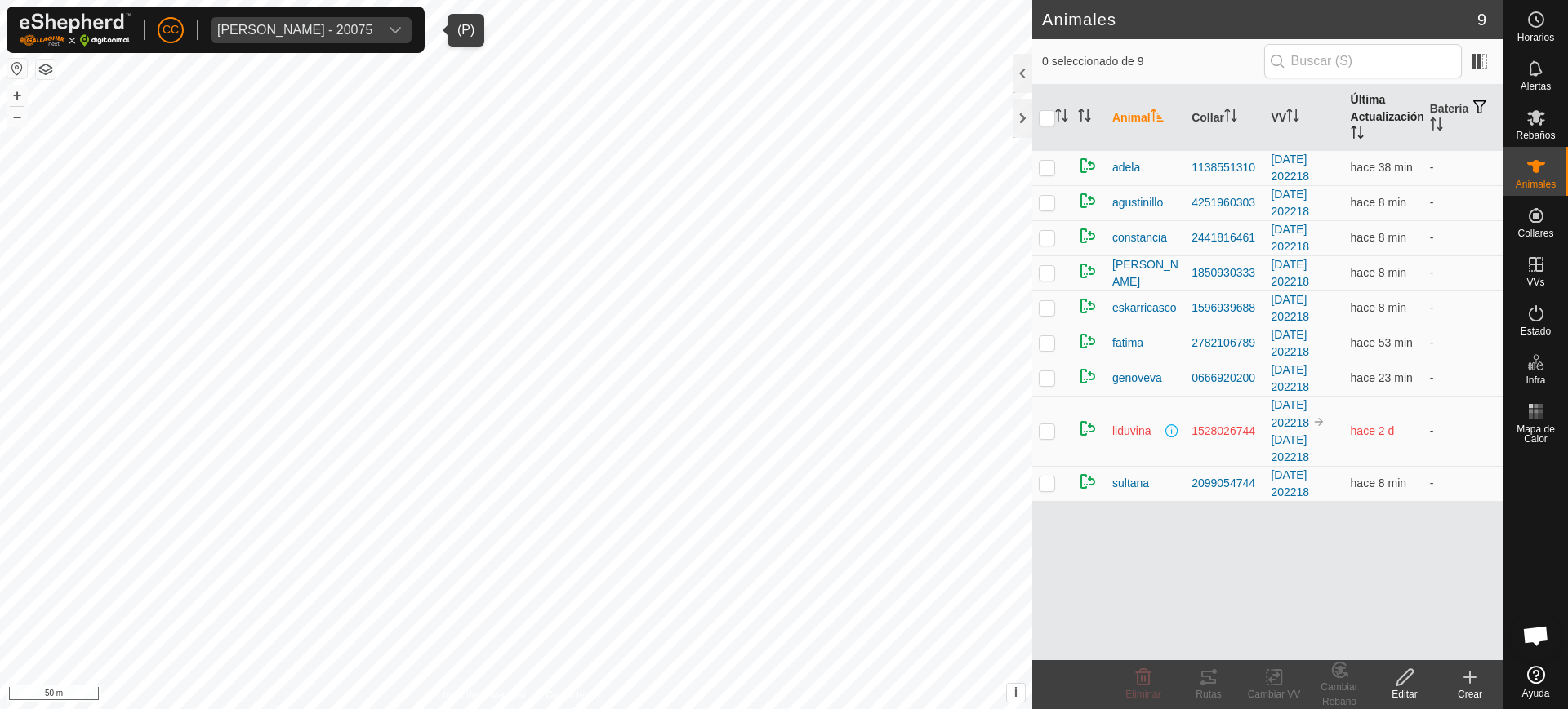
click at [1364, 124] on th "Última Actualización" at bounding box center [1384, 118] width 79 height 66
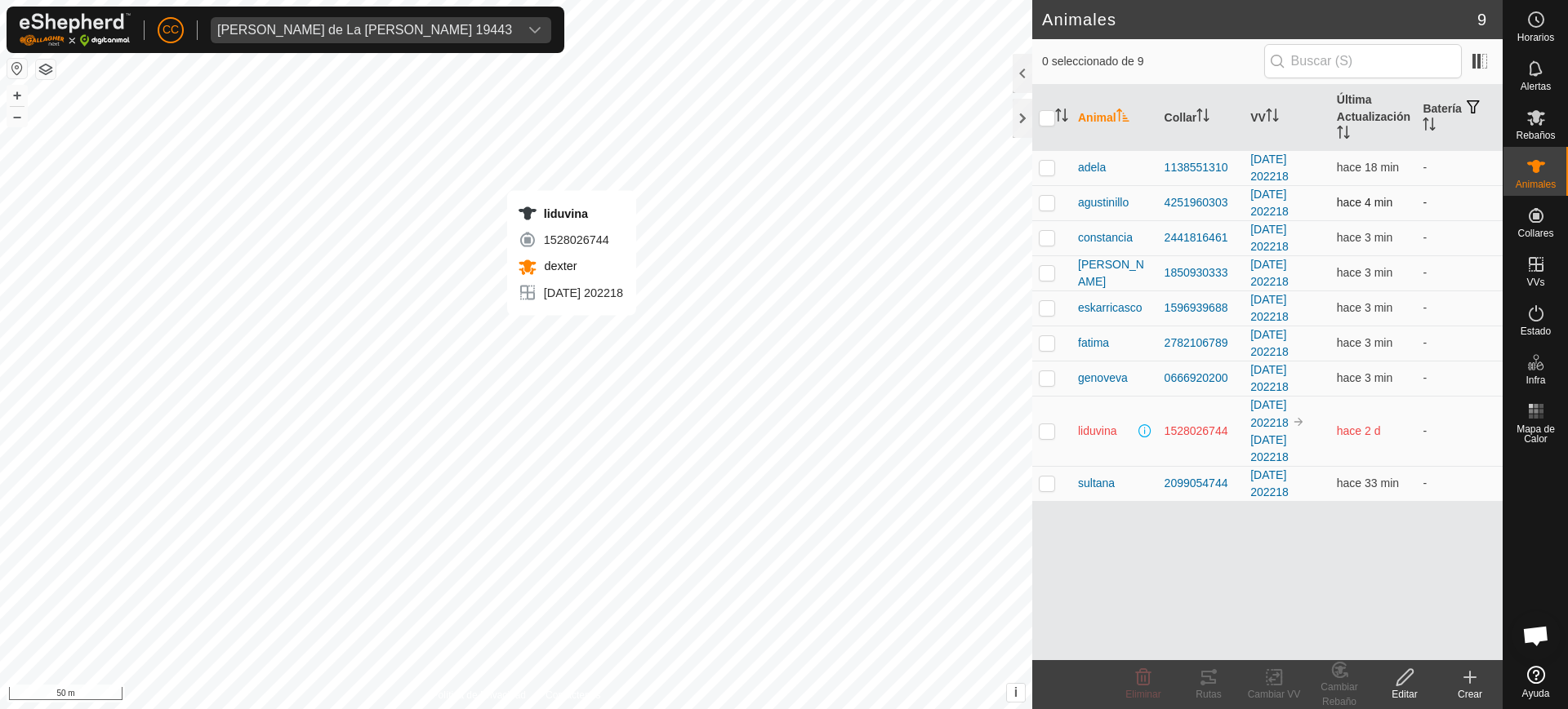
checkbox input "true"
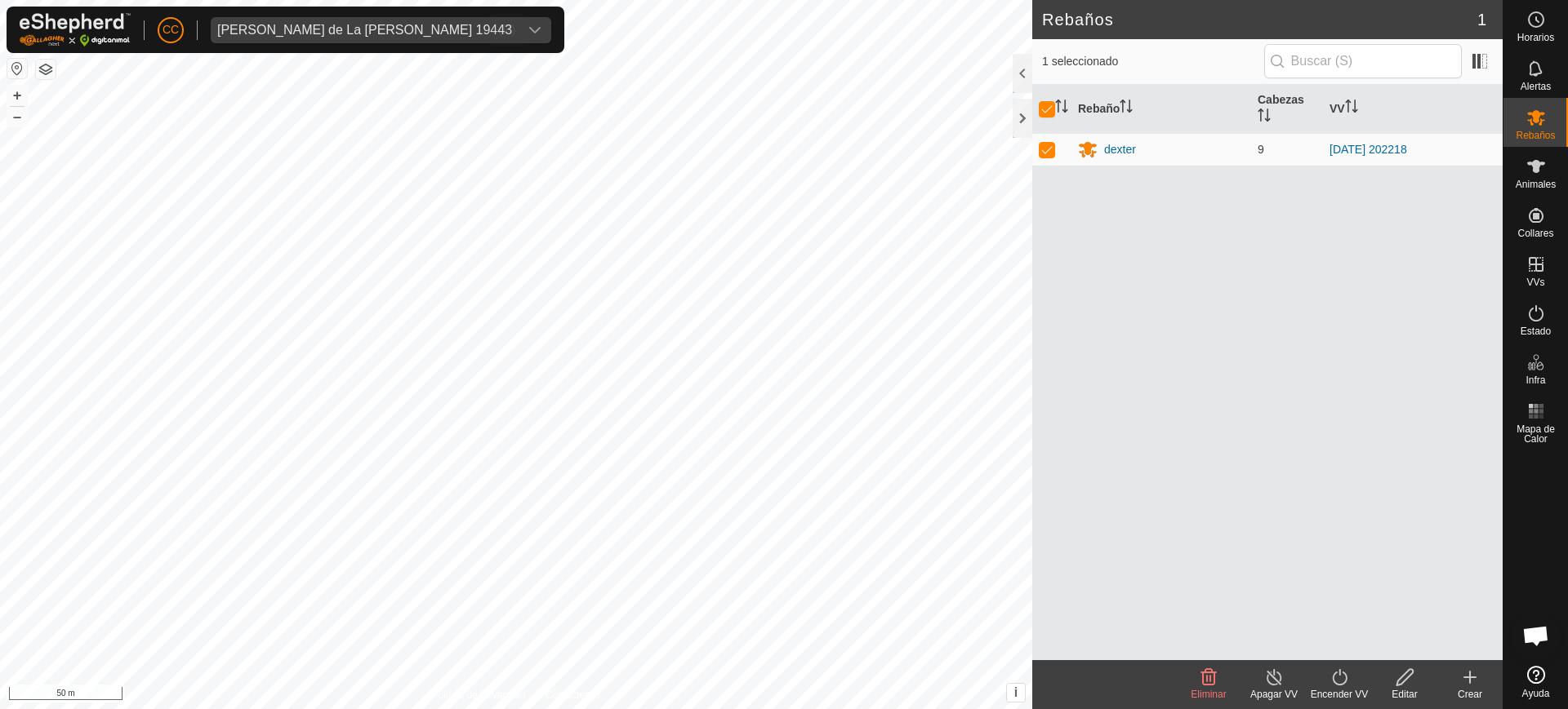
click at [341, 30] on div "Jose Manuel Olivera de La Vega 19443" at bounding box center [364, 29] width 295 height 13
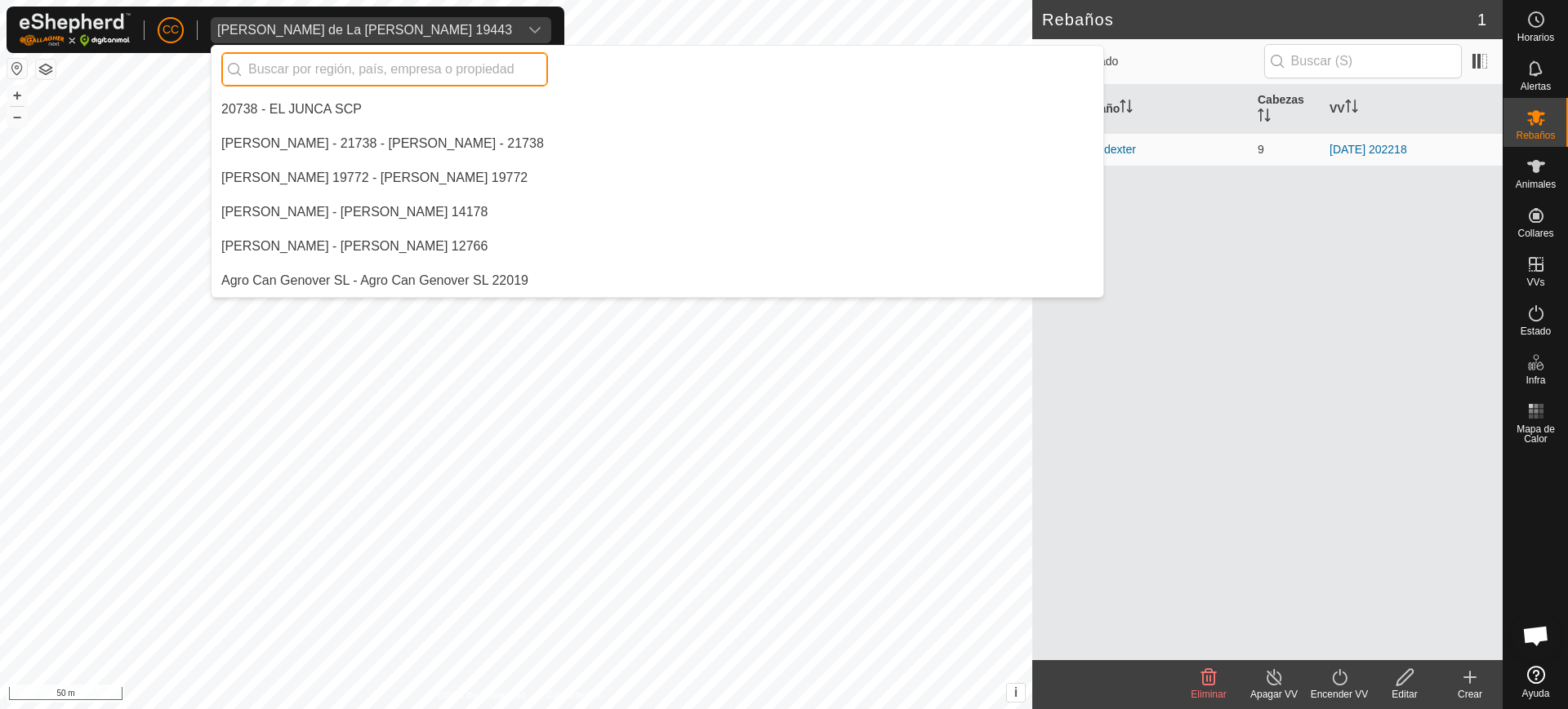
scroll to position [7441, 0]
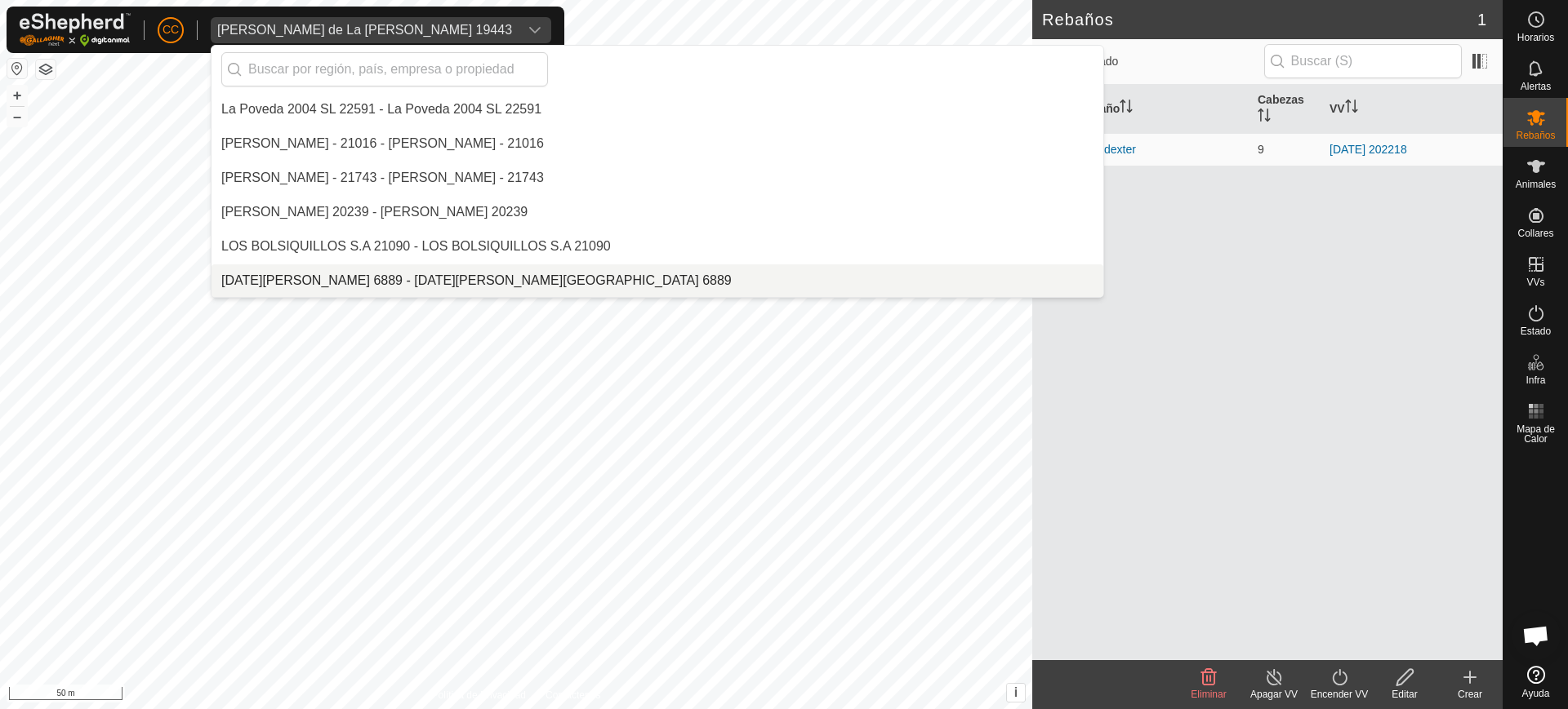
click at [422, 285] on li "Lucia Cortizo Covelo 6889 - Lucia Cortizo Covelo 6889" at bounding box center [657, 281] width 892 height 33
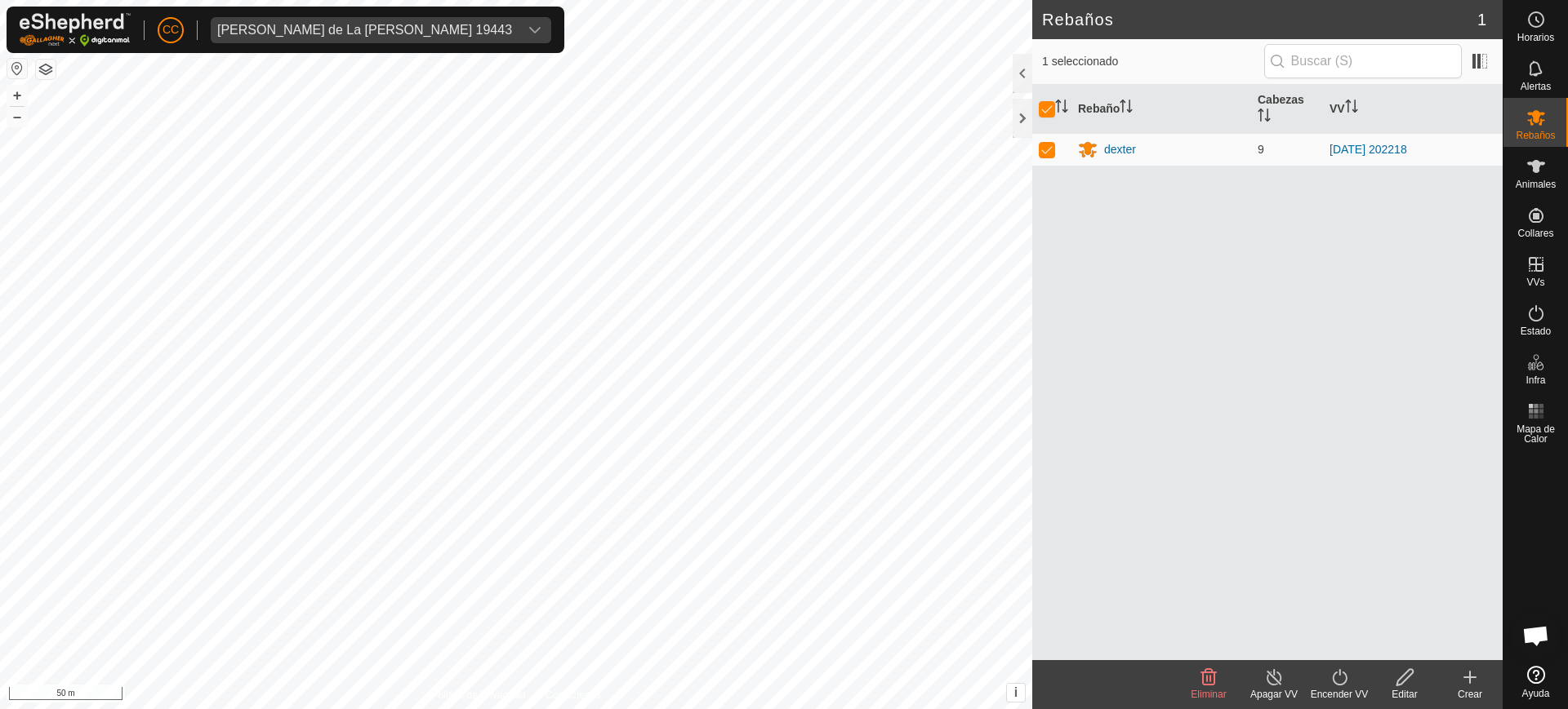
checkbox input "false"
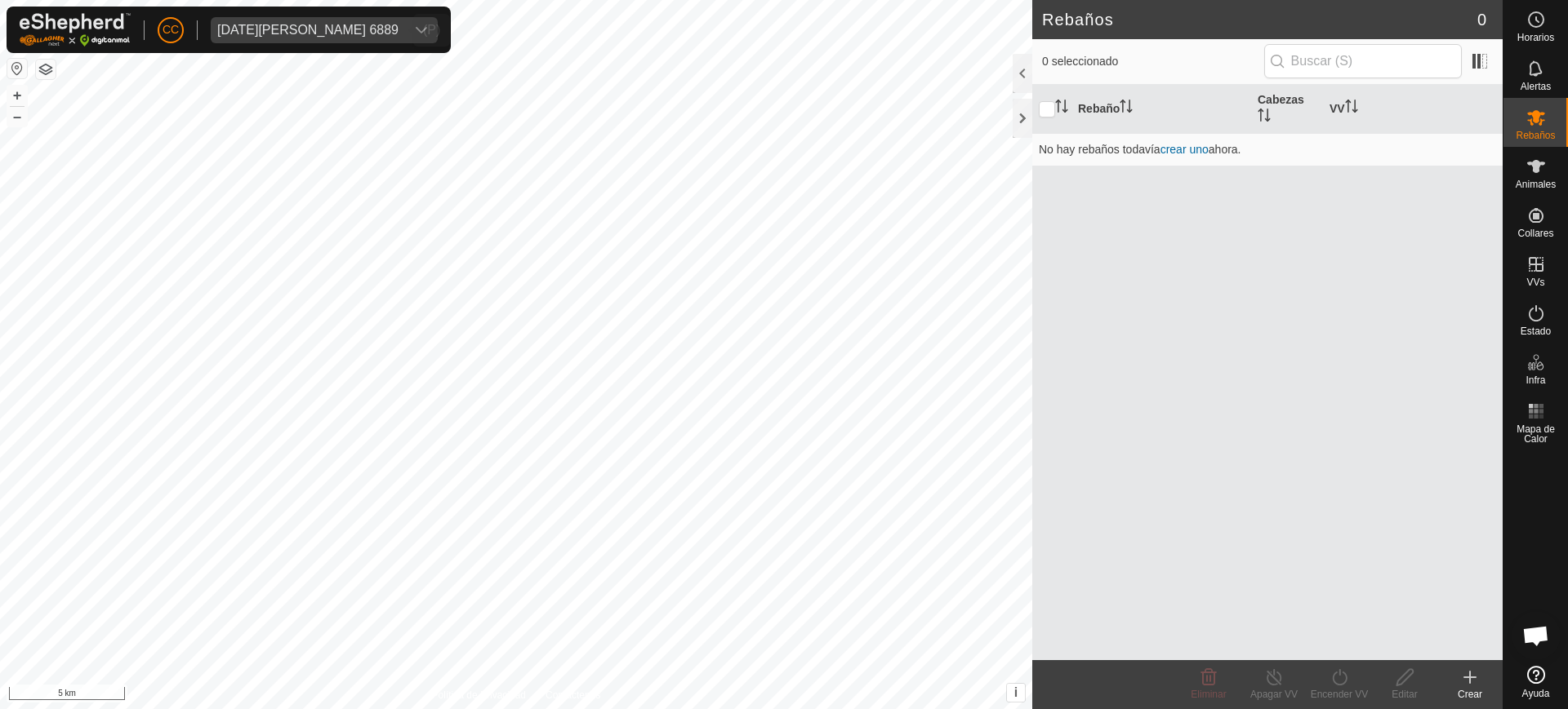
scroll to position [6652, 0]
click at [1548, 164] on es-animals-svg-icon at bounding box center [1536, 166] width 29 height 26
click at [1547, 179] on span "Animales" at bounding box center [1535, 184] width 40 height 10
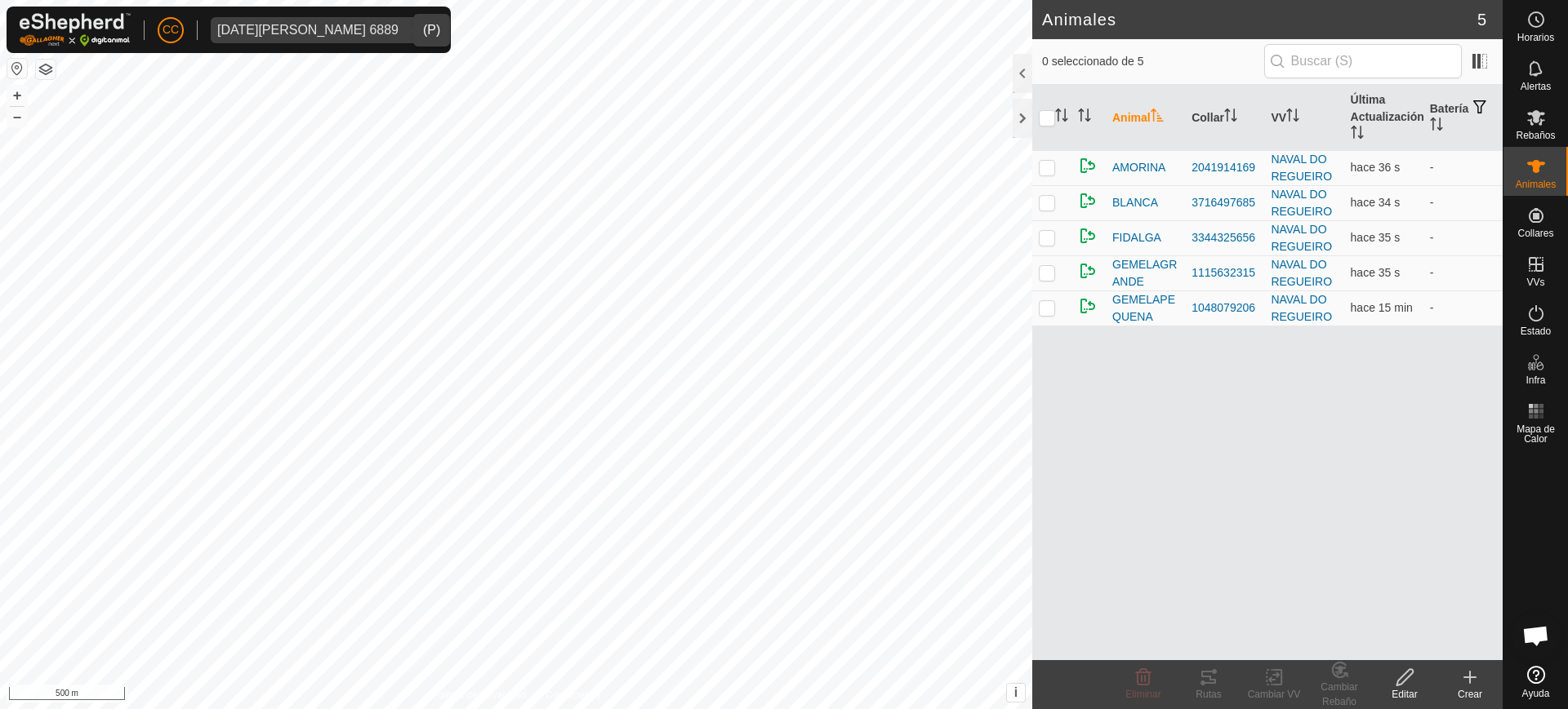
click at [13, 65] on button "button" at bounding box center [17, 69] width 19 height 19
click at [1483, 65] on span at bounding box center [1480, 61] width 26 height 26
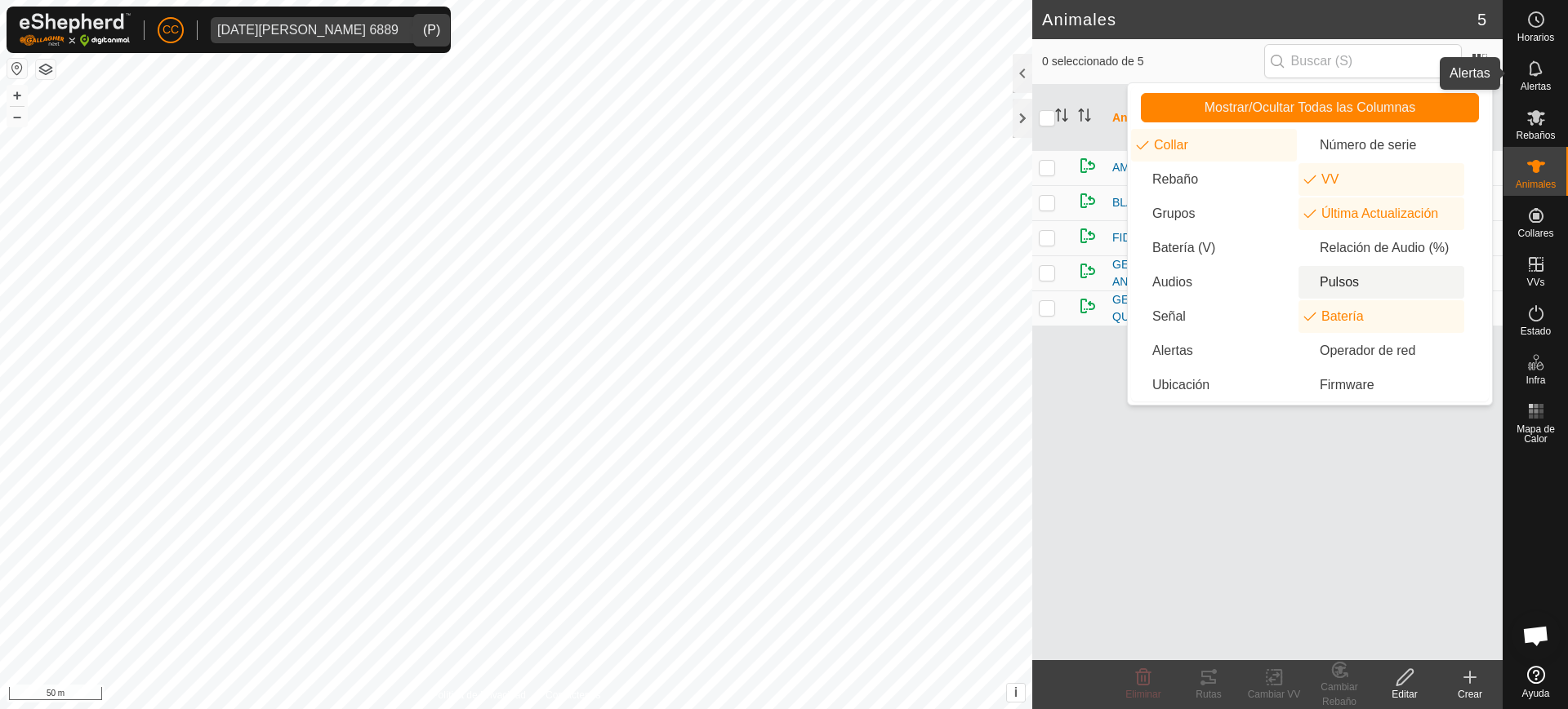
click at [1537, 59] on icon at bounding box center [1536, 69] width 19 height 19
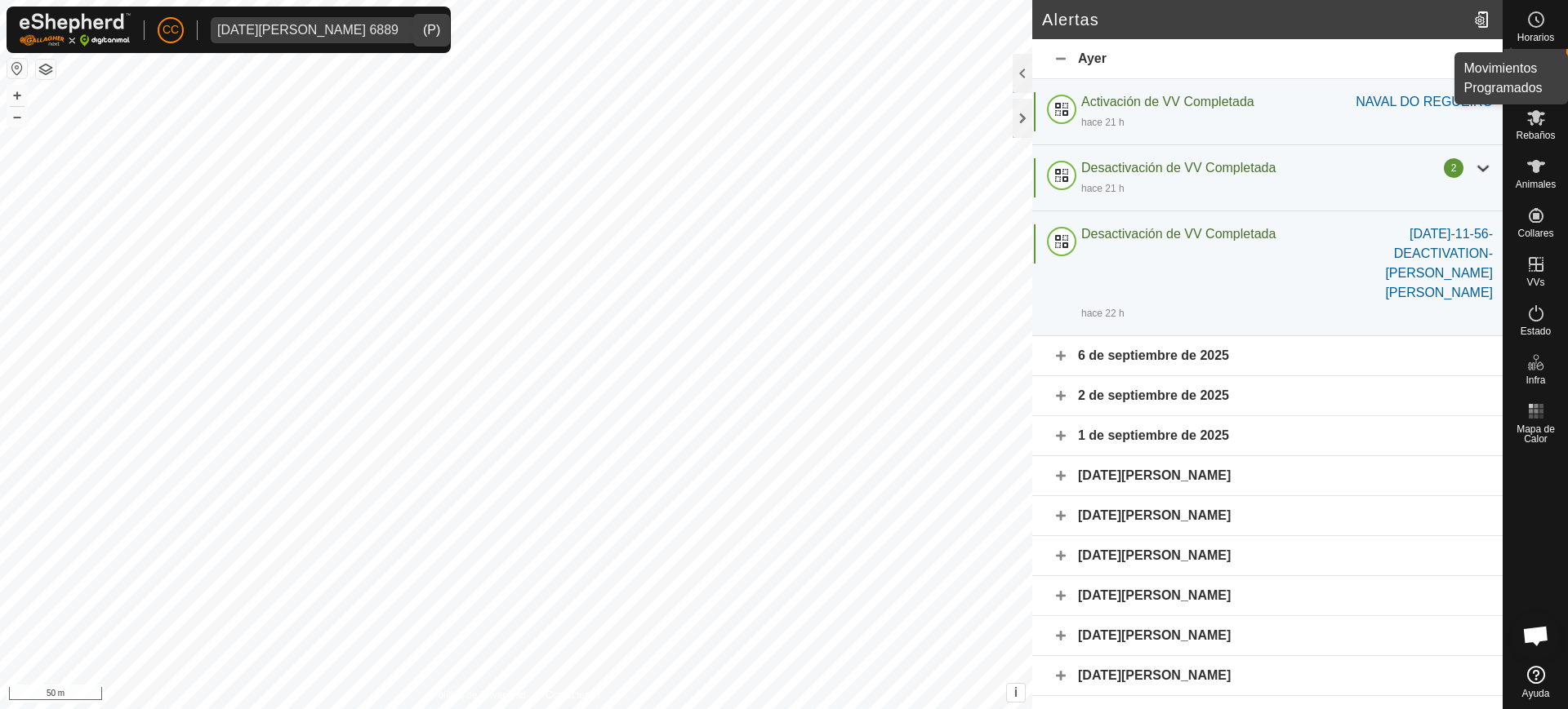
click at [1534, 20] on icon at bounding box center [1536, 19] width 19 height 19
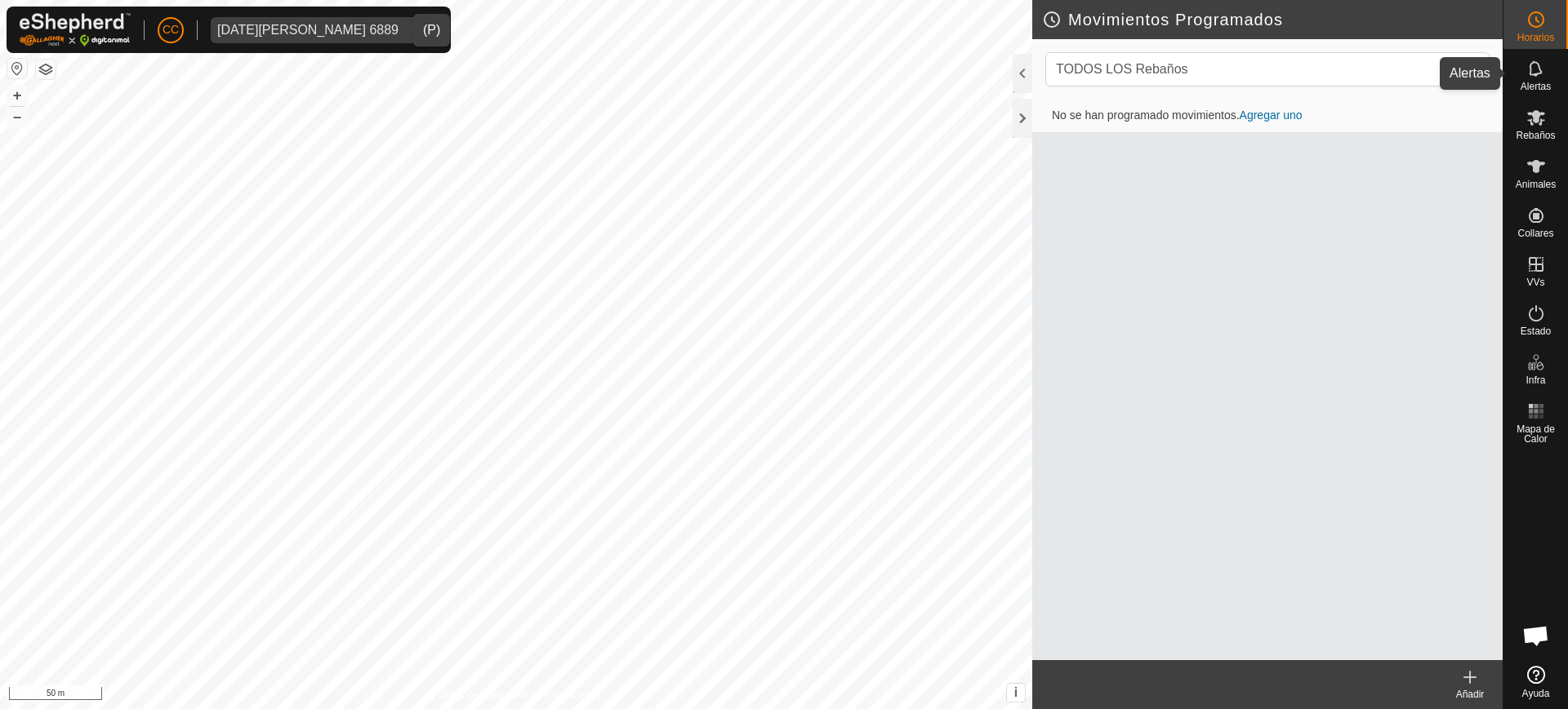
click at [1535, 73] on icon at bounding box center [1536, 69] width 19 height 19
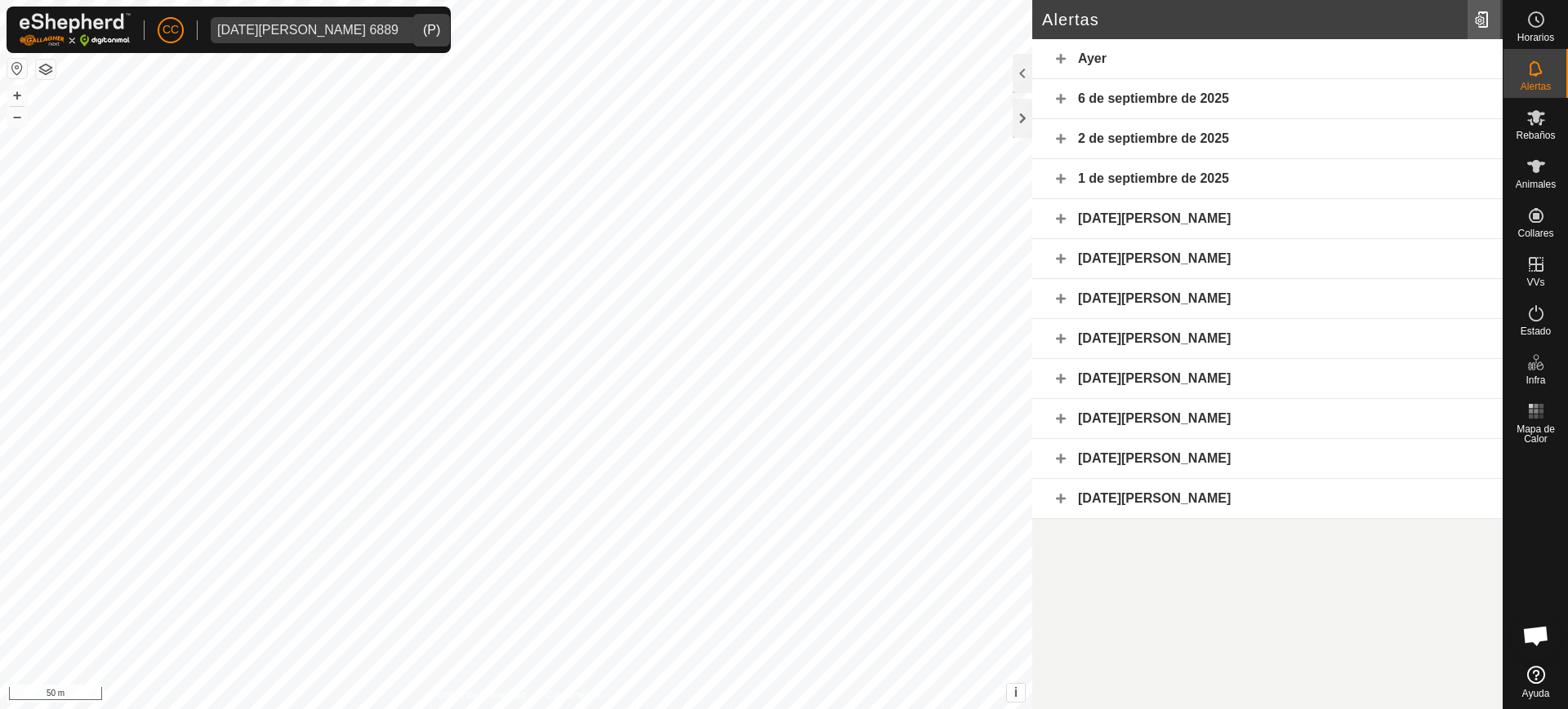
click at [1487, 28] on div at bounding box center [1485, 19] width 33 height 46
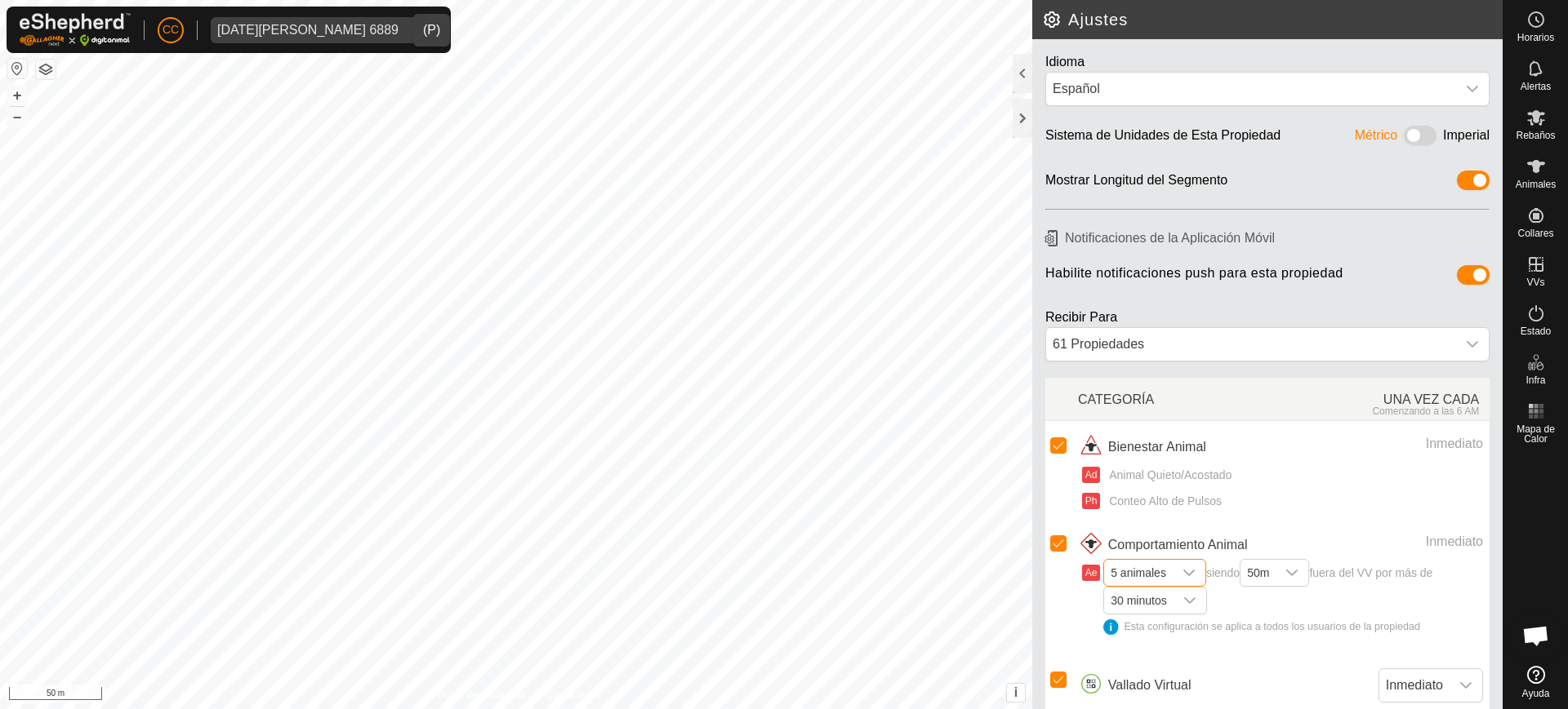
click at [1168, 574] on span "5 animales" at bounding box center [1139, 572] width 69 height 26
click at [1157, 408] on li "1 animal" at bounding box center [1155, 412] width 102 height 29
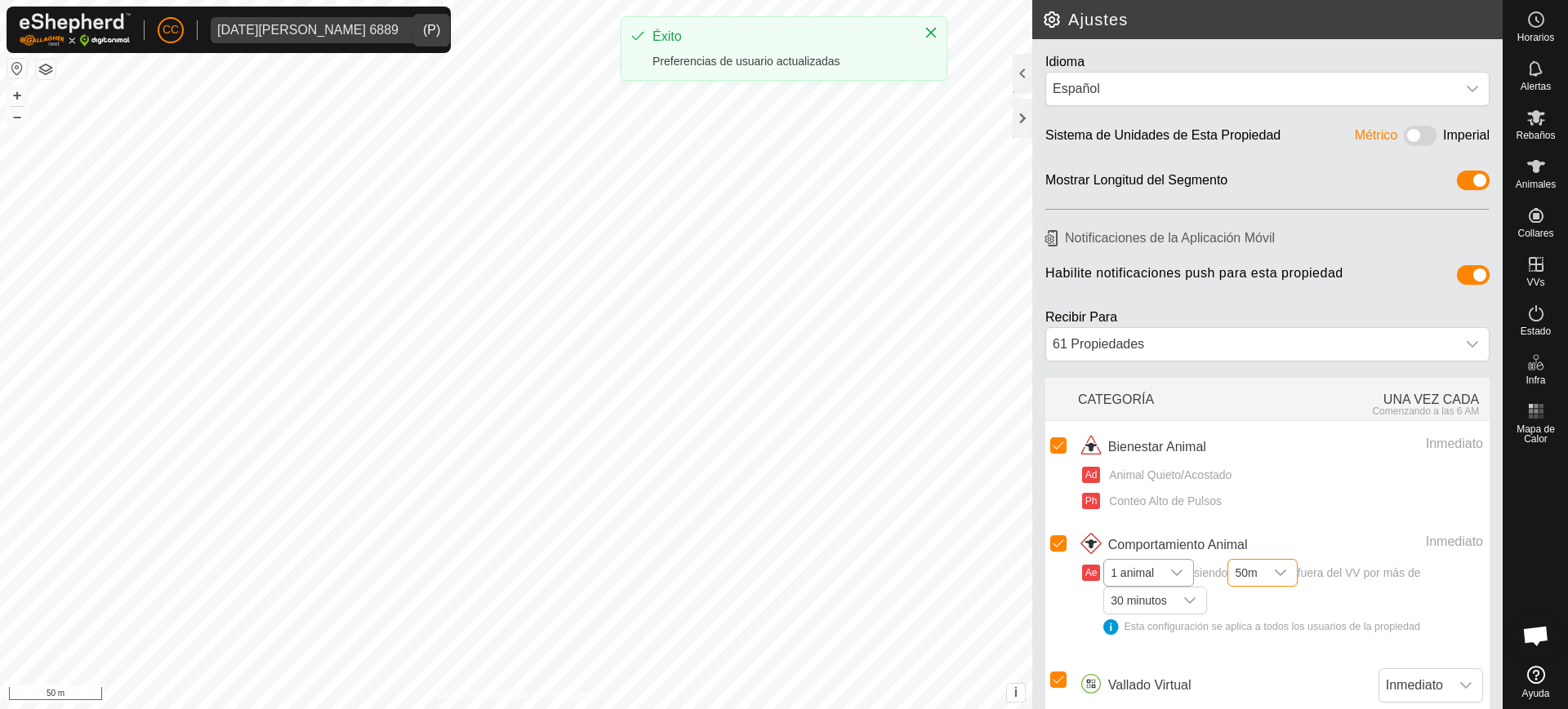
click at [1263, 574] on span "50m" at bounding box center [1246, 572] width 35 height 26
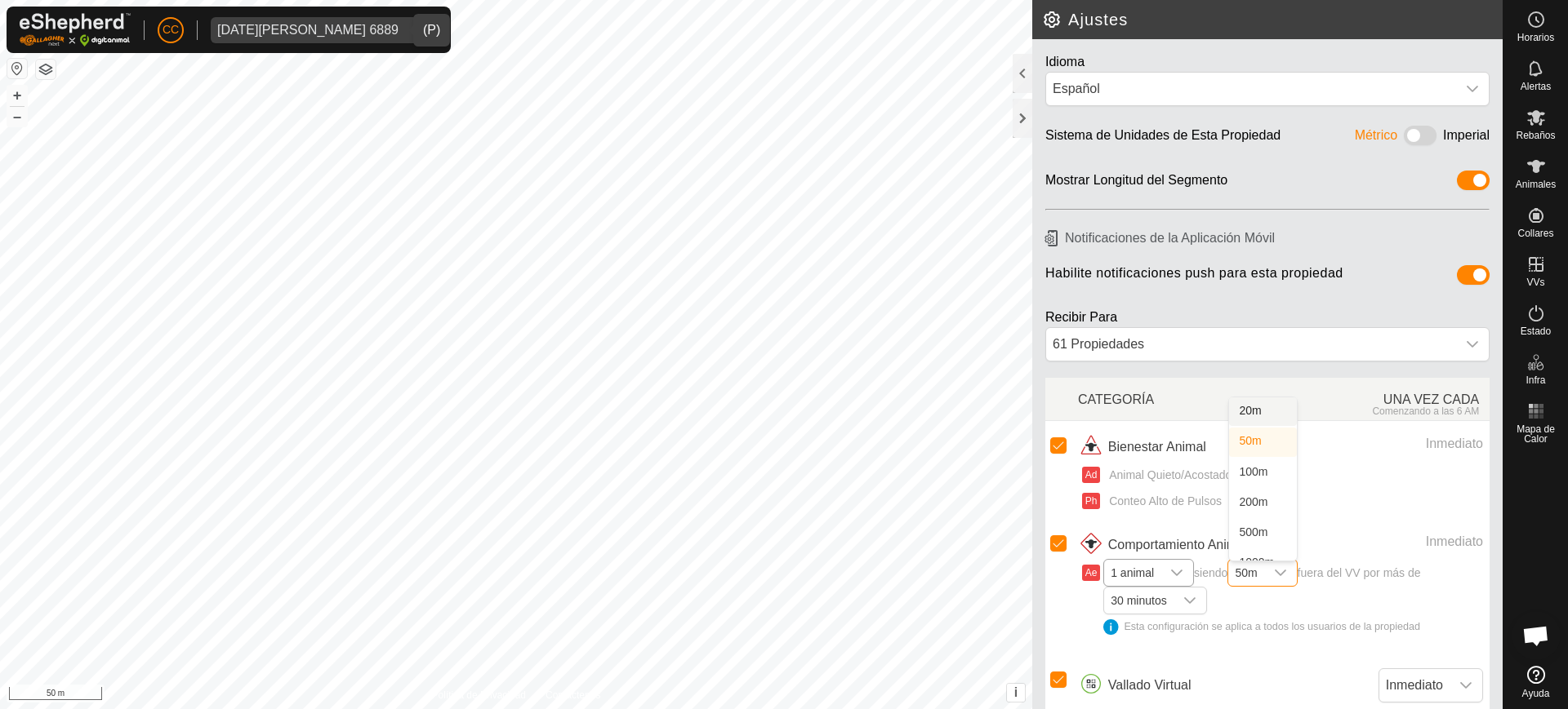
click at [1269, 413] on li "20m" at bounding box center [1264, 412] width 68 height 29
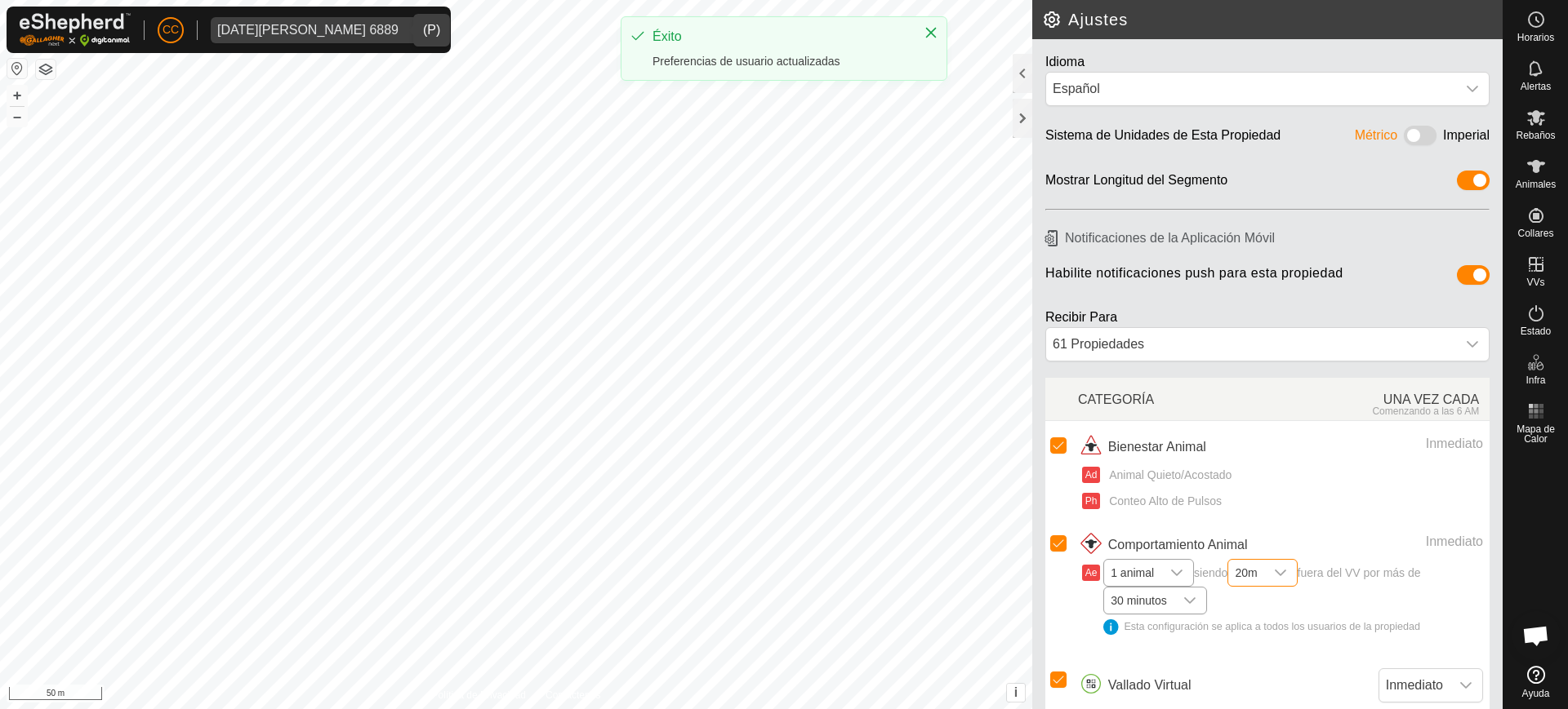
click at [1178, 603] on div "dropdown trigger" at bounding box center [1190, 601] width 33 height 26
click at [1156, 445] on li "10 minutos" at bounding box center [1155, 440] width 102 height 29
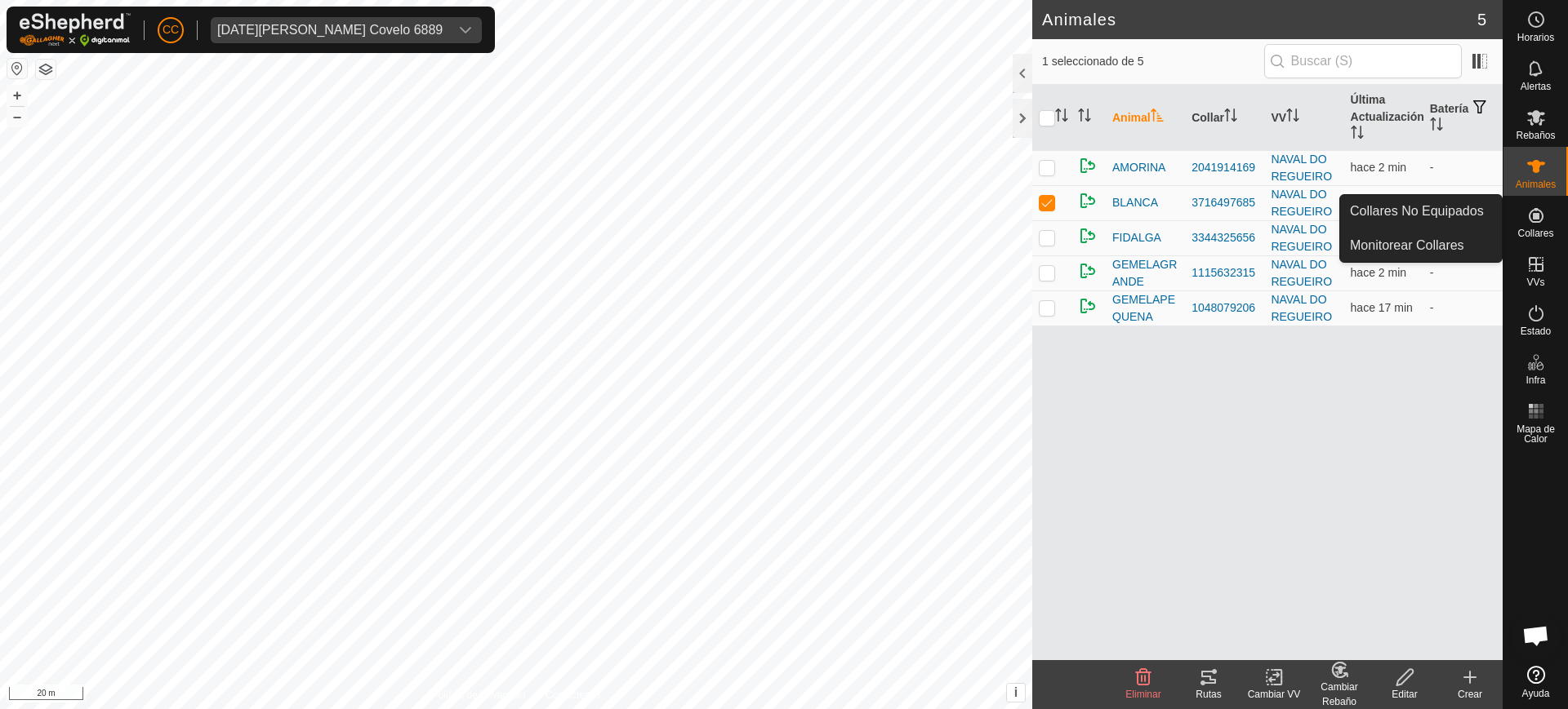
click at [1267, 679] on icon at bounding box center [1274, 678] width 20 height 19
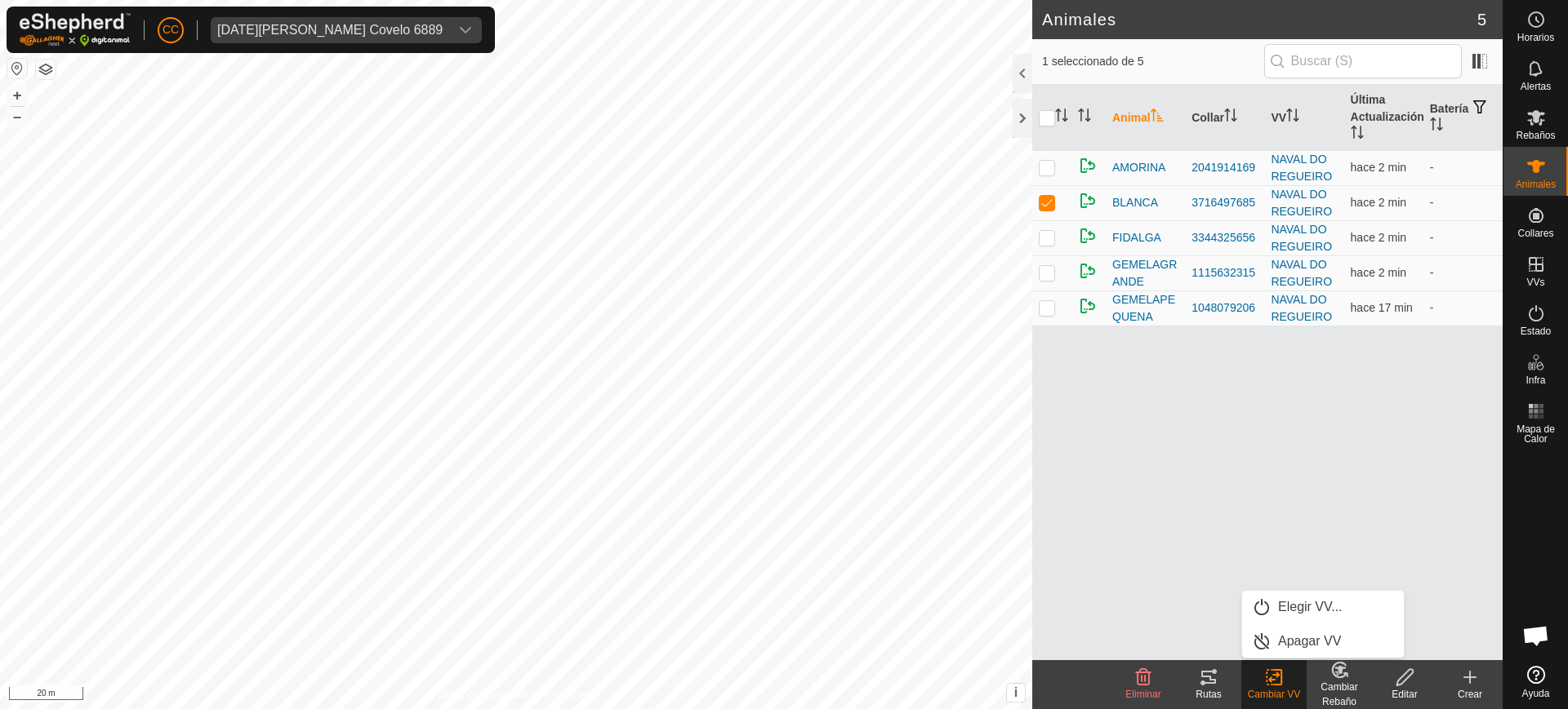
click at [1195, 684] on tracks-svg-icon at bounding box center [1208, 678] width 65 height 19
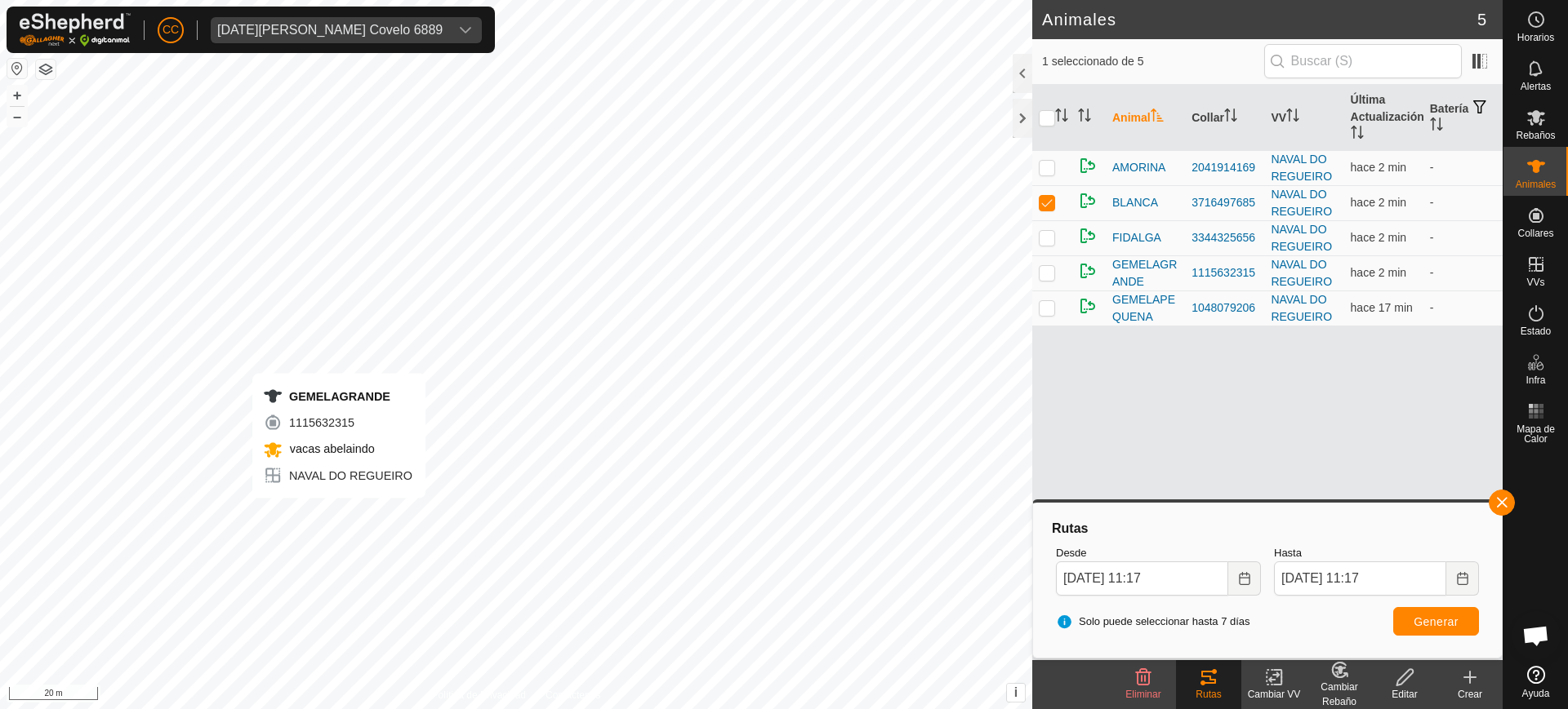
checkbox input "false"
checkbox input "true"
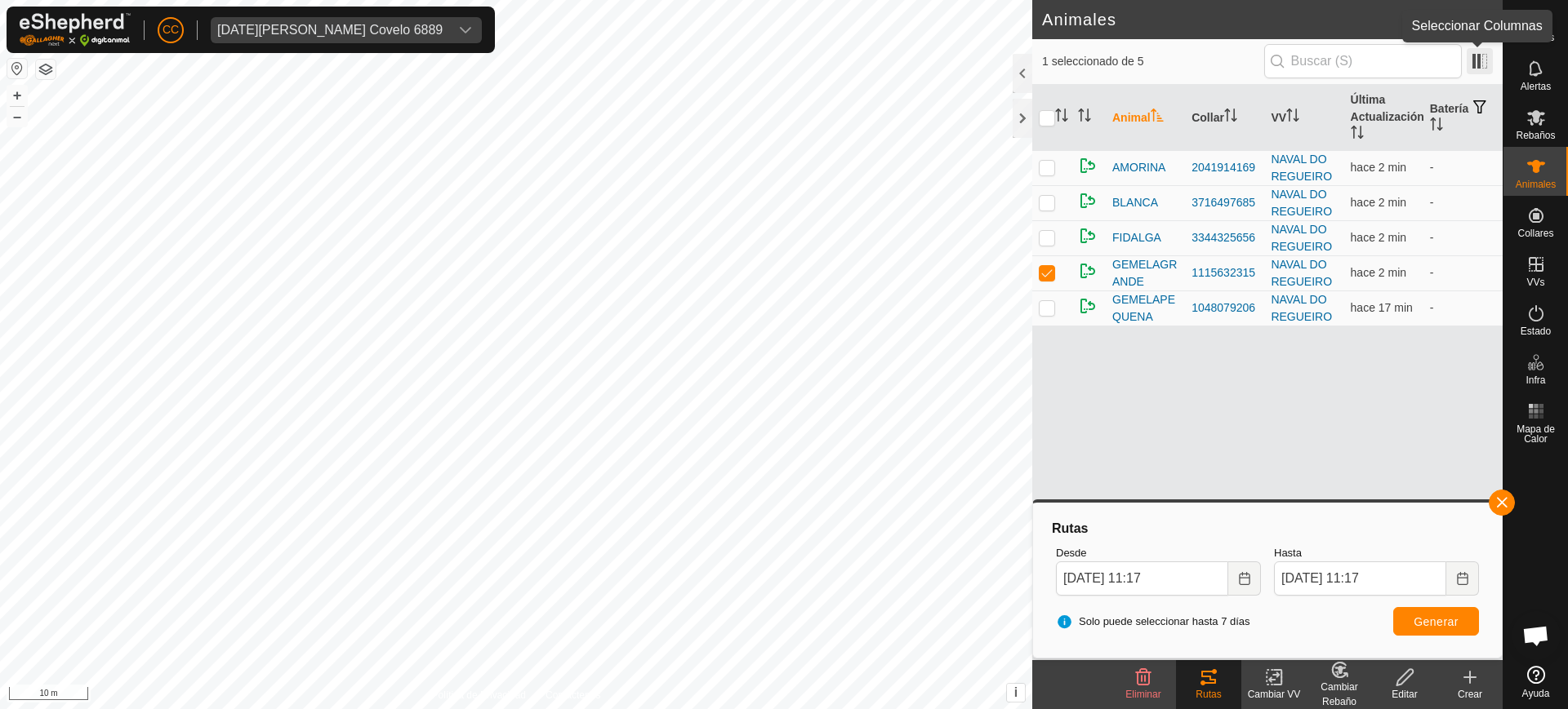
click at [1485, 60] on span at bounding box center [1480, 61] width 26 height 26
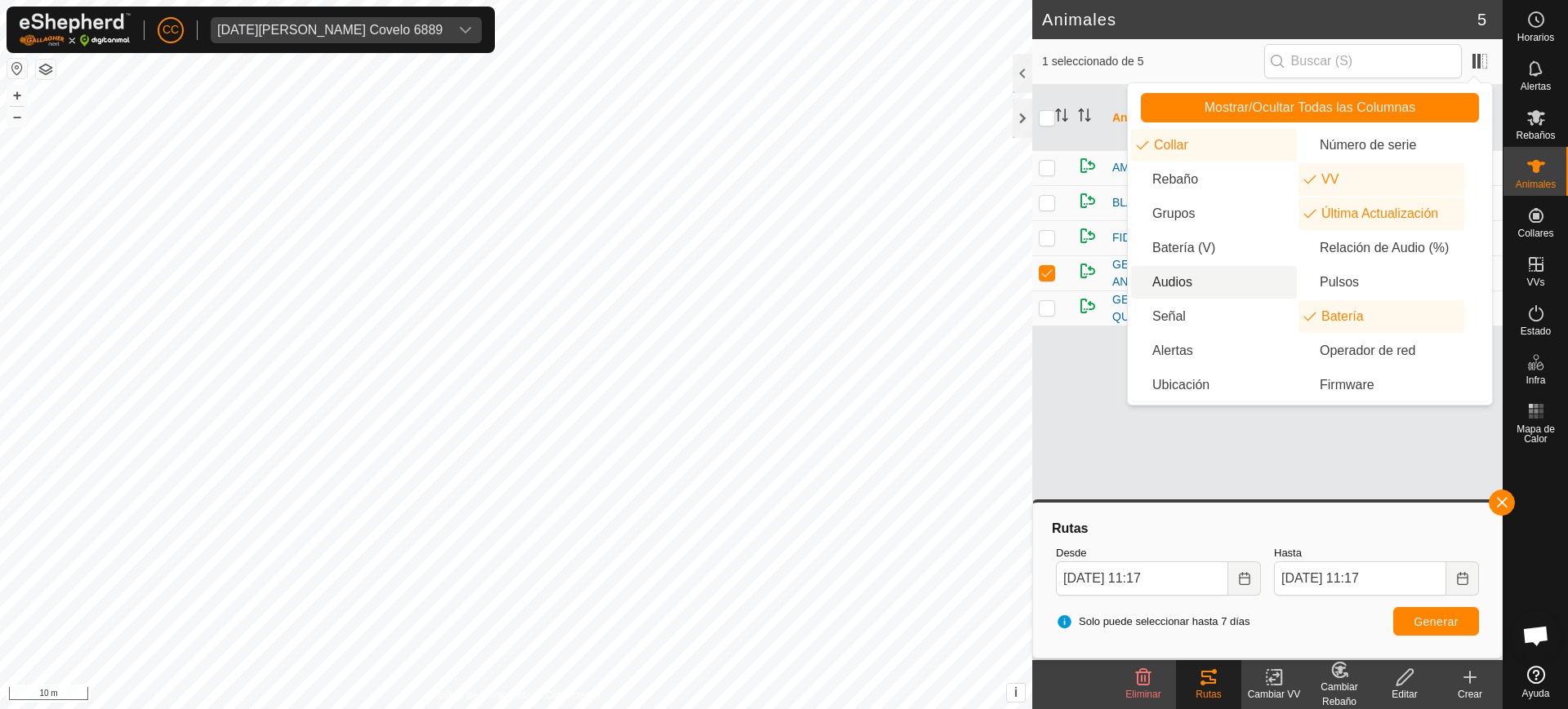
click at [1207, 277] on li "Audios" at bounding box center [1213, 283] width 166 height 33
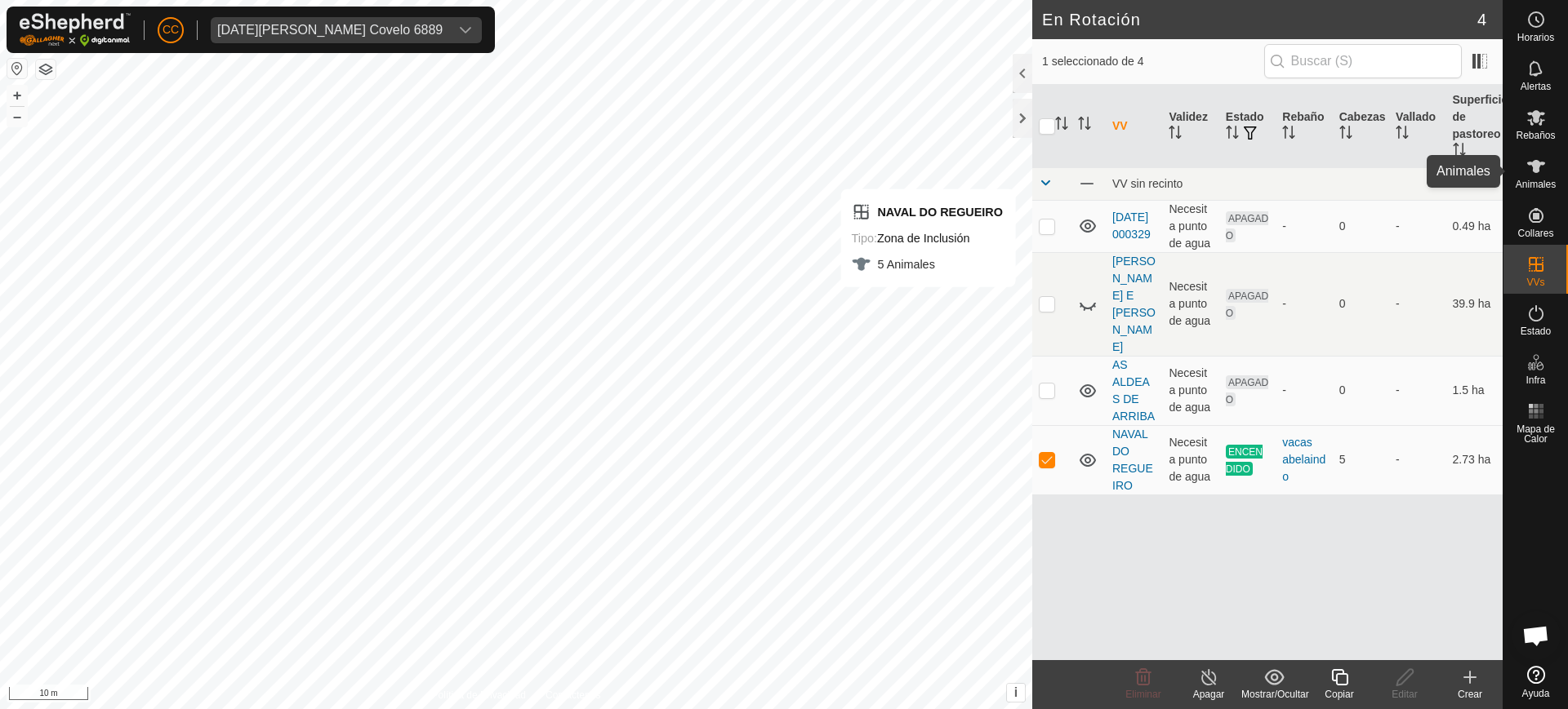
click at [1535, 173] on icon at bounding box center [1536, 167] width 19 height 19
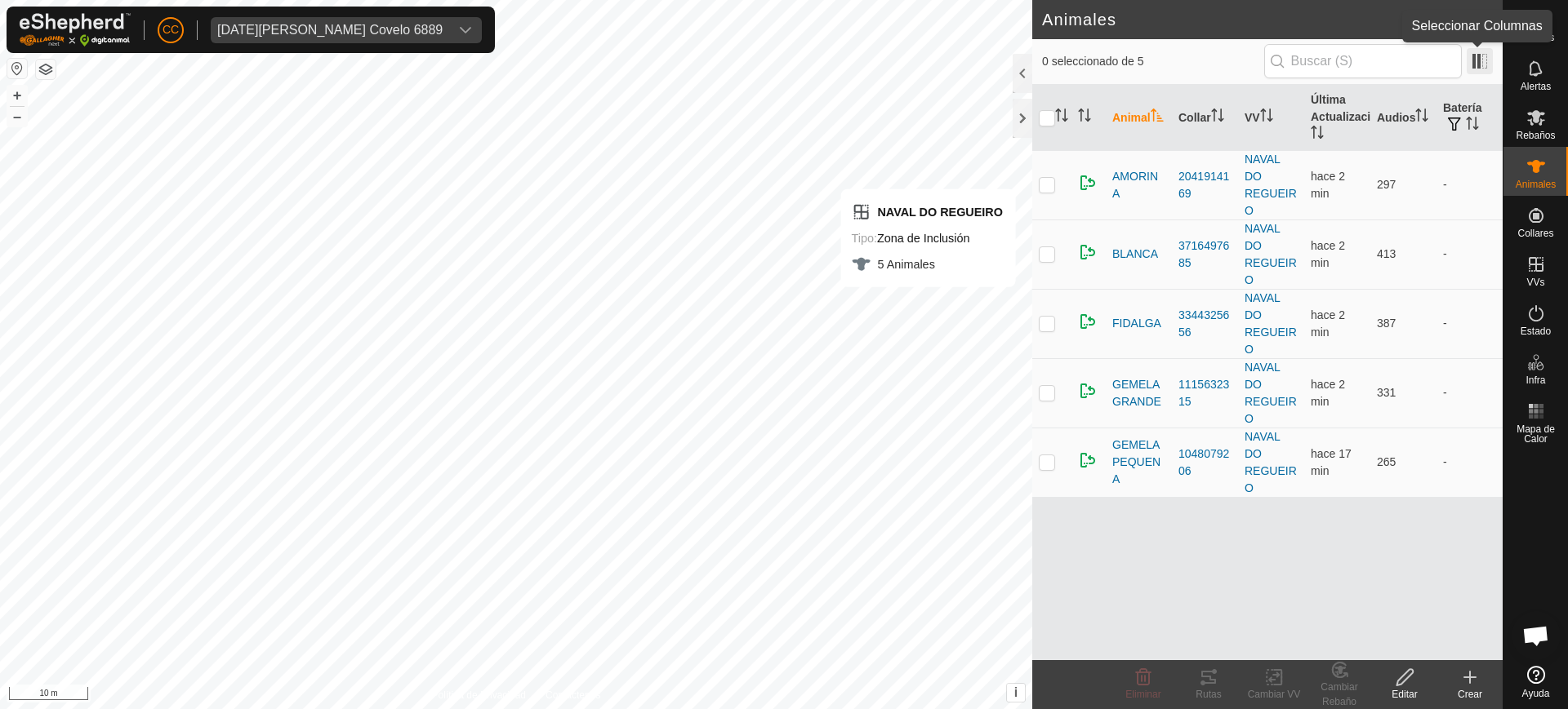
click at [1484, 61] on span at bounding box center [1480, 61] width 26 height 26
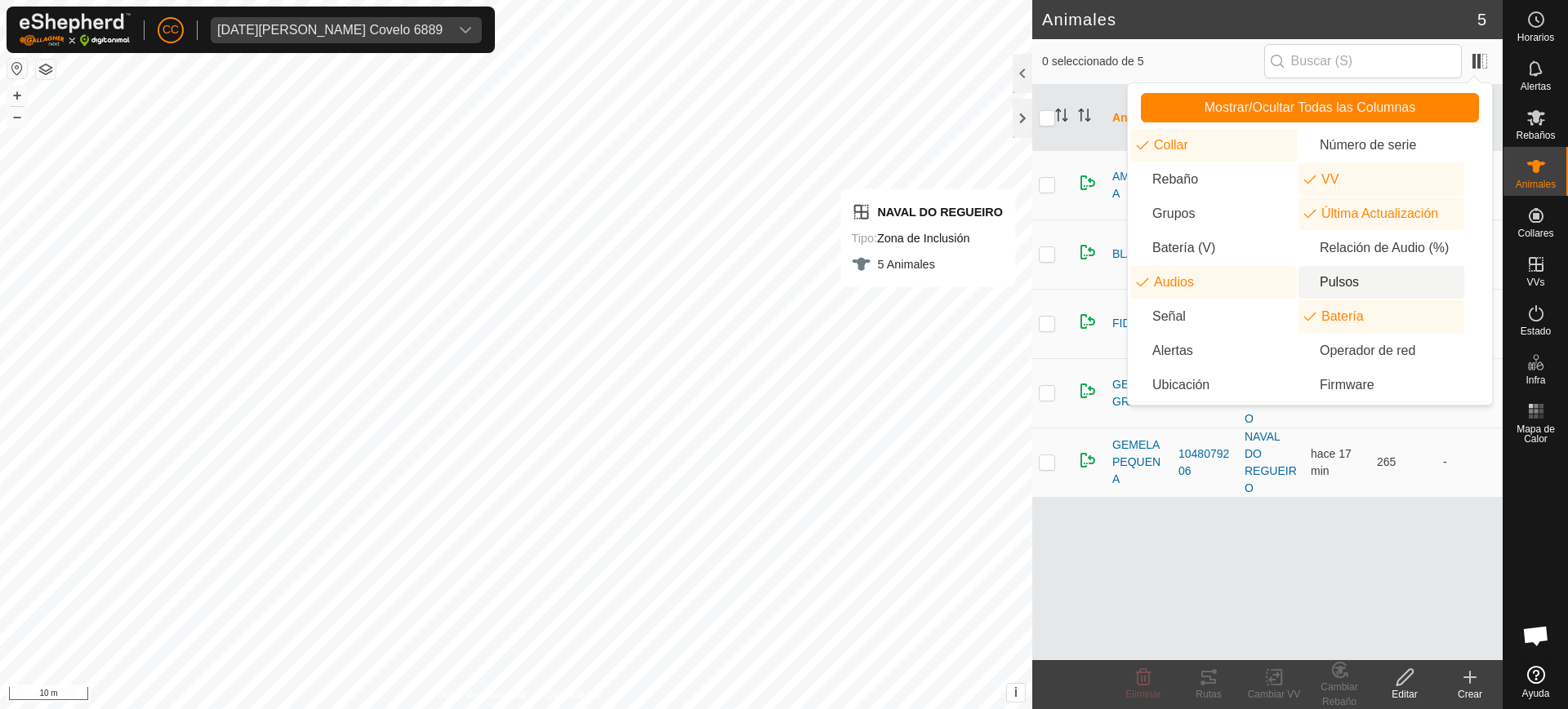
click at [1333, 278] on li "Pulsos" at bounding box center [1381, 283] width 166 height 33
click at [1359, 246] on li "Relación de Audio (%)" at bounding box center [1381, 248] width 166 height 33
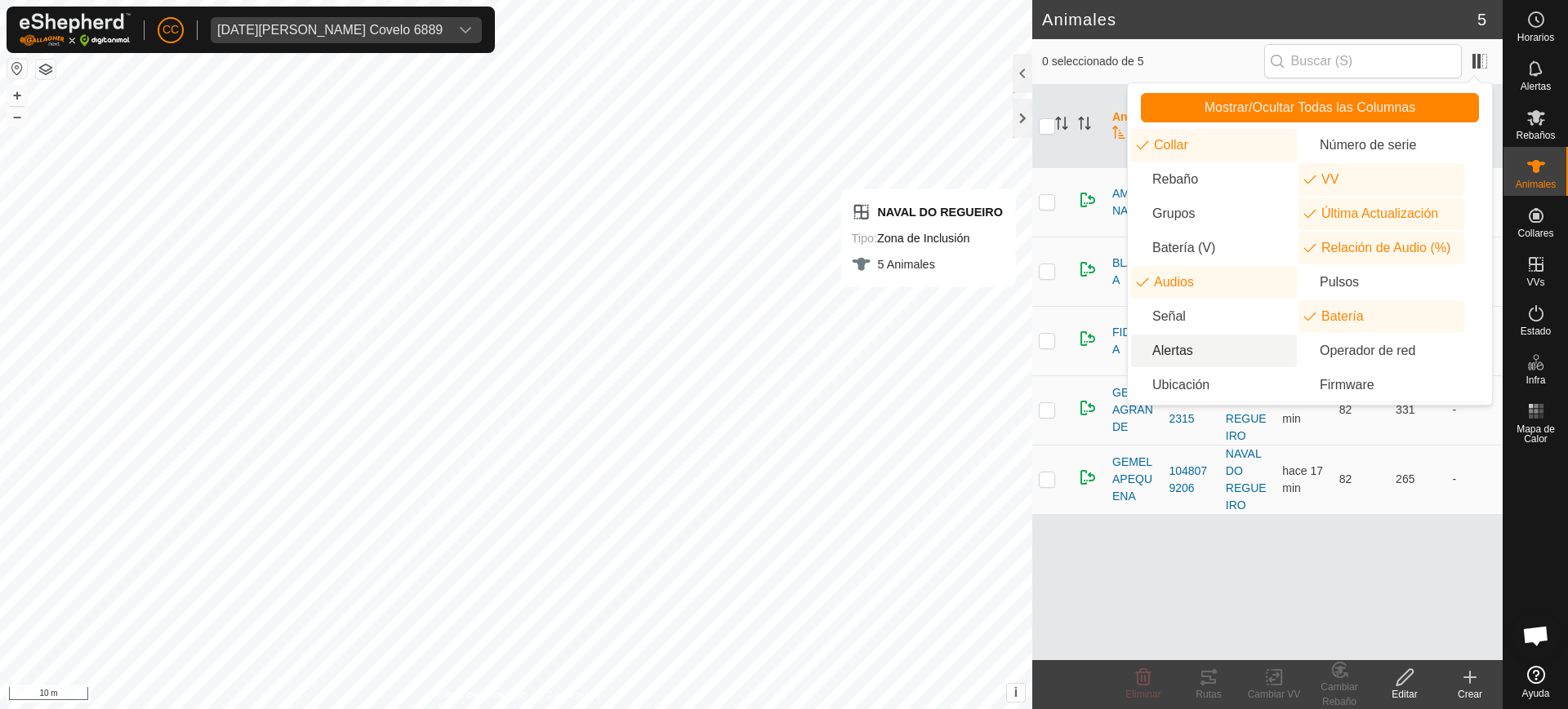
click at [1228, 571] on div "Animal Collar VV Última Actualización Relación de Audio (%) Audios Batería AMOR…" at bounding box center [1268, 373] width 471 height 575
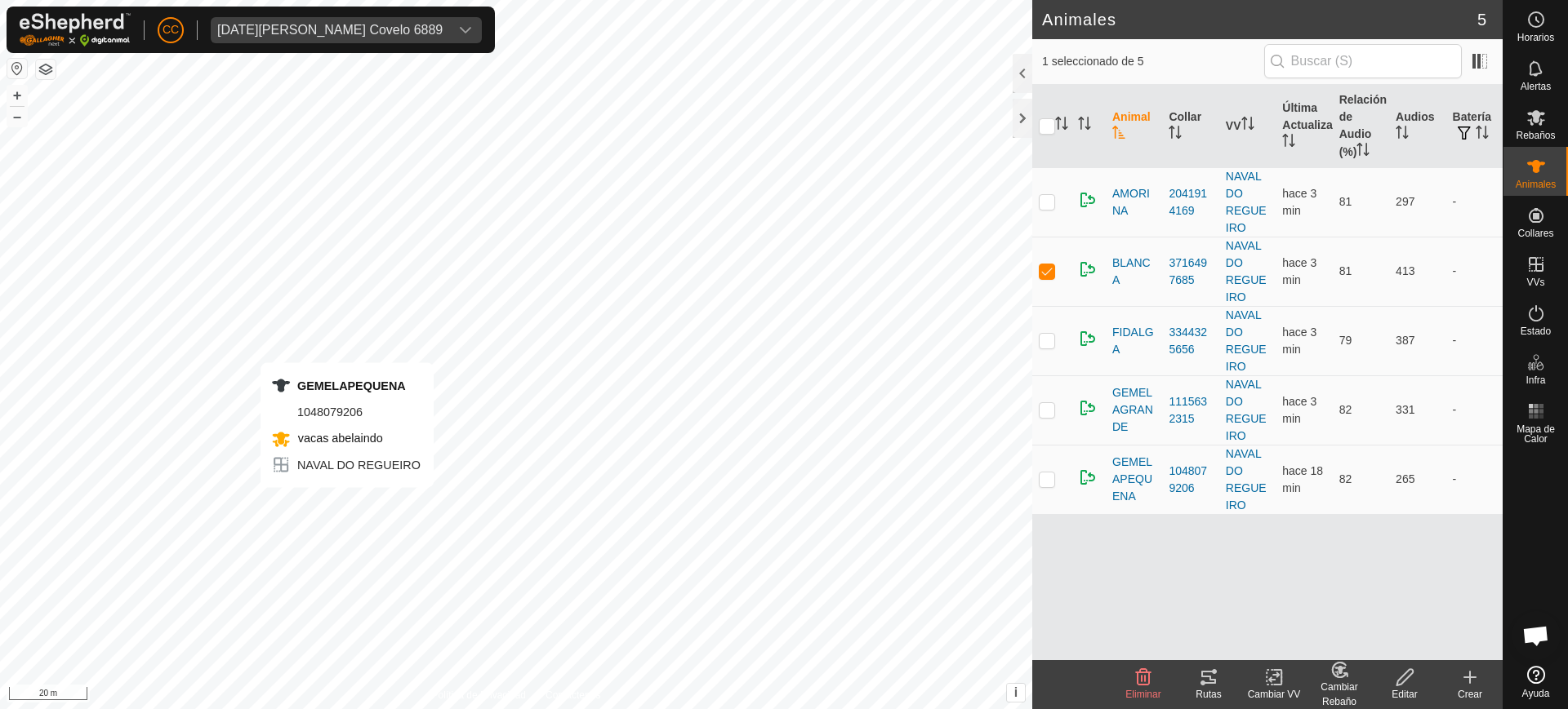
checkbox input "false"
checkbox input "true"
click at [1548, 70] on es-notification-svg-icon at bounding box center [1536, 68] width 29 height 26
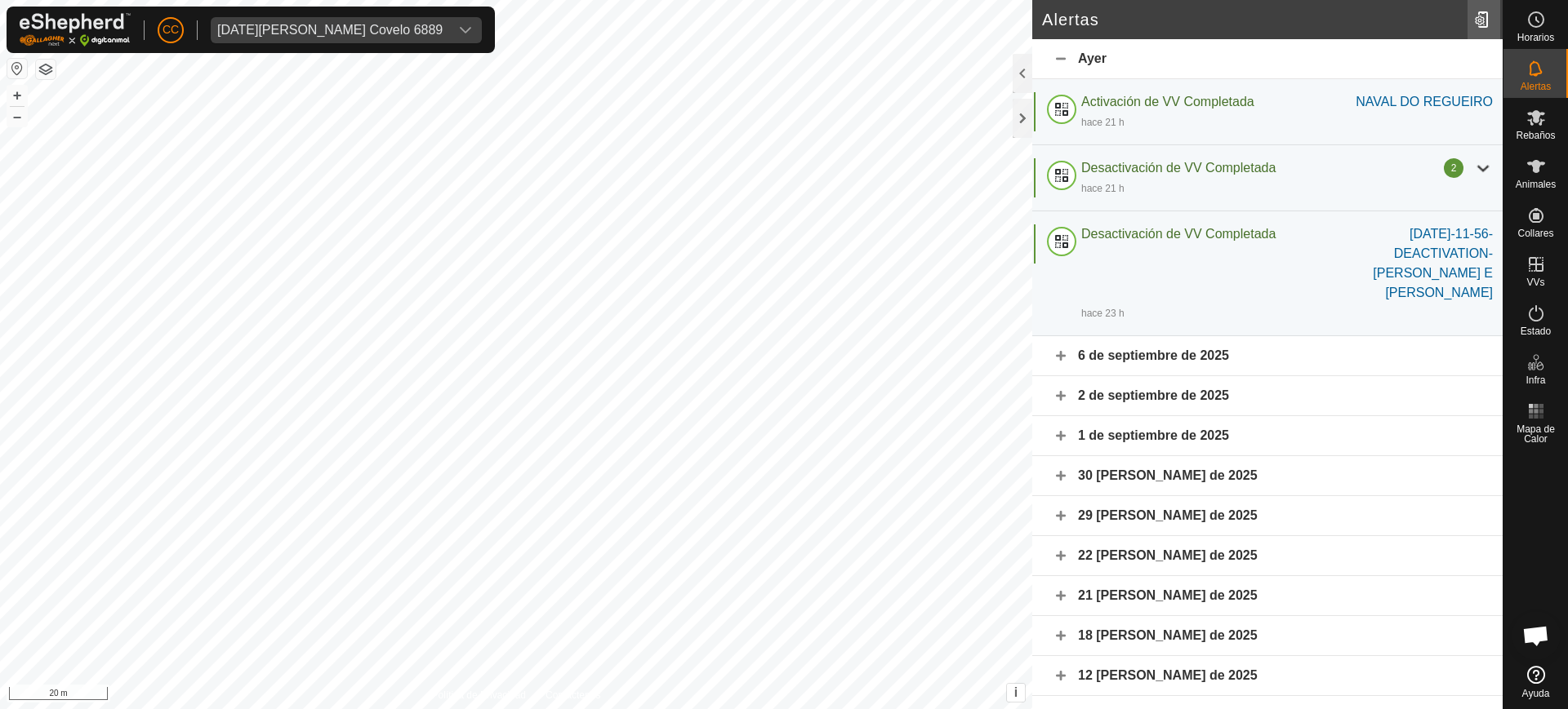
click at [1489, 18] on div at bounding box center [1485, 19] width 33 height 46
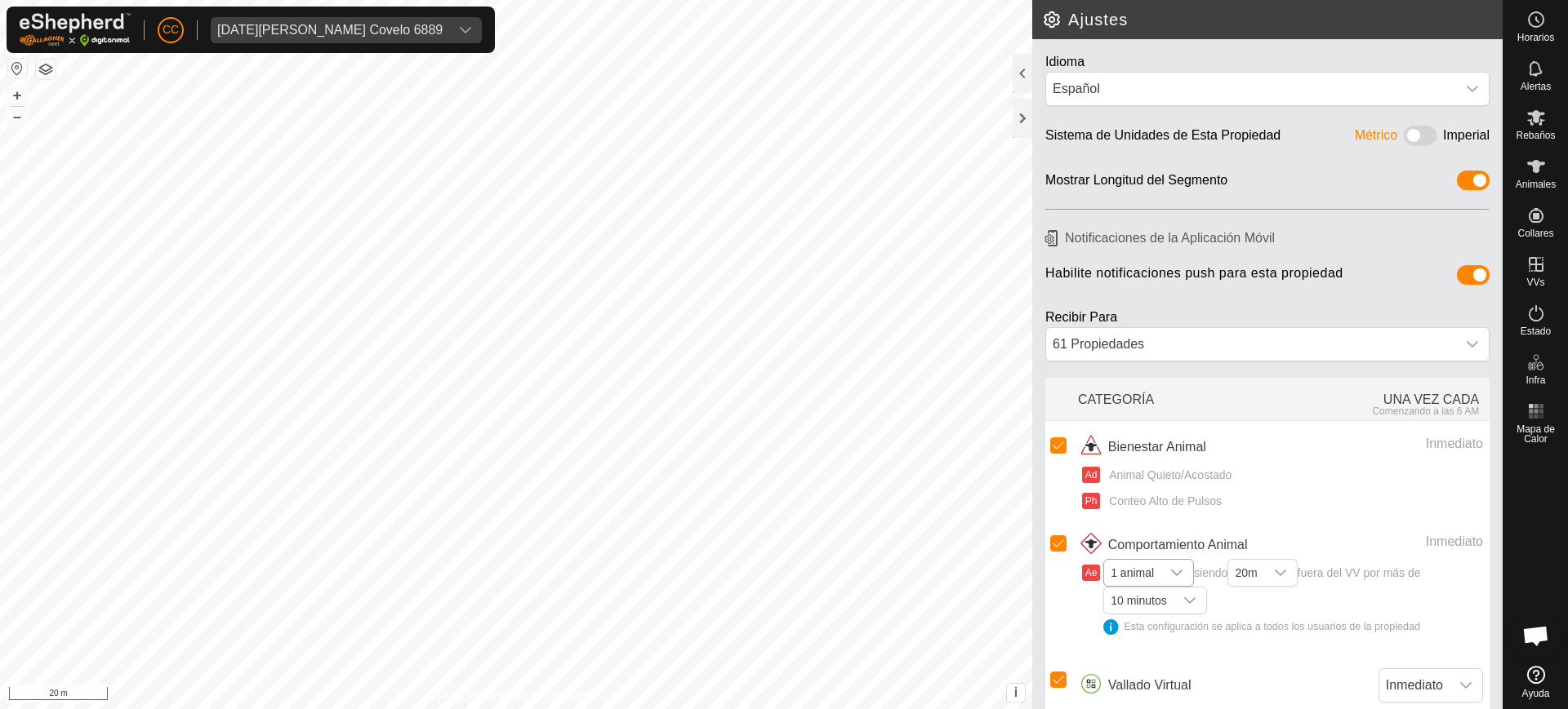
click at [1169, 572] on div "dropdown trigger" at bounding box center [1177, 572] width 33 height 26
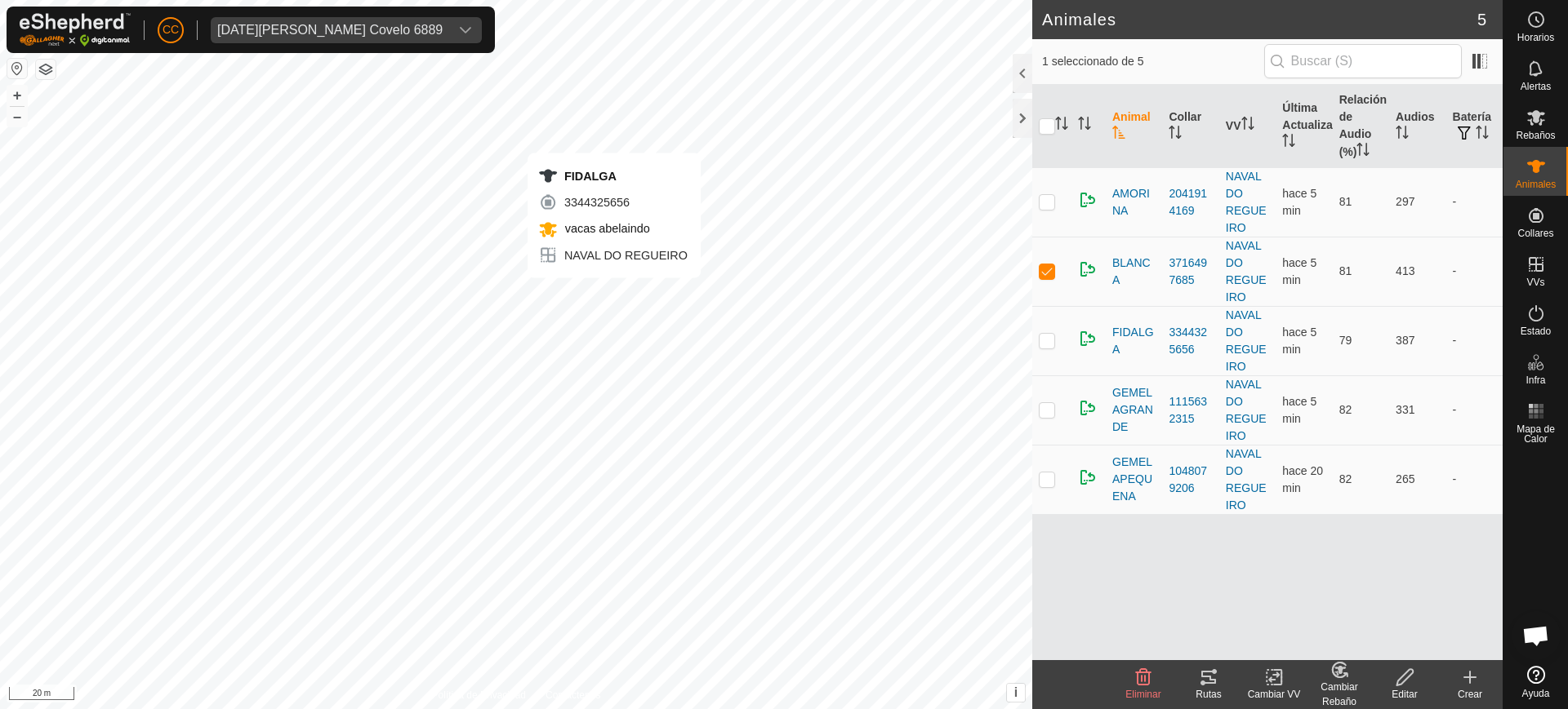
checkbox input "false"
click at [1209, 692] on div "Rutas" at bounding box center [1208, 694] width 65 height 15
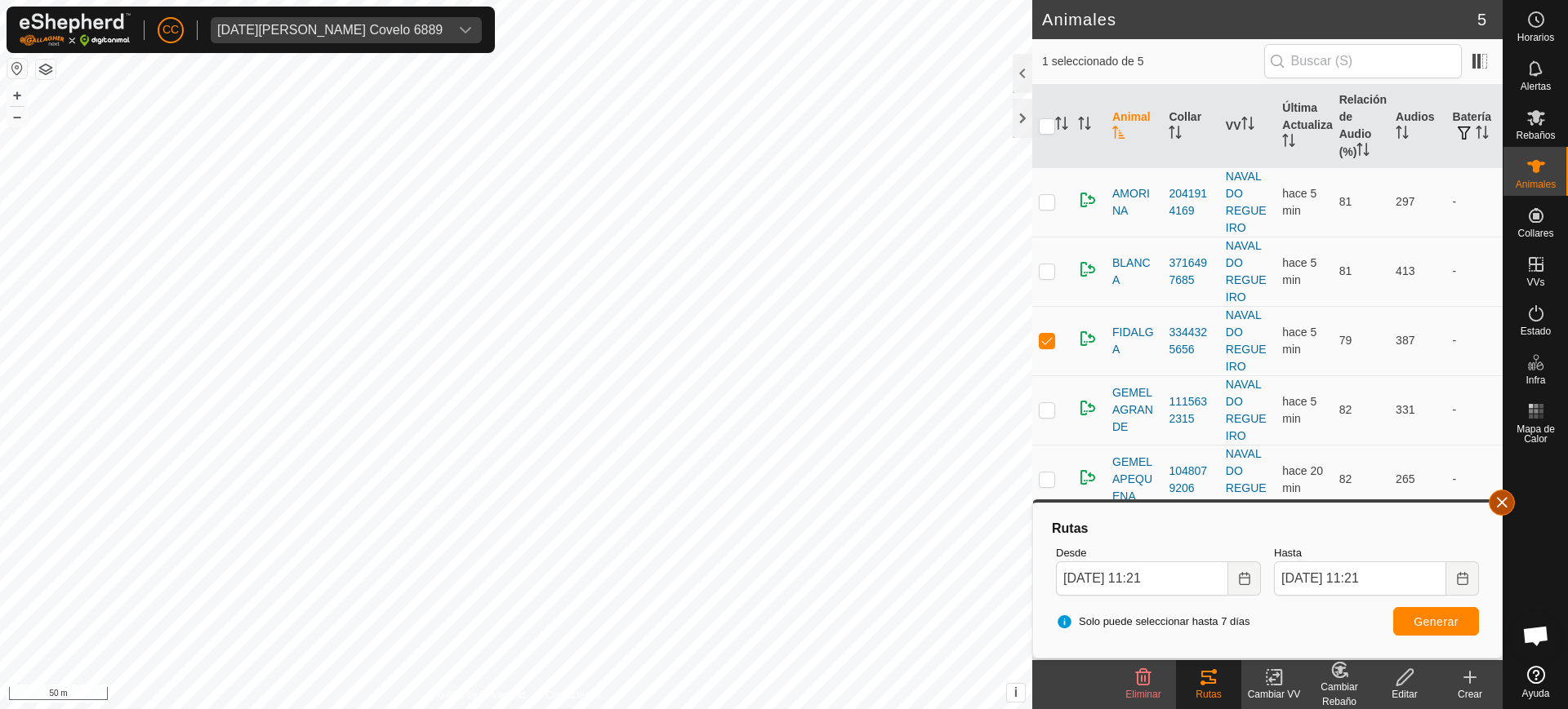
click at [1506, 497] on button "button" at bounding box center [1502, 503] width 26 height 26
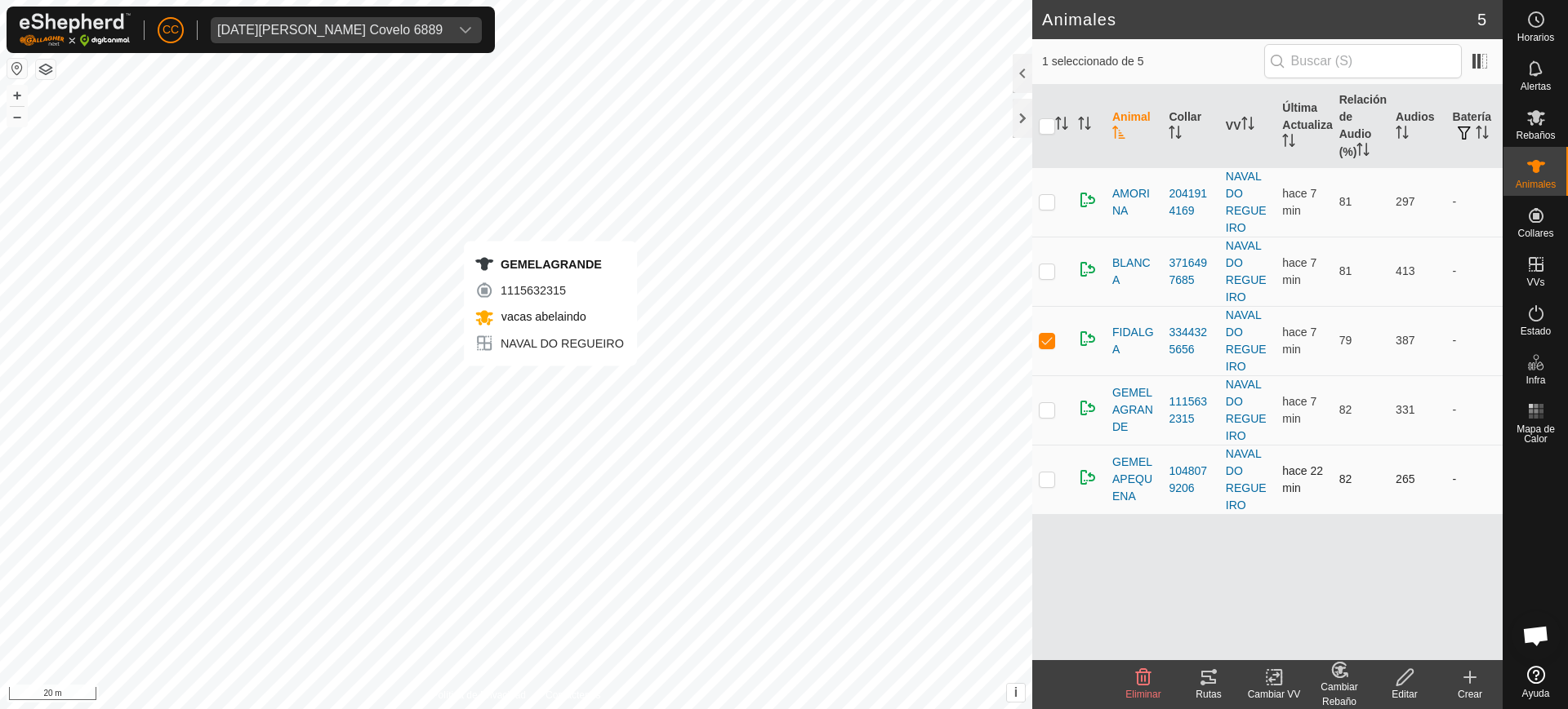
checkbox input "false"
checkbox input "true"
checkbox input "false"
checkbox input "true"
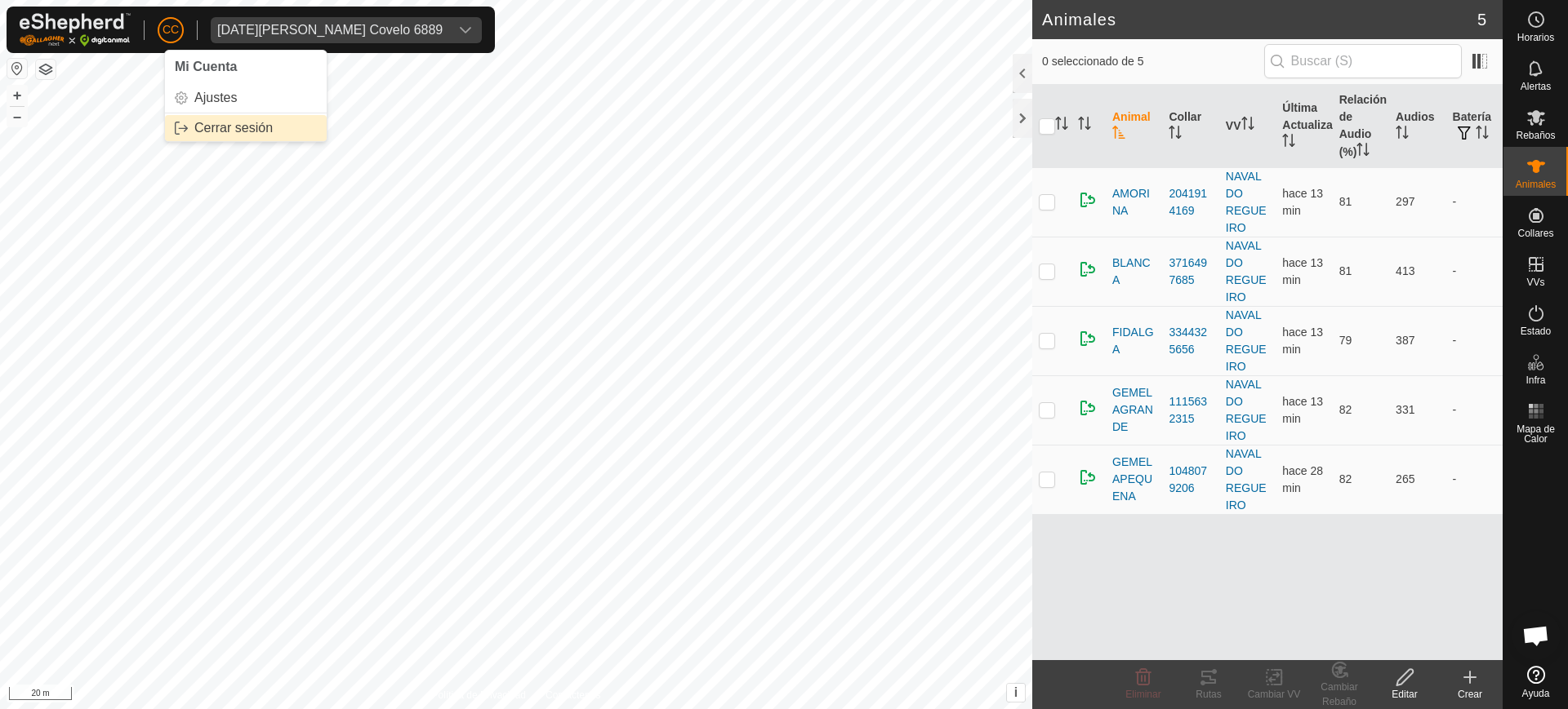
click at [259, 122] on link "Cerrar sesión" at bounding box center [245, 128] width 162 height 26
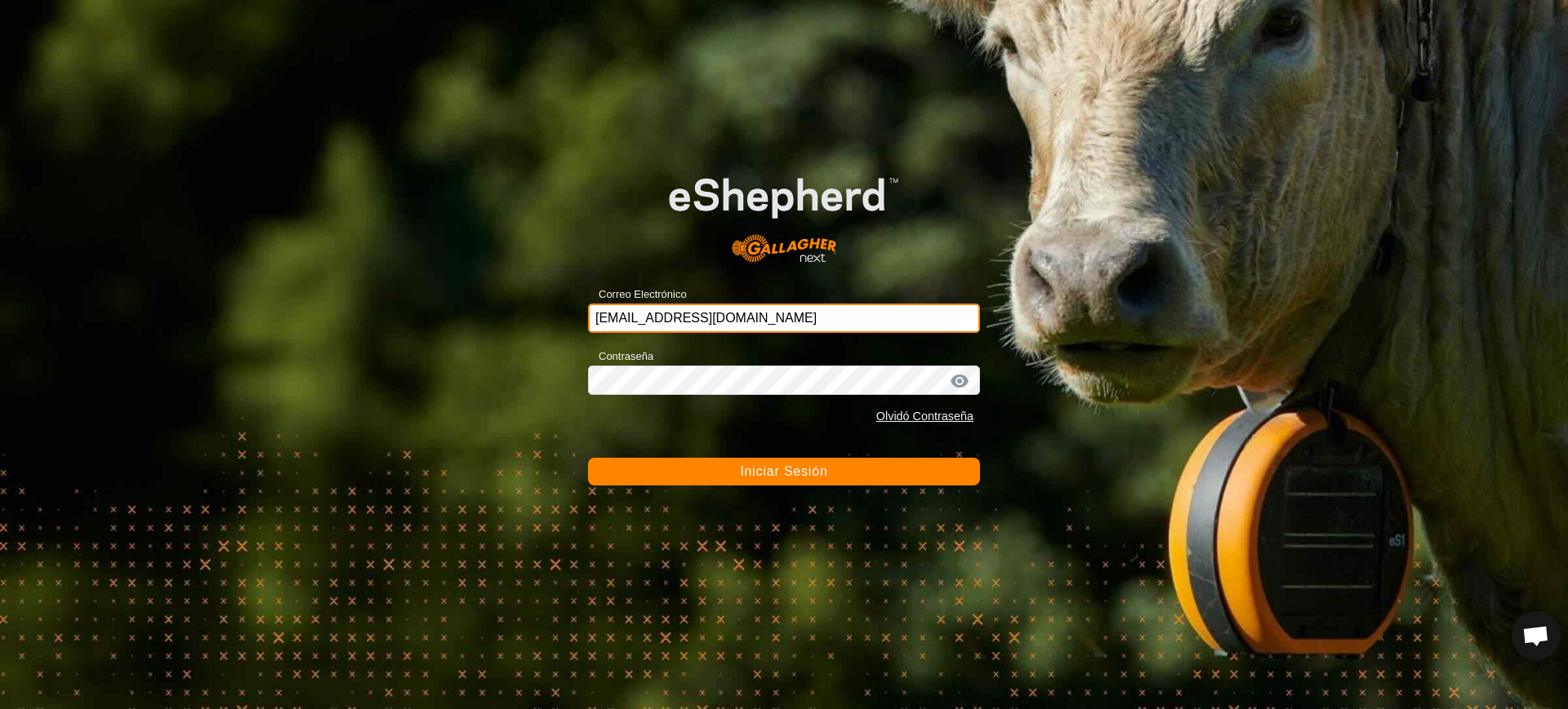
drag, startPoint x: 811, startPoint y: 314, endPoint x: 252, endPoint y: 325, distance: 559.1
click at [252, 325] on div "Correo Electrónico [EMAIL_ADDRESS][DOMAIN_NAME] Contraseña Olvidó Contraseña In…" at bounding box center [784, 354] width 1568 height 709
paste input "[DATE][PERSON_NAME][EMAIL_ADDRESS][DOMAIN_NAME]"
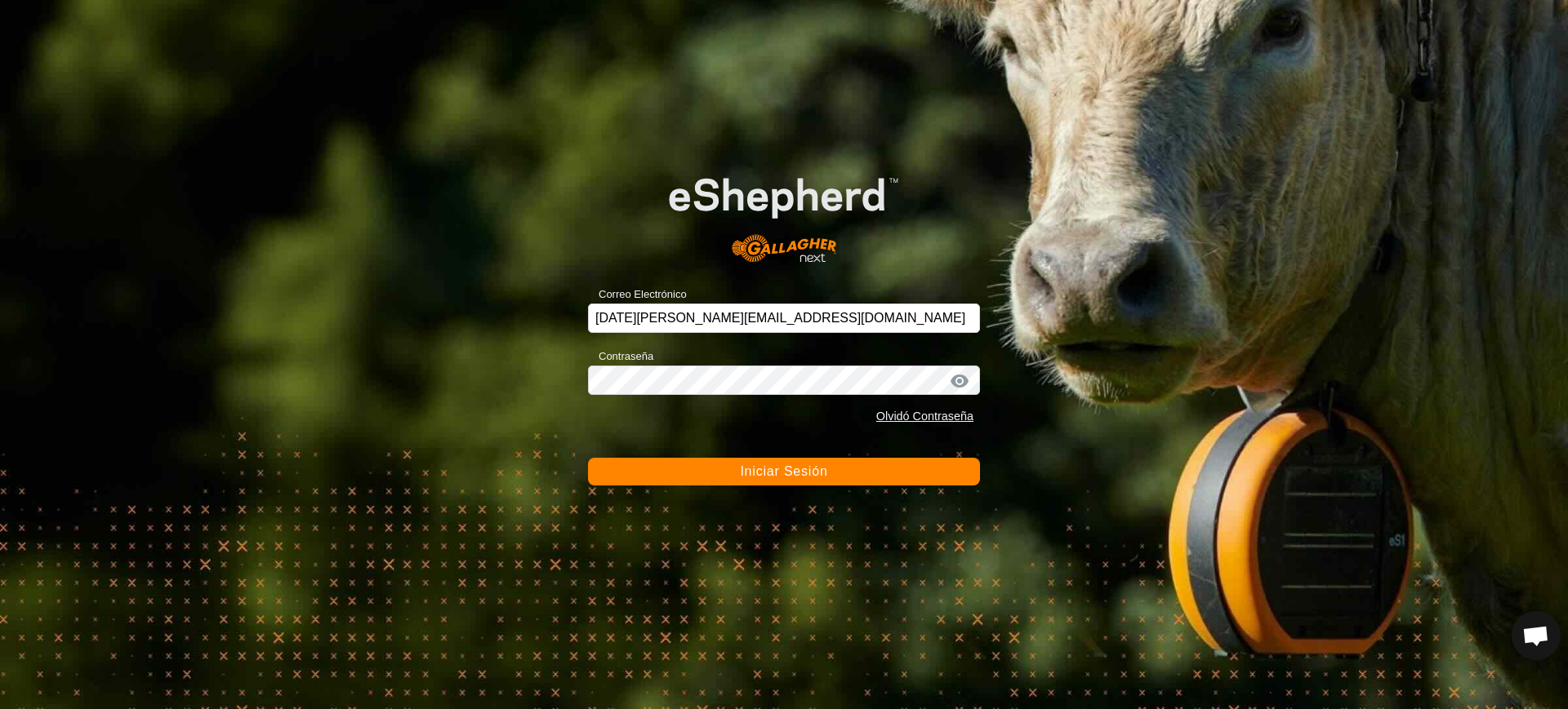
type input "[DATE][PERSON_NAME][EMAIL_ADDRESS][DOMAIN_NAME]"
click at [761, 476] on span "Iniciar Sesión" at bounding box center [784, 472] width 87 height 14
